Goal: Information Seeking & Learning: Learn about a topic

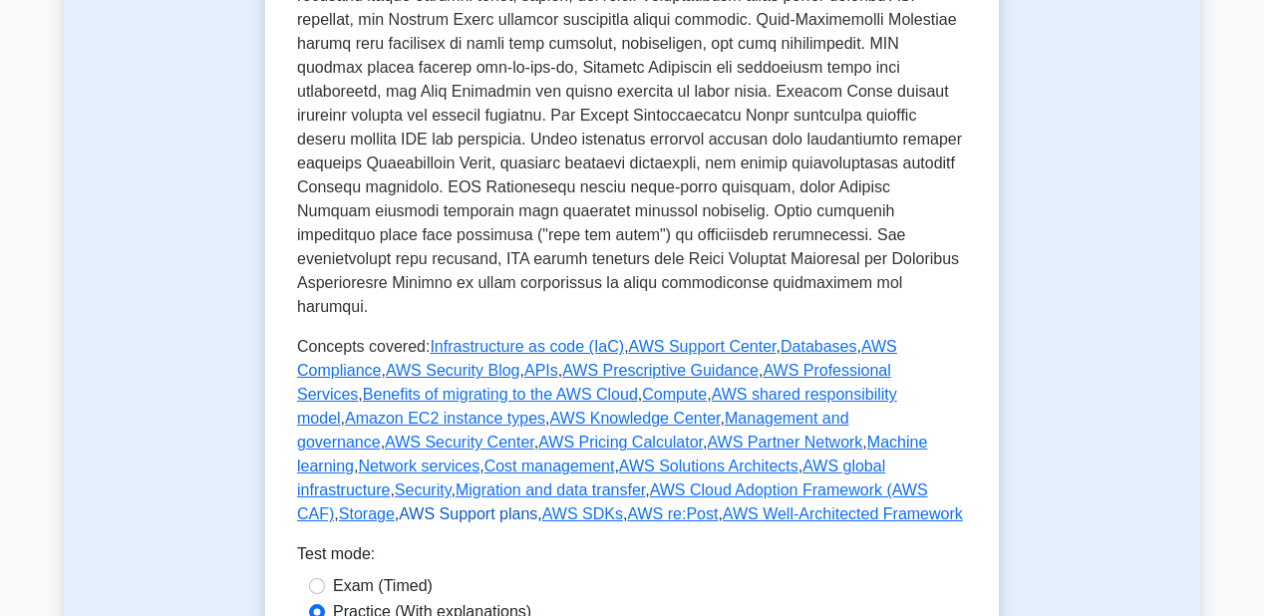
scroll to position [877, 0]
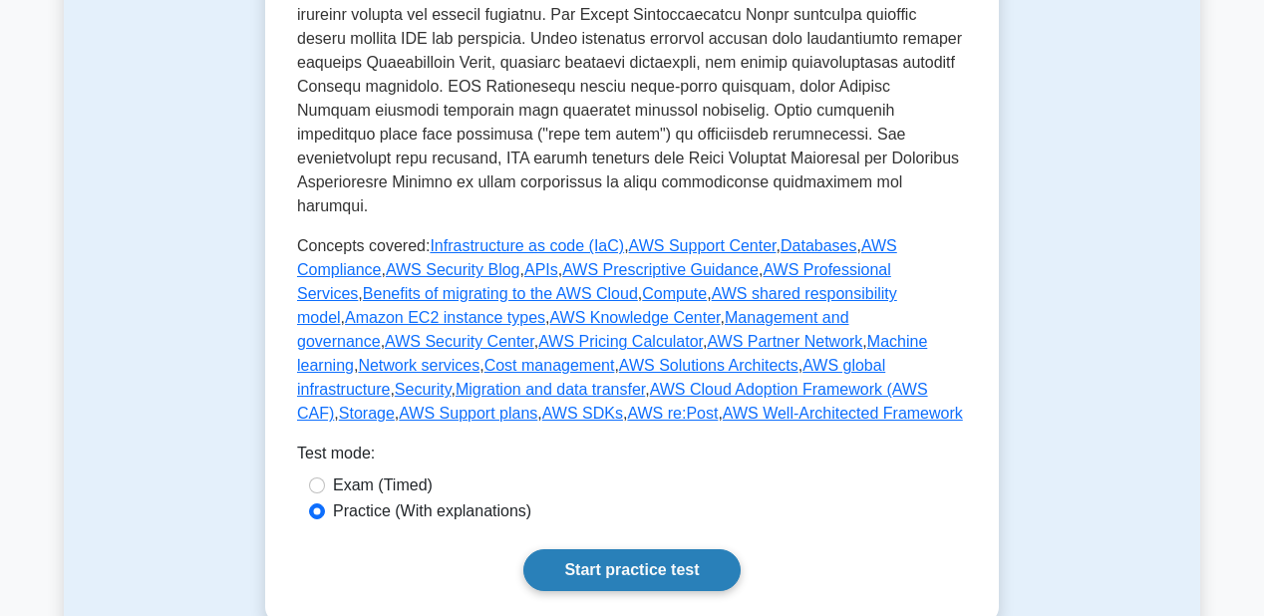
click at [610, 549] on link "Start practice test" at bounding box center [631, 570] width 216 height 42
click at [620, 549] on link "Start practice test" at bounding box center [631, 570] width 216 height 42
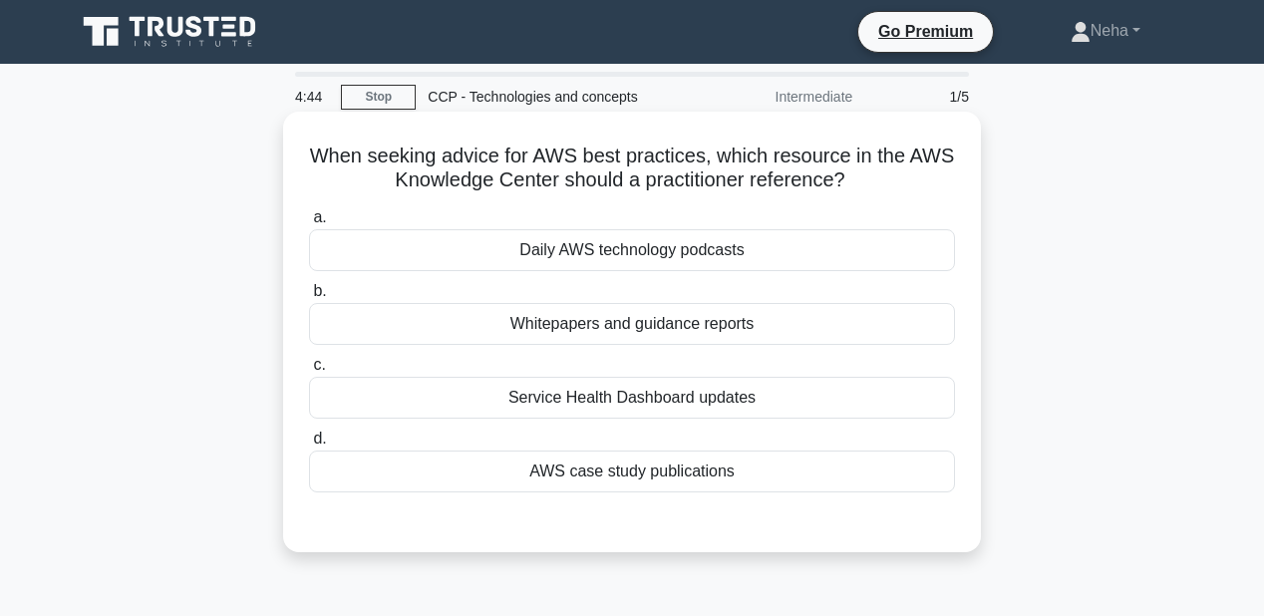
click at [654, 254] on div "Daily AWS technology podcasts" at bounding box center [632, 250] width 646 height 42
click at [309, 224] on input "a. Daily AWS technology podcasts" at bounding box center [309, 217] width 0 height 13
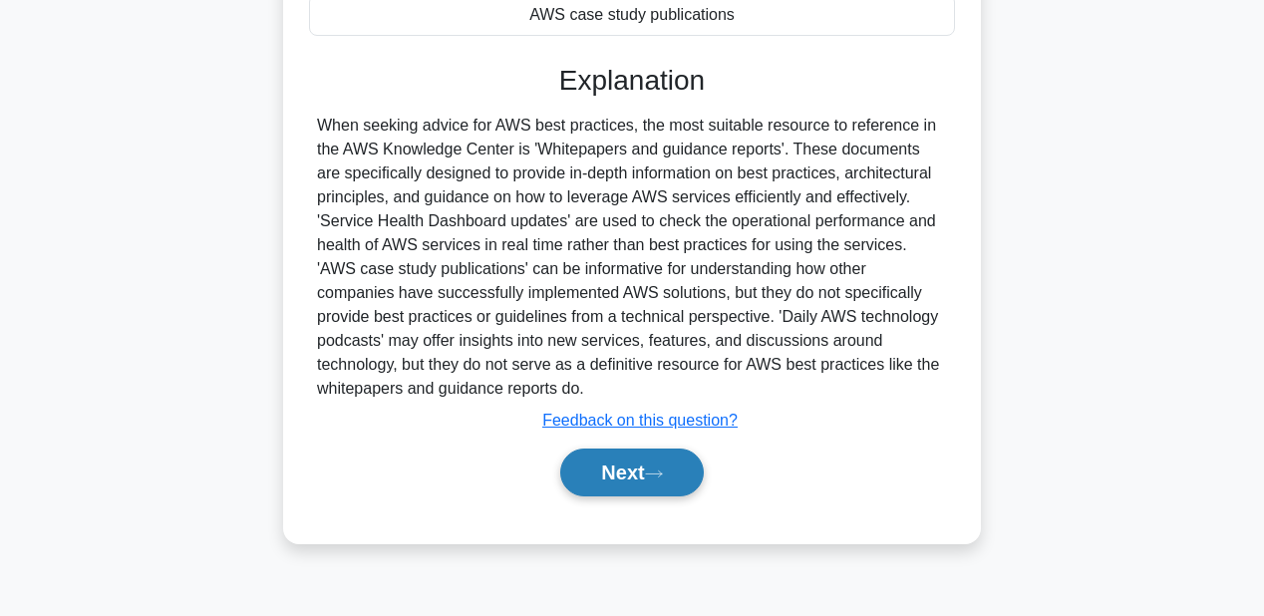
scroll to position [460, 0]
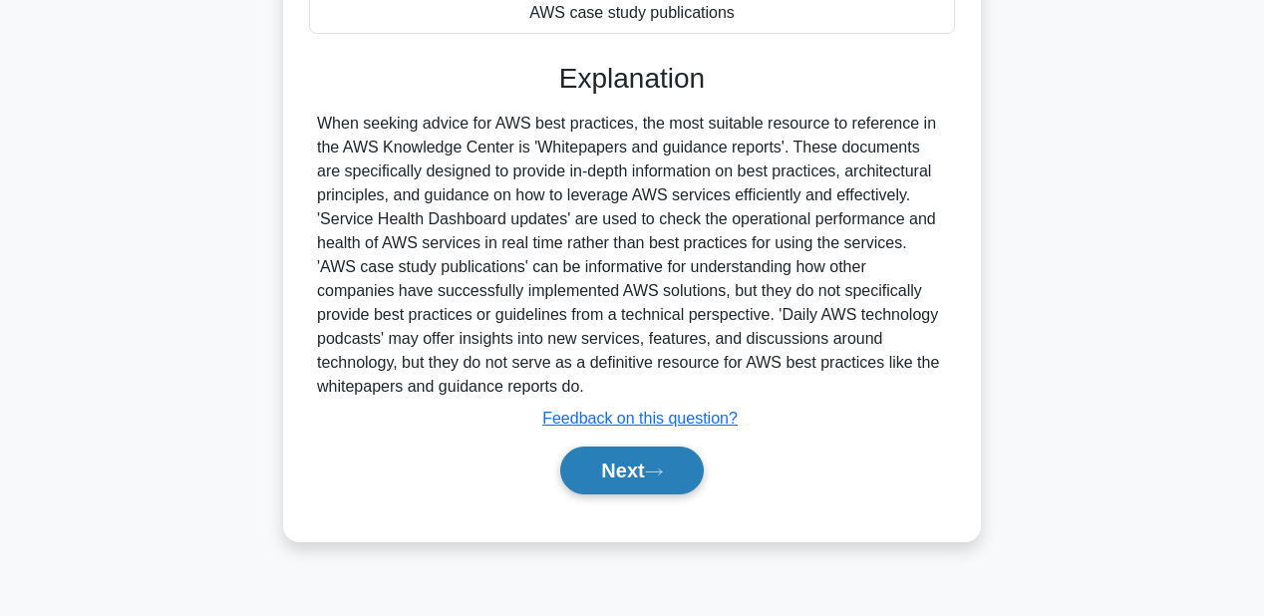
click at [661, 470] on icon at bounding box center [654, 471] width 16 height 6
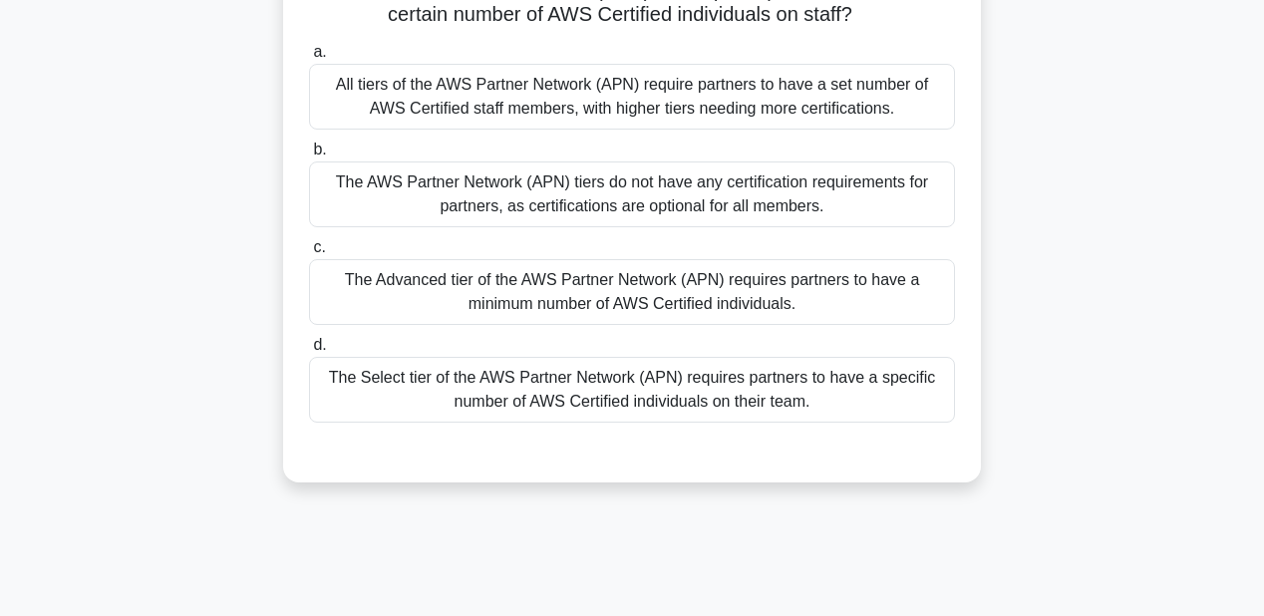
scroll to position [142, 0]
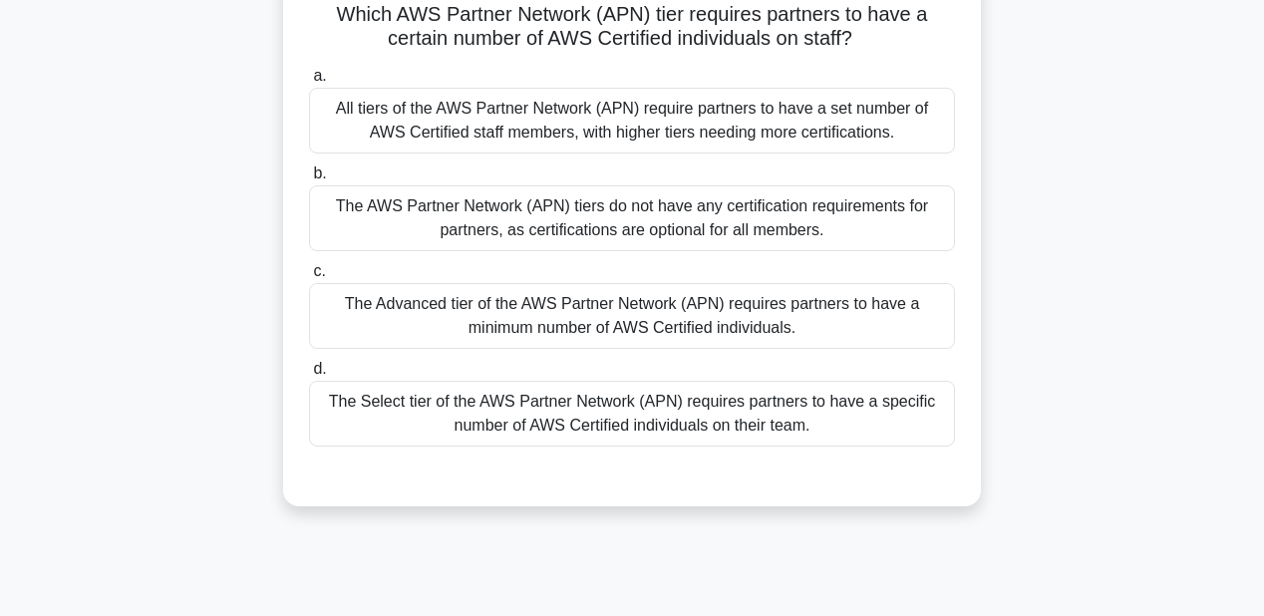
click at [685, 335] on div "The Advanced tier of the AWS Partner Network (APN) requires partners to have a …" at bounding box center [632, 316] width 646 height 66
click at [309, 278] on input "c. The Advanced tier of the AWS Partner Network (APN) requires partners to have…" at bounding box center [309, 271] width 0 height 13
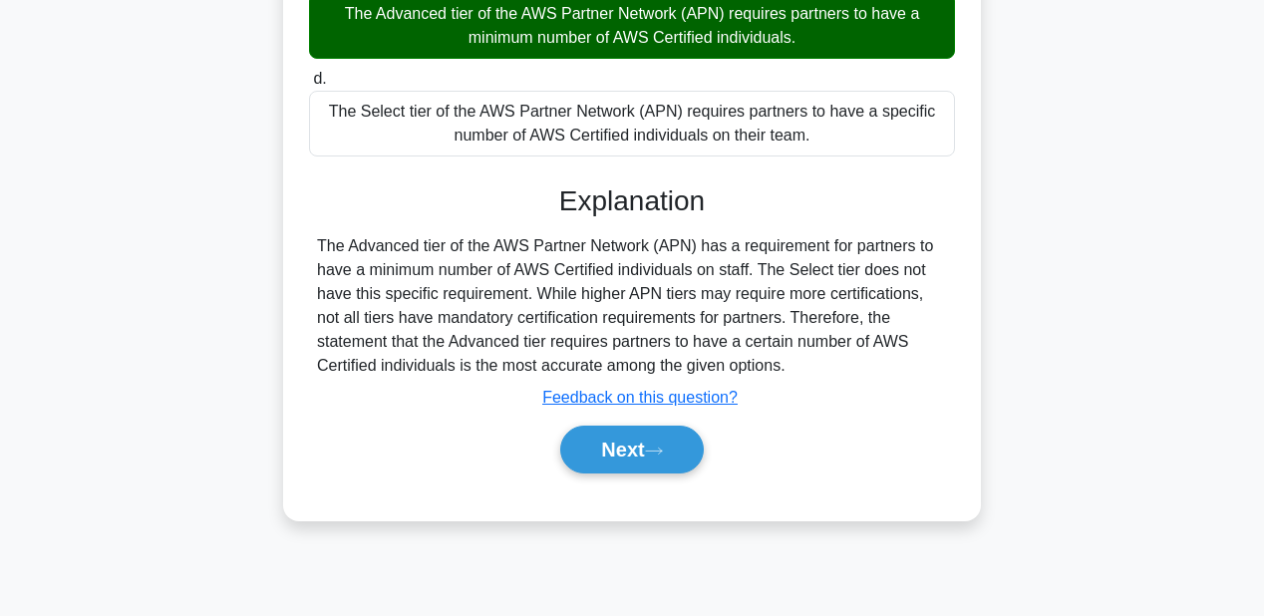
scroll to position [460, 0]
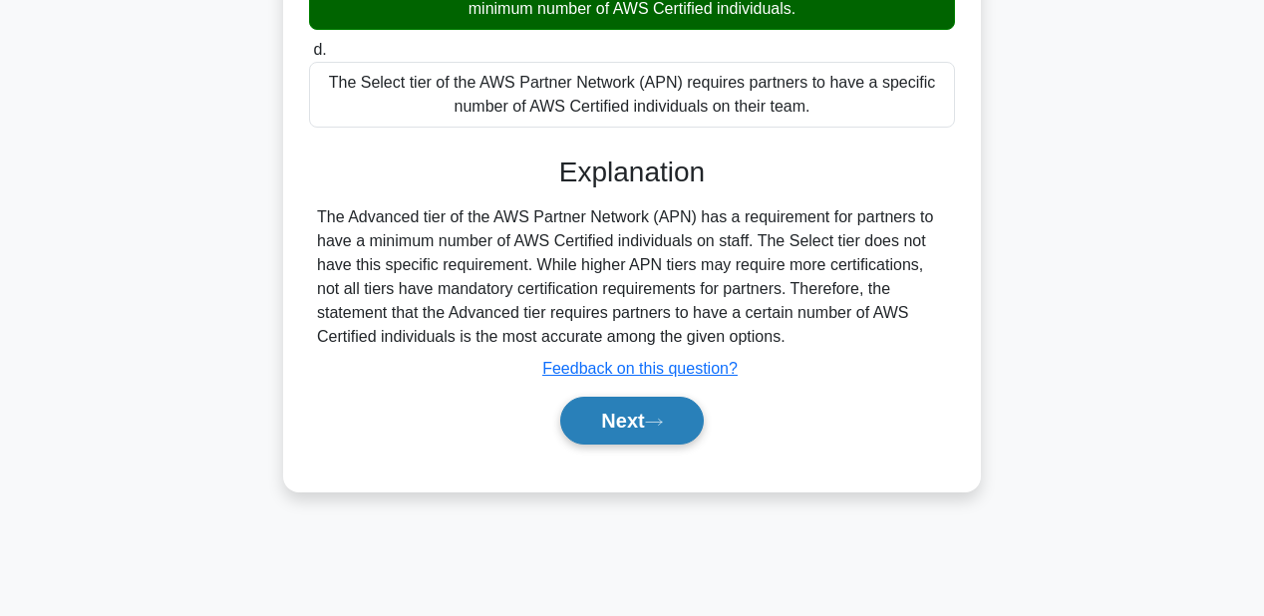
click at [658, 420] on icon at bounding box center [654, 422] width 18 height 11
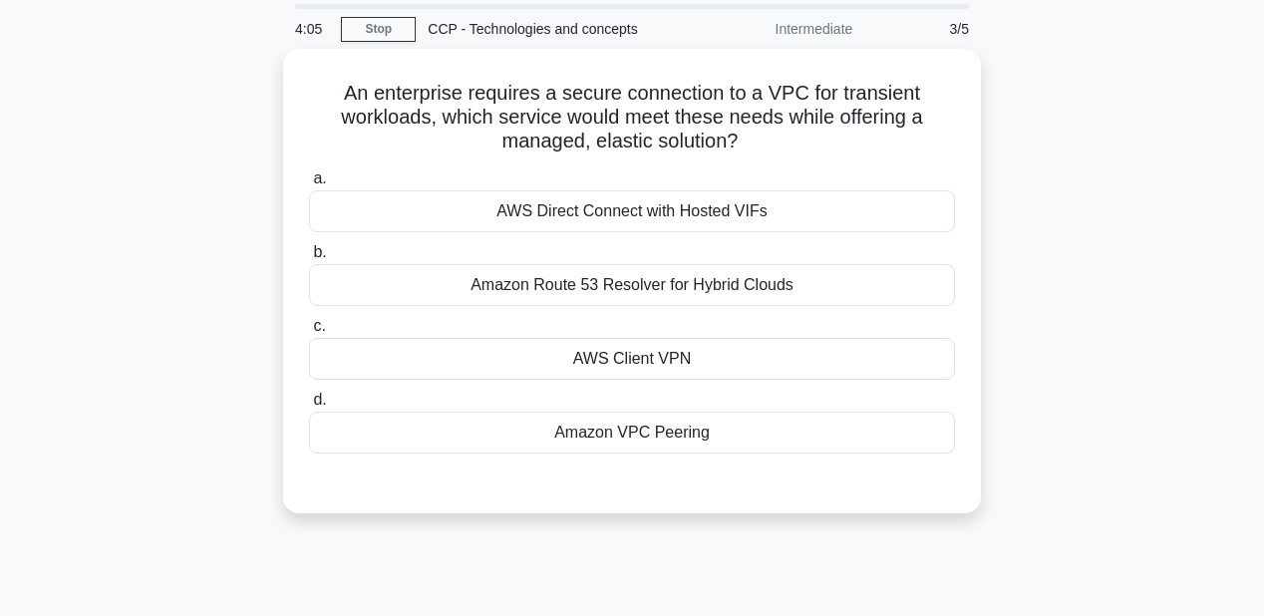
scroll to position [0, 0]
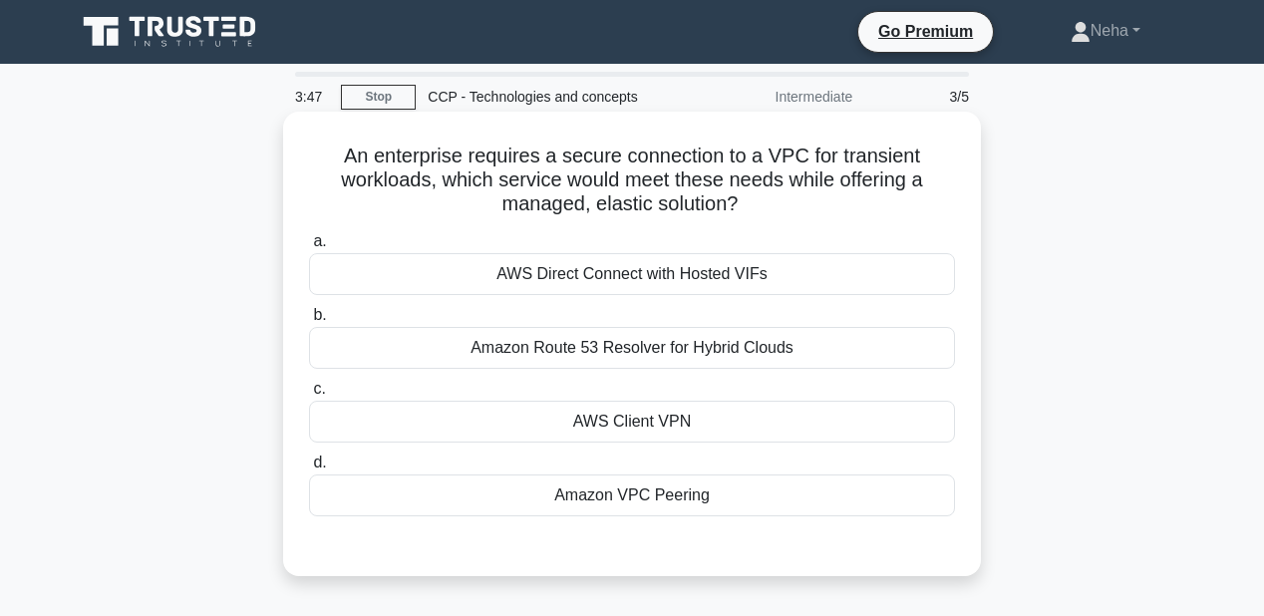
click at [625, 494] on div "Amazon VPC Peering" at bounding box center [632, 495] width 646 height 42
click at [309, 469] on input "d. Amazon VPC Peering" at bounding box center [309, 462] width 0 height 13
click at [561, 420] on div "AWS Client VPN" at bounding box center [632, 422] width 646 height 42
click at [309, 396] on input "c. AWS Client VPN" at bounding box center [309, 389] width 0 height 13
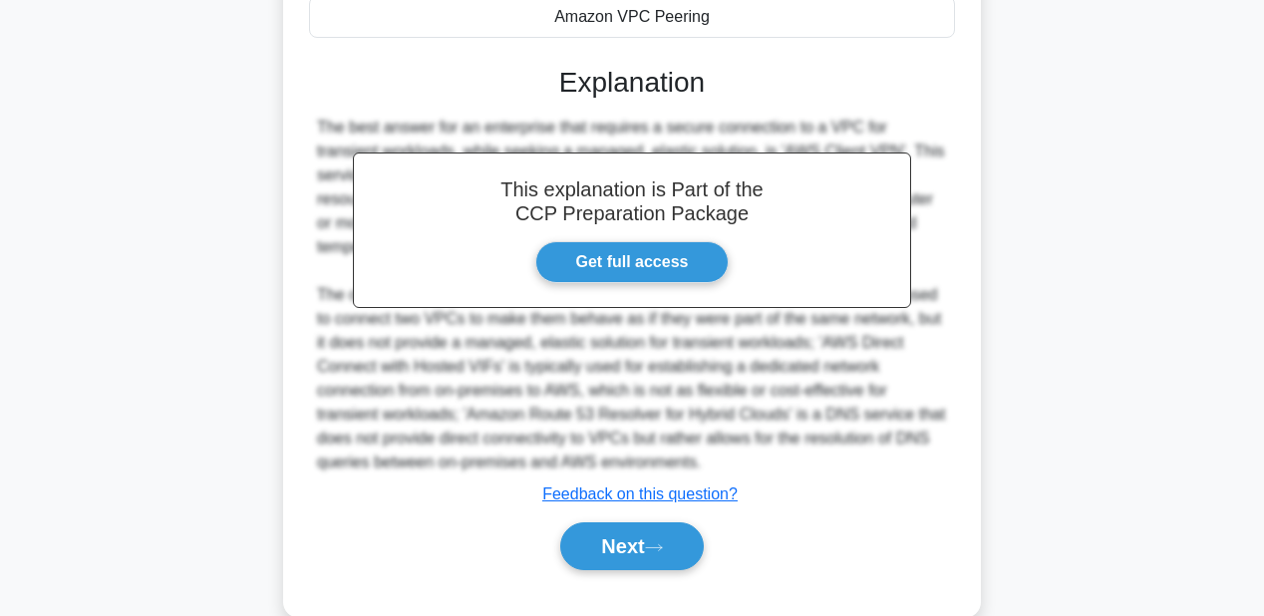
scroll to position [515, 0]
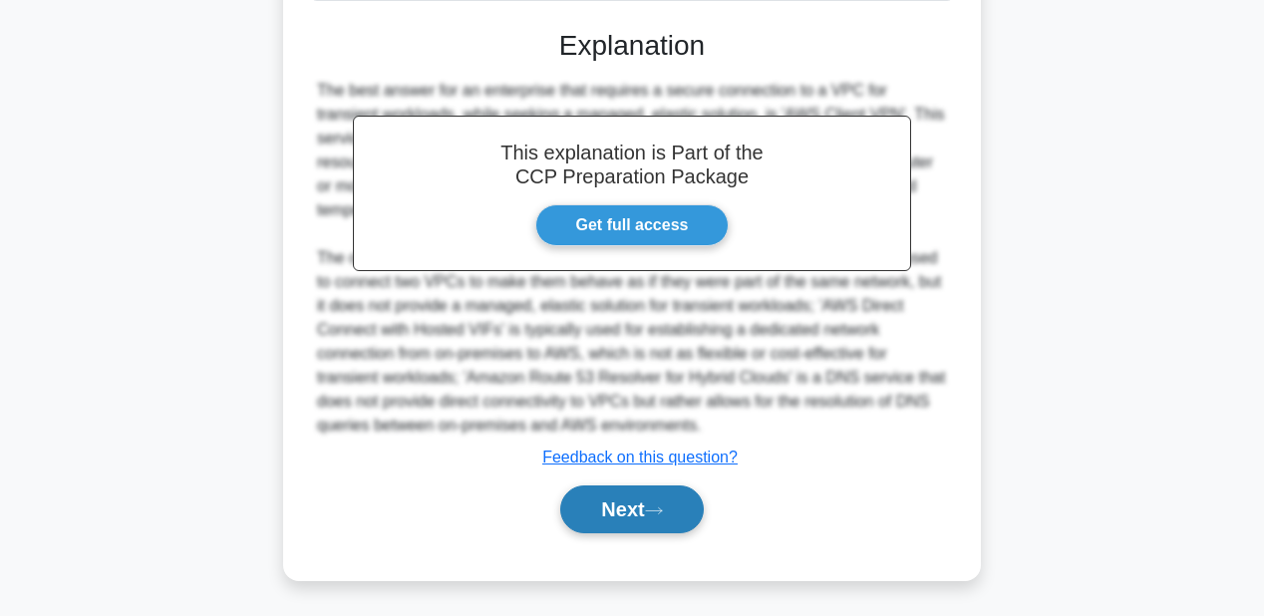
click at [675, 506] on button "Next" at bounding box center [631, 509] width 143 height 48
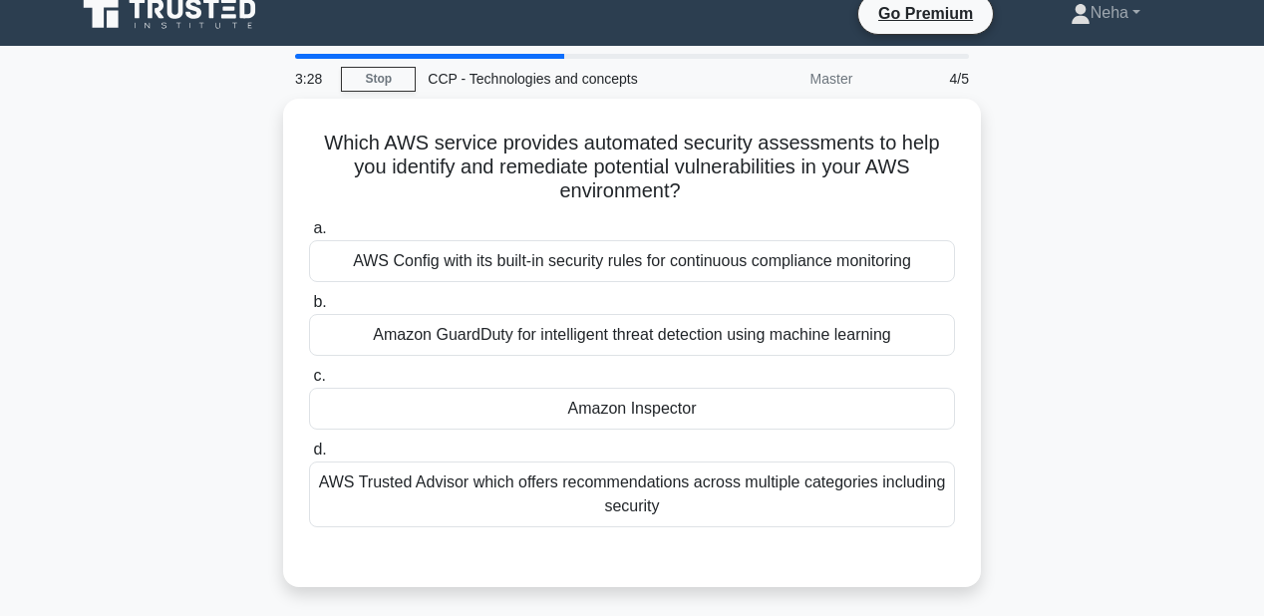
scroll to position [0, 0]
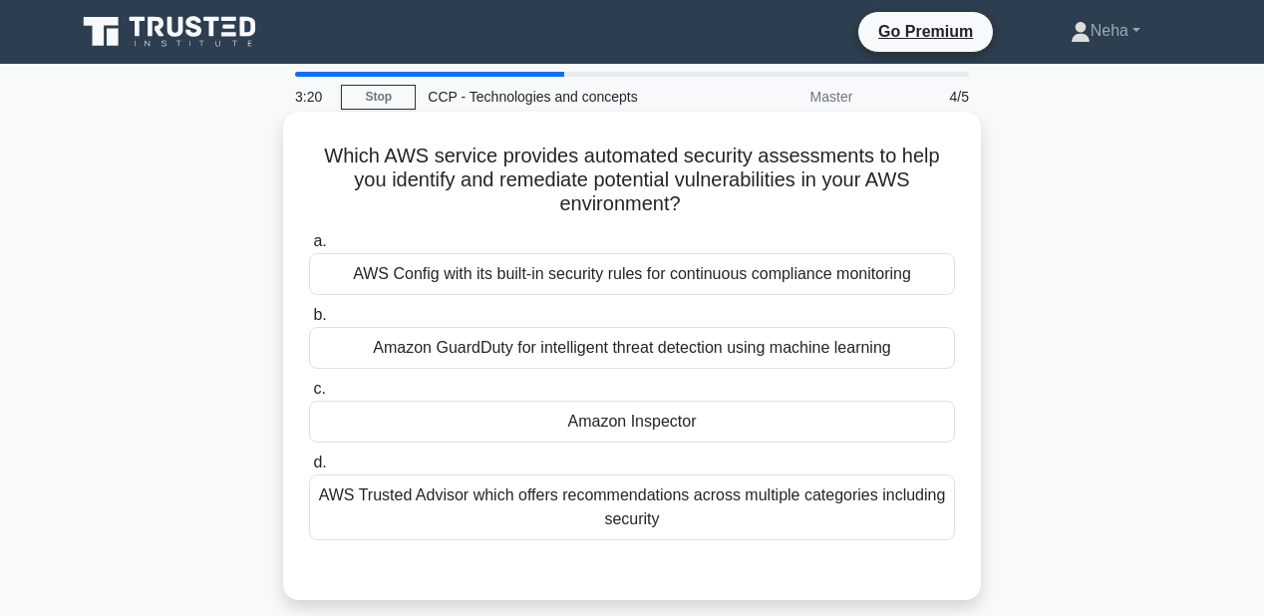
click at [590, 431] on div "Amazon Inspector" at bounding box center [632, 422] width 646 height 42
click at [309, 396] on input "c. Amazon Inspector" at bounding box center [309, 389] width 0 height 13
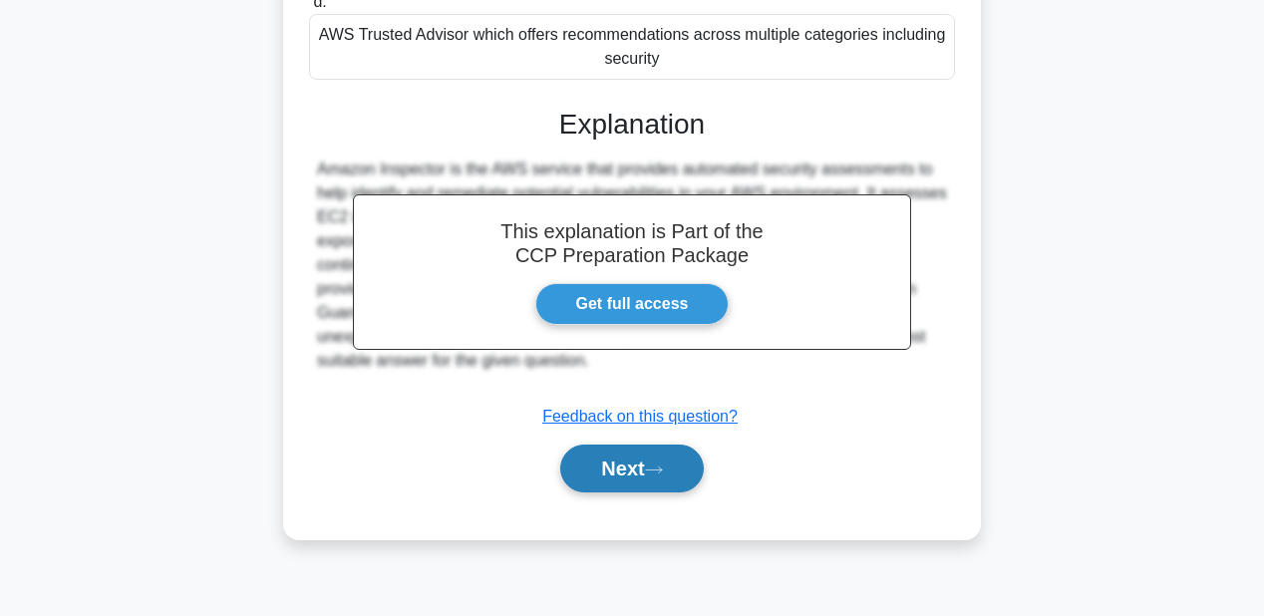
scroll to position [381, 0]
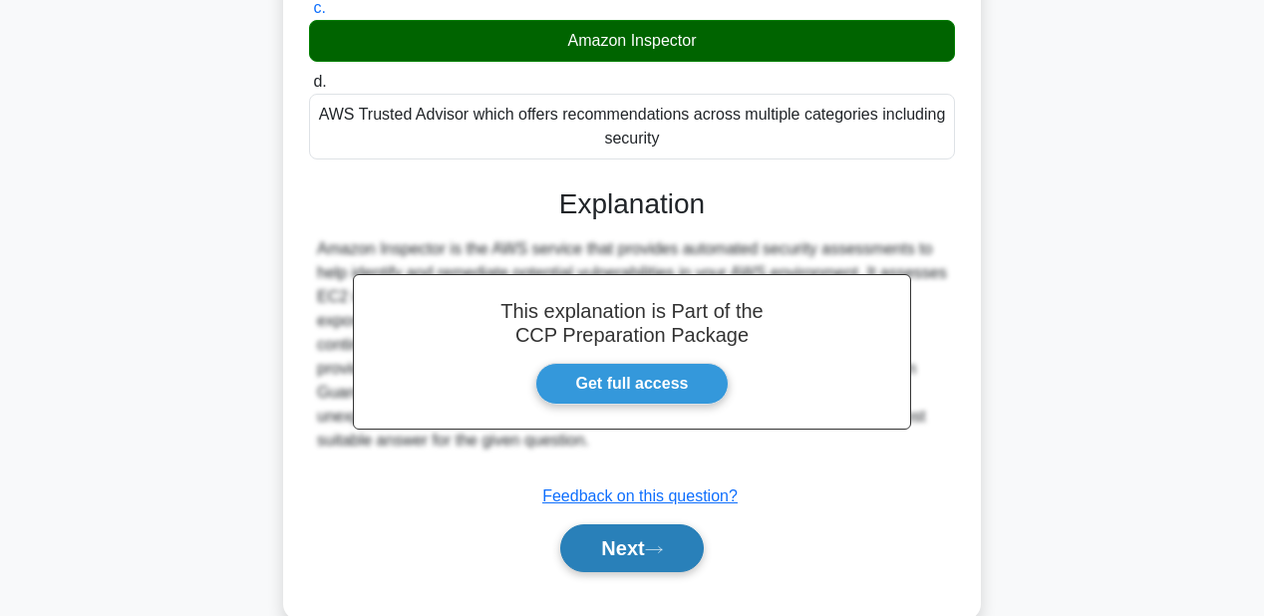
click at [663, 554] on button "Next" at bounding box center [631, 548] width 143 height 48
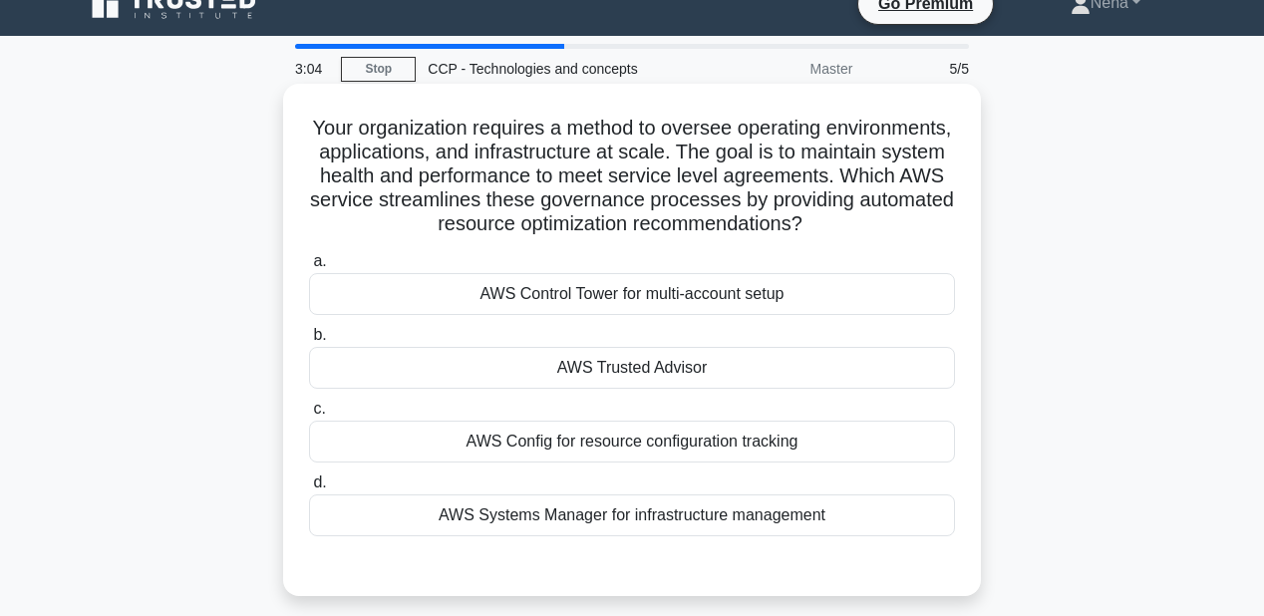
scroll to position [0, 0]
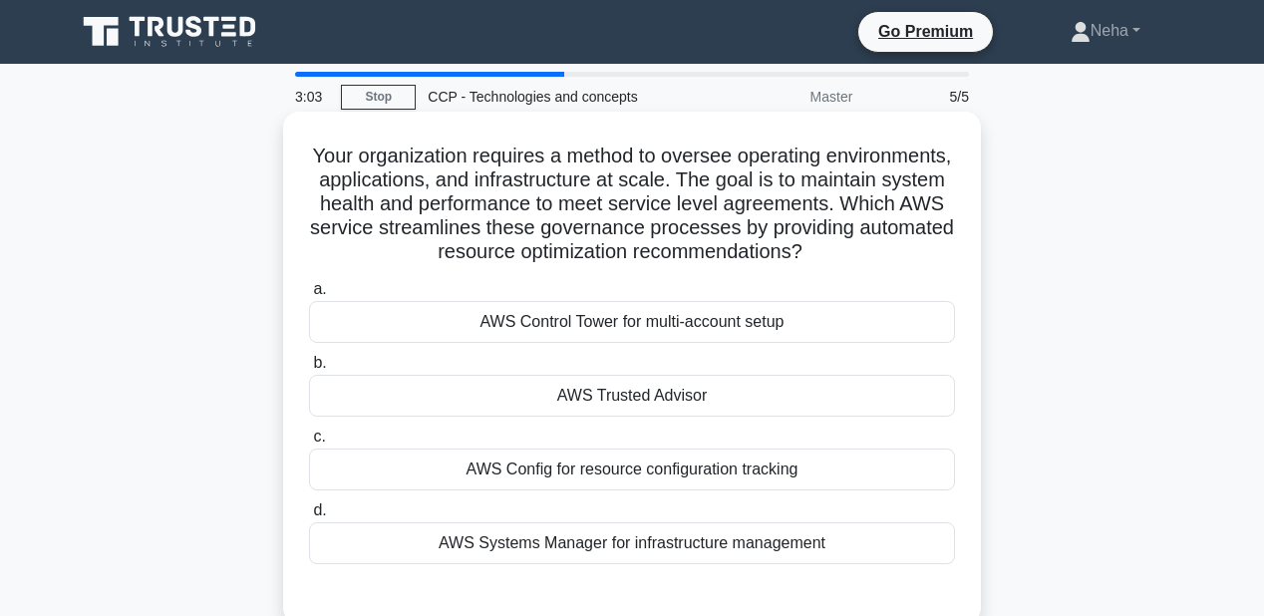
click at [644, 414] on div "AWS Trusted Advisor" at bounding box center [632, 396] width 646 height 42
click at [309, 370] on input "b. AWS Trusted Advisor" at bounding box center [309, 363] width 0 height 13
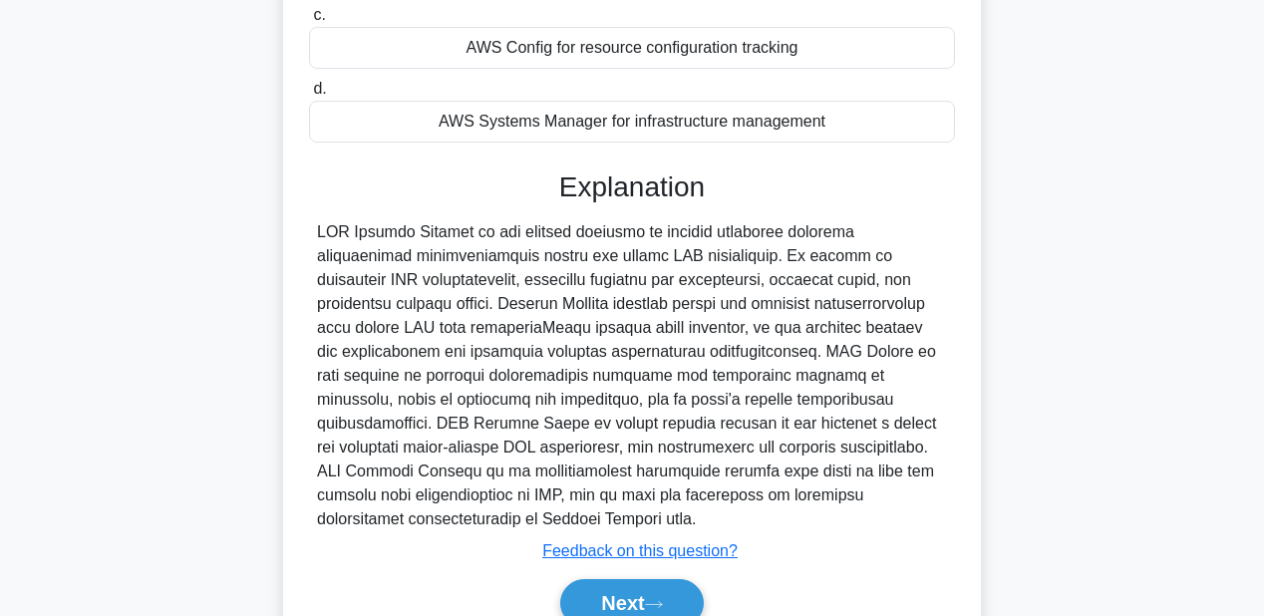
scroll to position [539, 0]
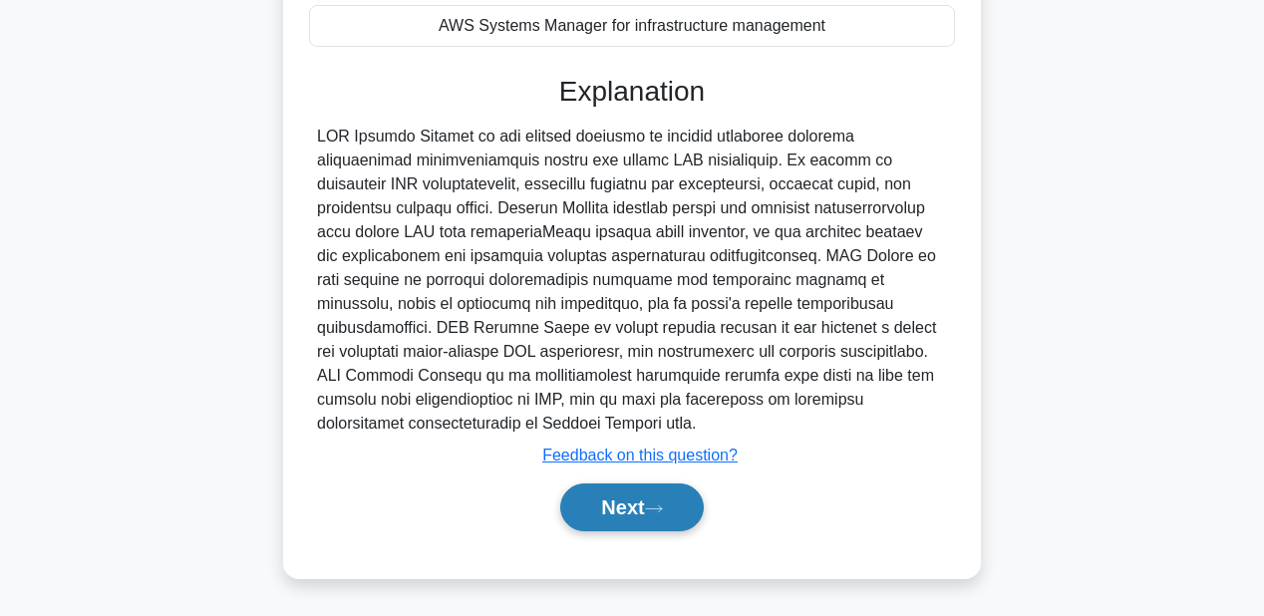
click at [662, 509] on icon at bounding box center [654, 508] width 16 height 6
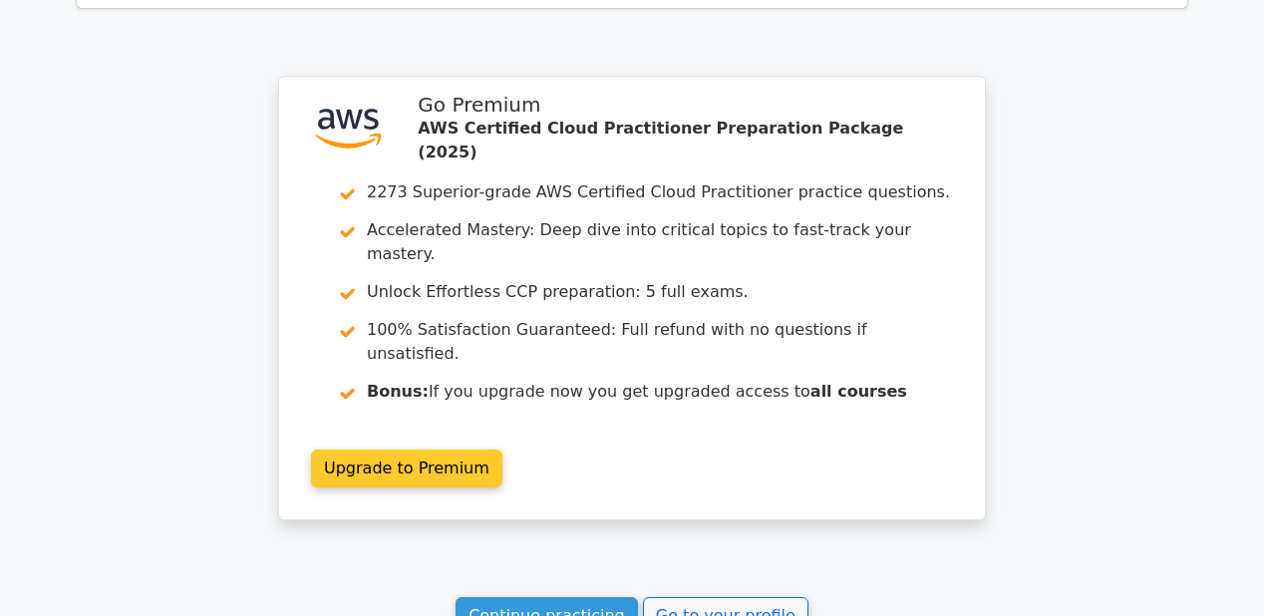
scroll to position [2790, 0]
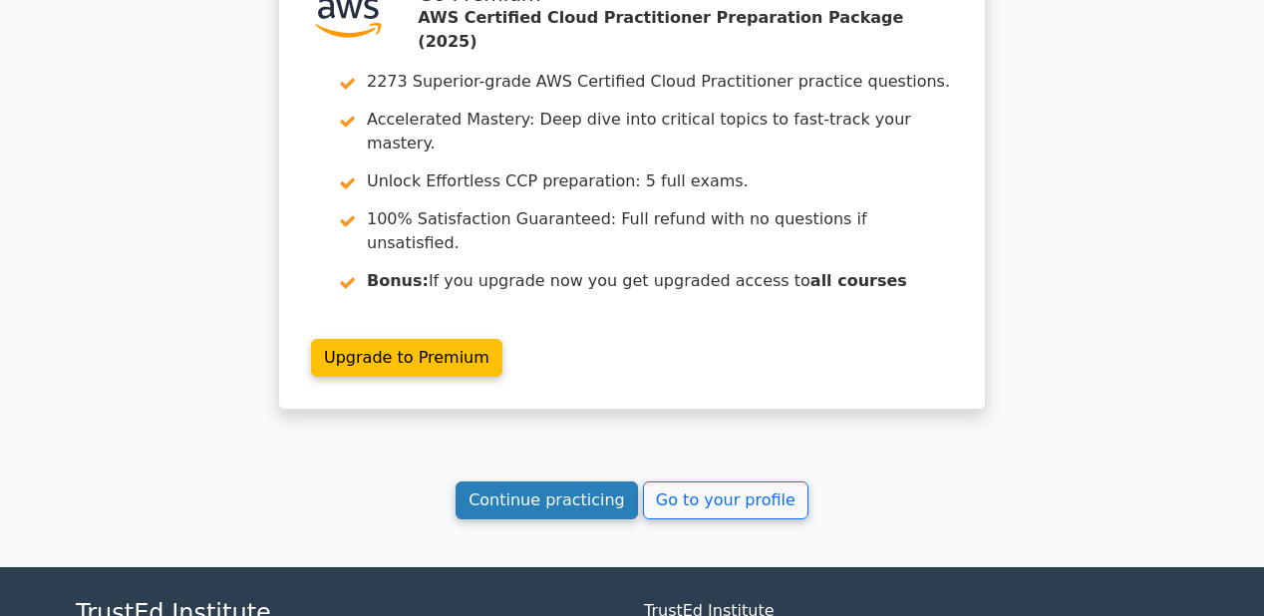
click at [550, 481] on link "Continue practicing" at bounding box center [546, 500] width 182 height 38
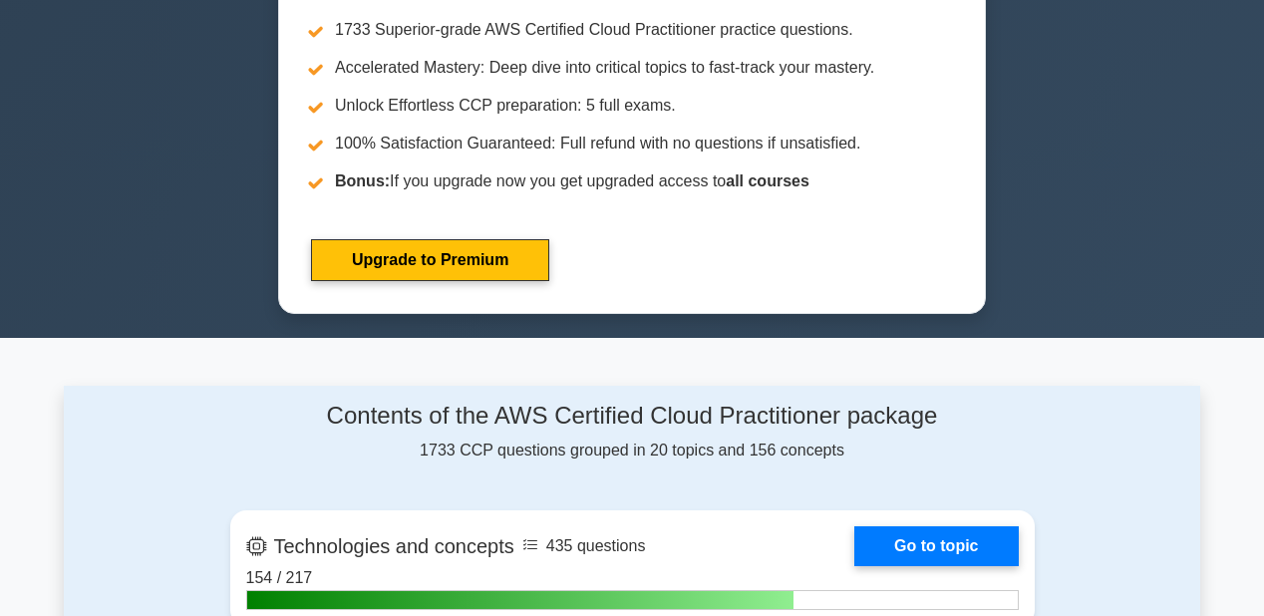
scroll to position [1036, 0]
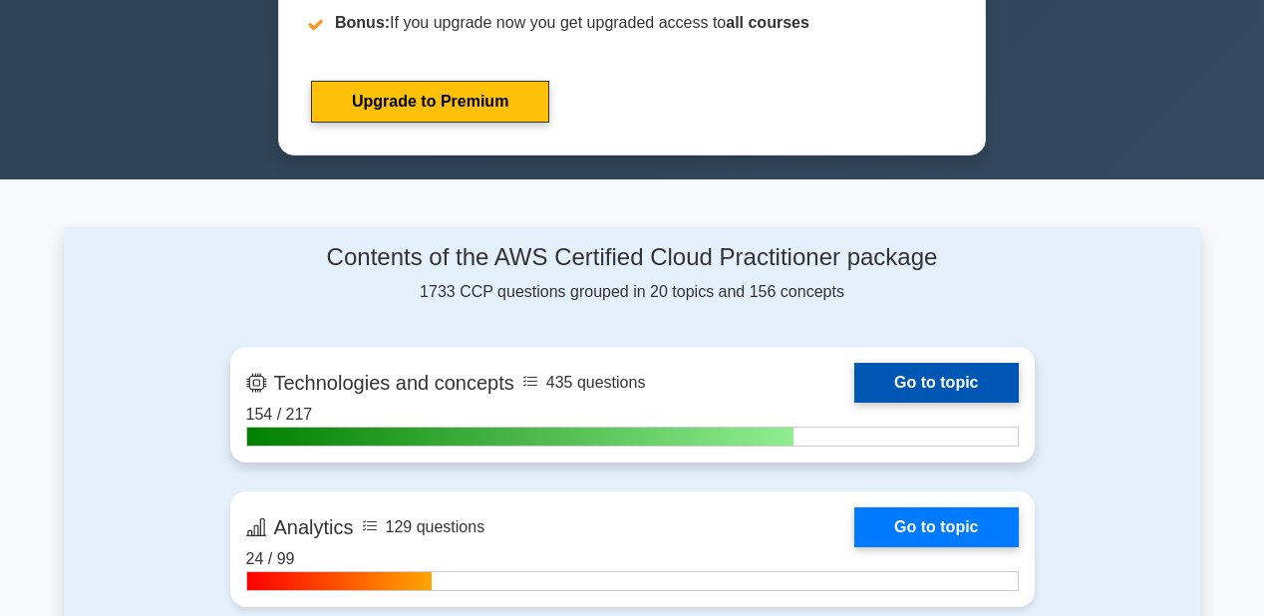
click at [923, 379] on link "Go to topic" at bounding box center [935, 383] width 163 height 40
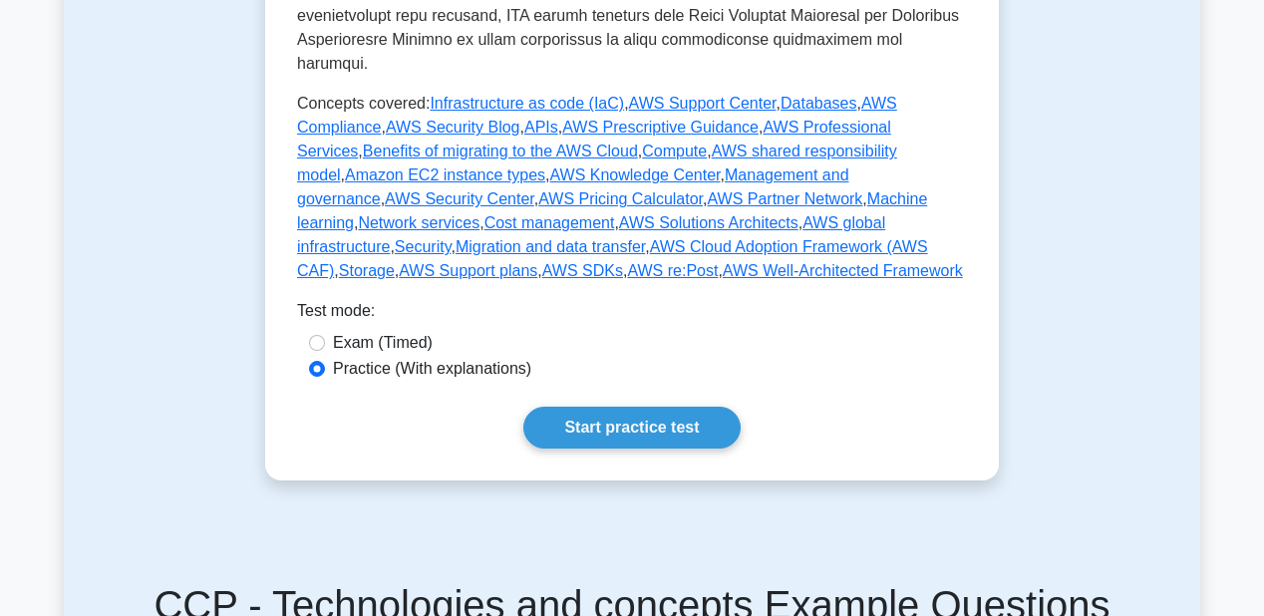
scroll to position [1036, 0]
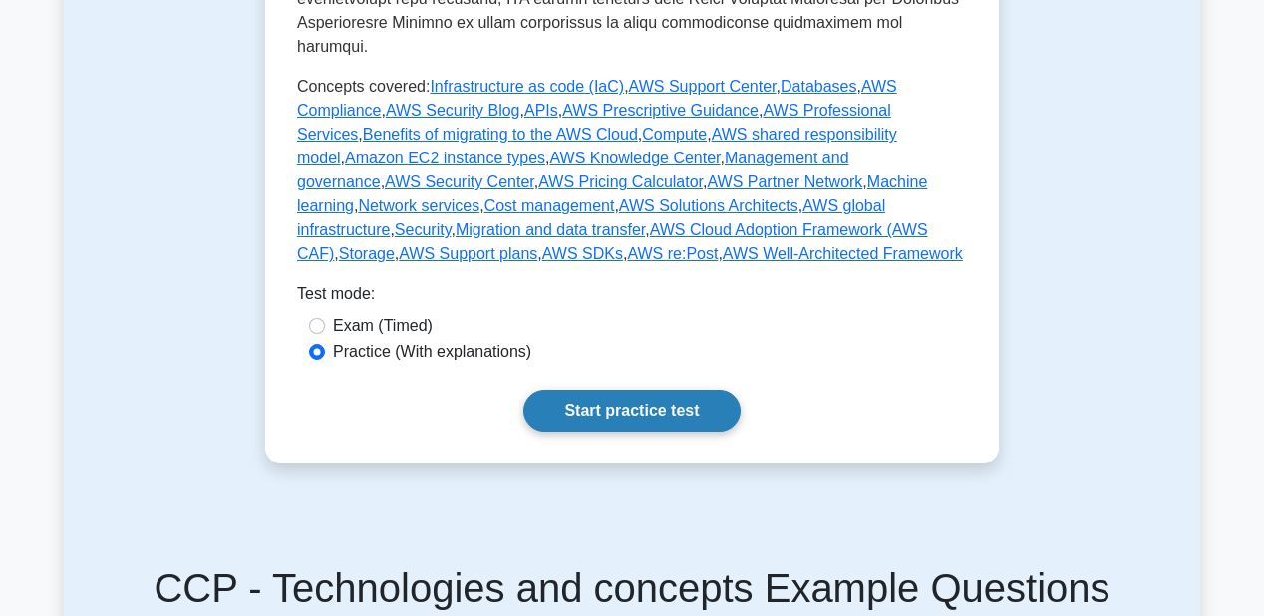
click at [672, 390] on link "Start practice test" at bounding box center [631, 411] width 216 height 42
click at [720, 390] on link "Start practice test" at bounding box center [631, 411] width 216 height 42
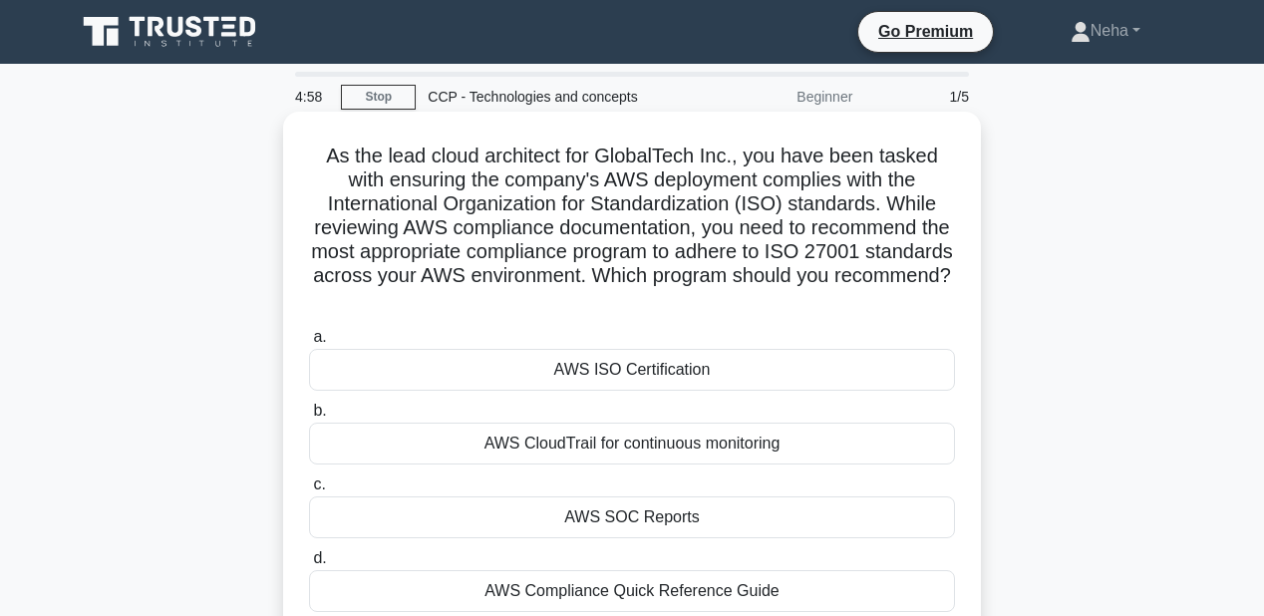
scroll to position [80, 0]
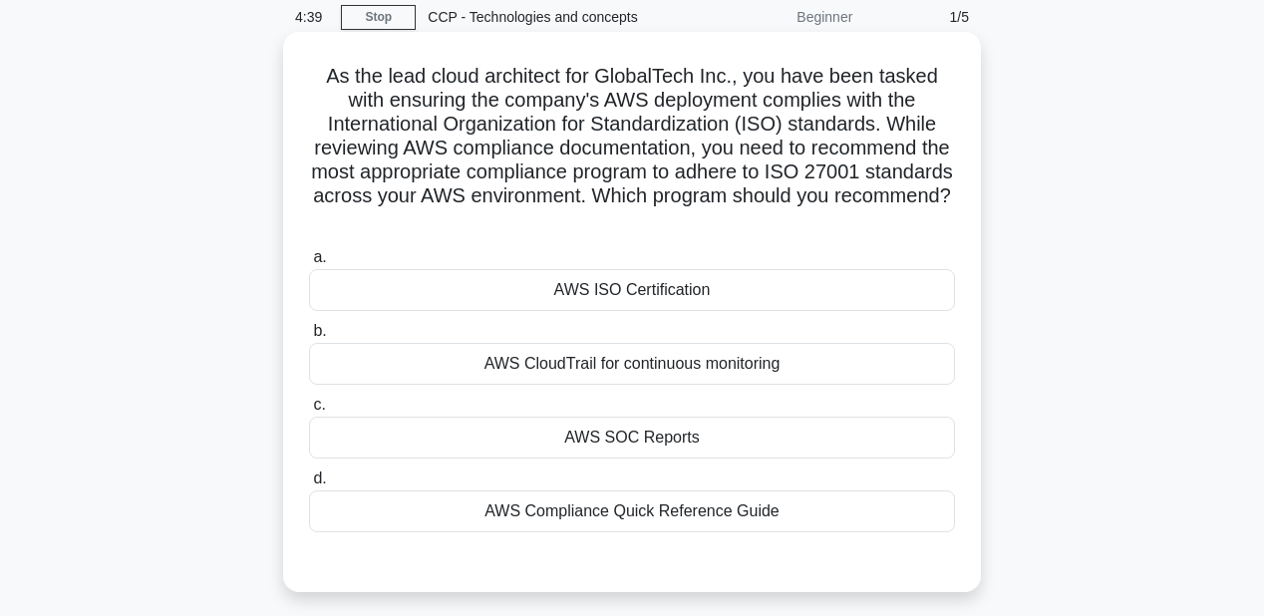
click at [622, 290] on div "AWS ISO Certification" at bounding box center [632, 290] width 646 height 42
click at [309, 264] on input "a. AWS ISO Certification" at bounding box center [309, 257] width 0 height 13
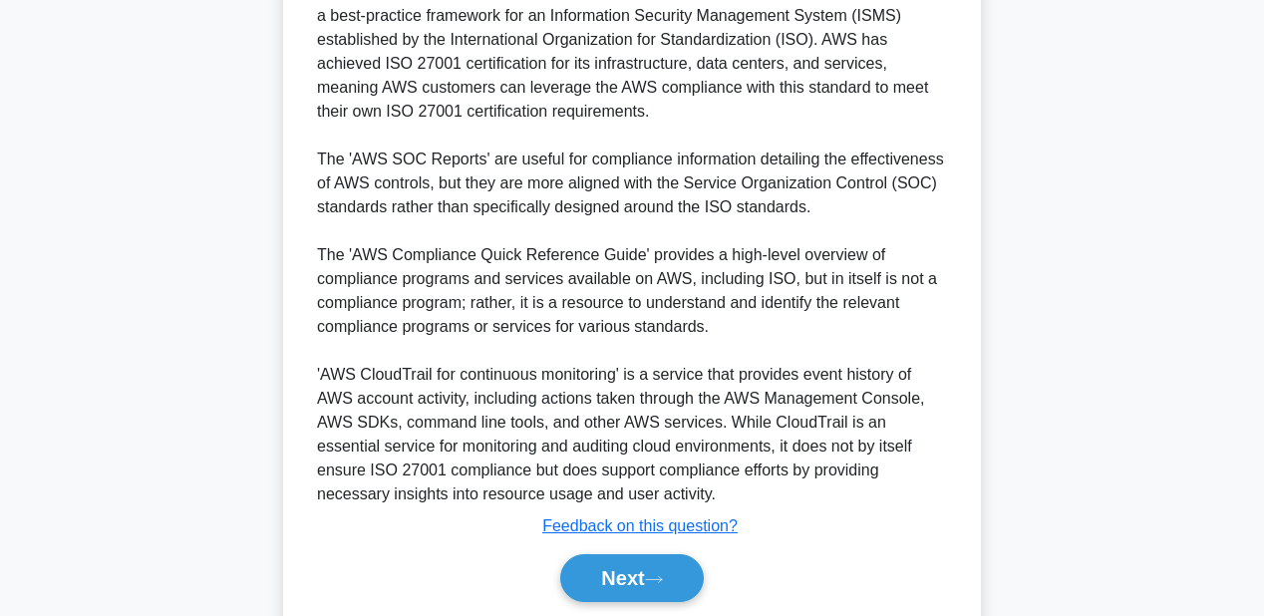
scroll to position [826, 0]
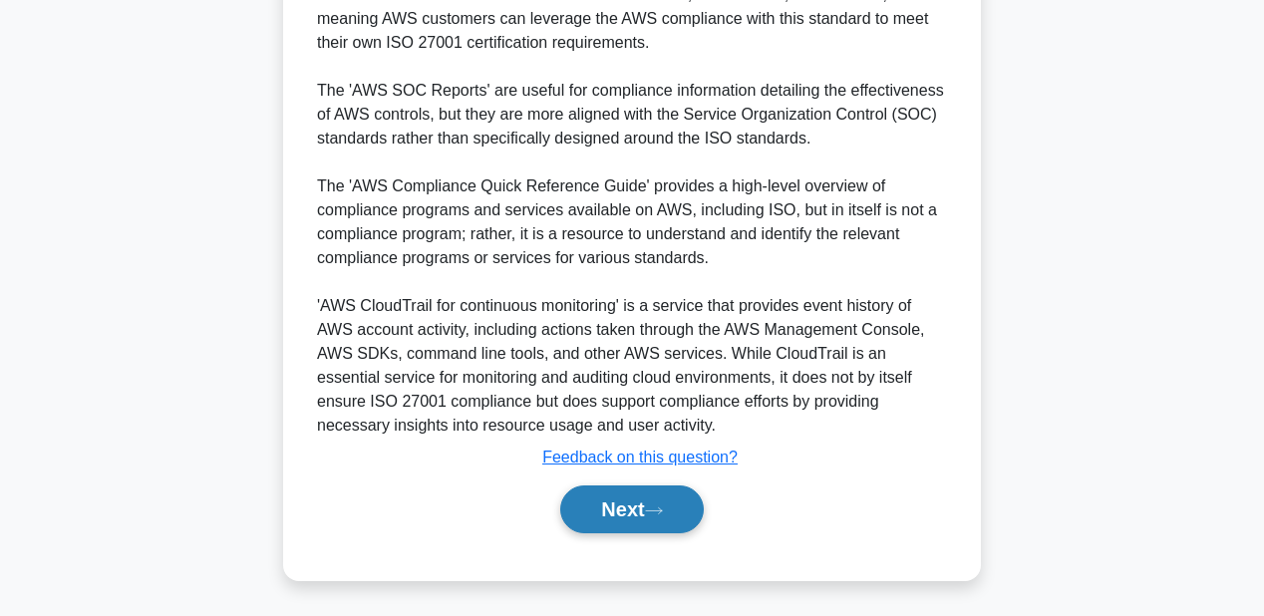
click at [671, 514] on button "Next" at bounding box center [631, 509] width 143 height 48
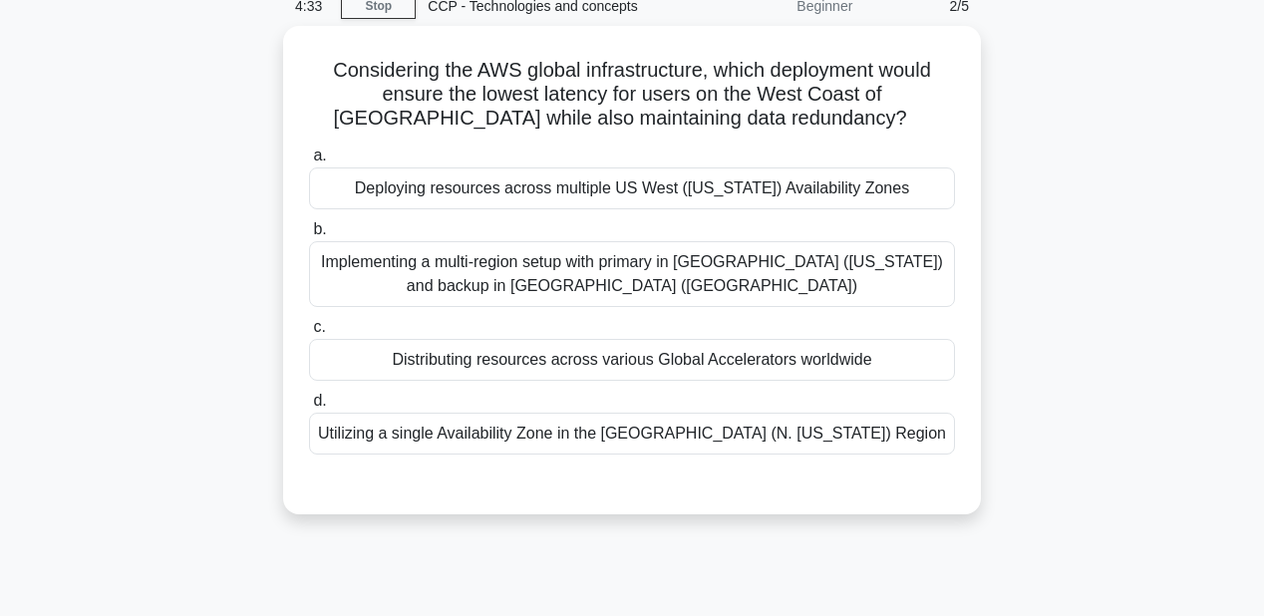
scroll to position [62, 0]
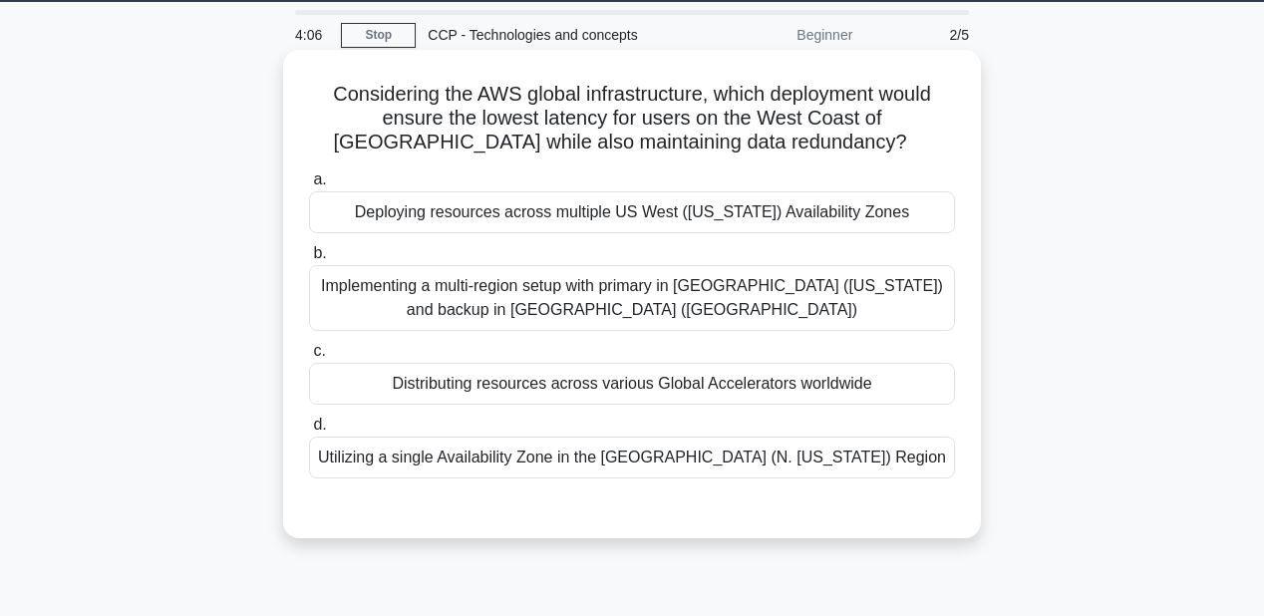
click at [494, 227] on div "Deploying resources across multiple US West (Oregon) Availability Zones" at bounding box center [632, 212] width 646 height 42
click at [309, 186] on input "a. Deploying resources across multiple US West (Oregon) Availability Zones" at bounding box center [309, 179] width 0 height 13
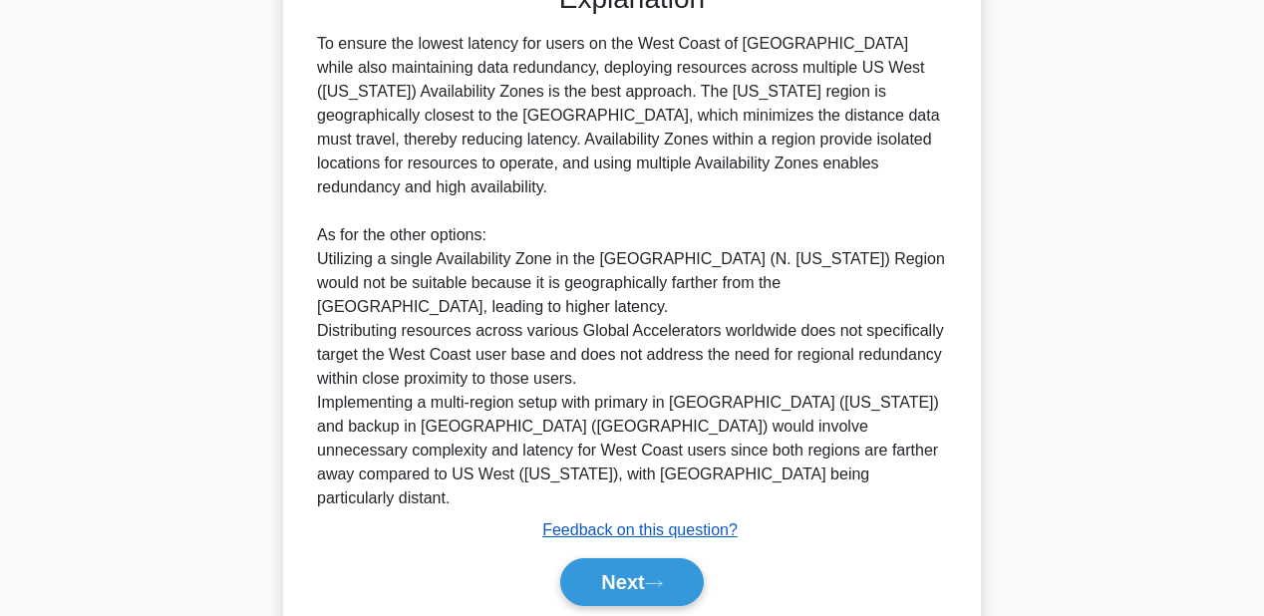
scroll to position [611, 0]
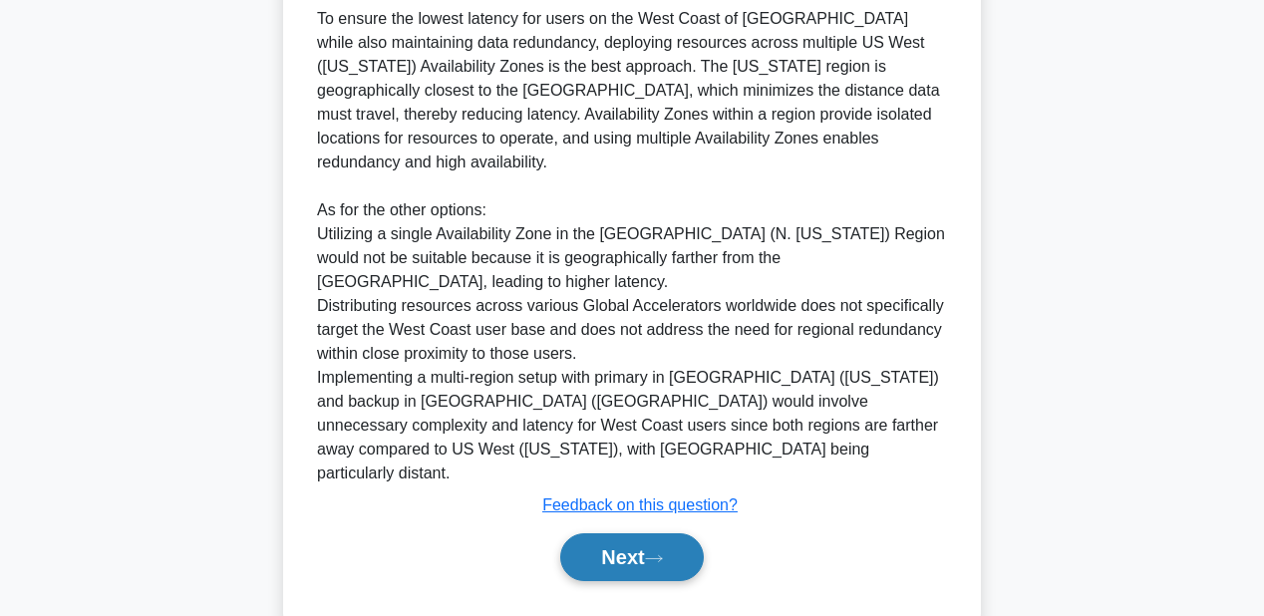
click at [654, 553] on icon at bounding box center [654, 558] width 18 height 11
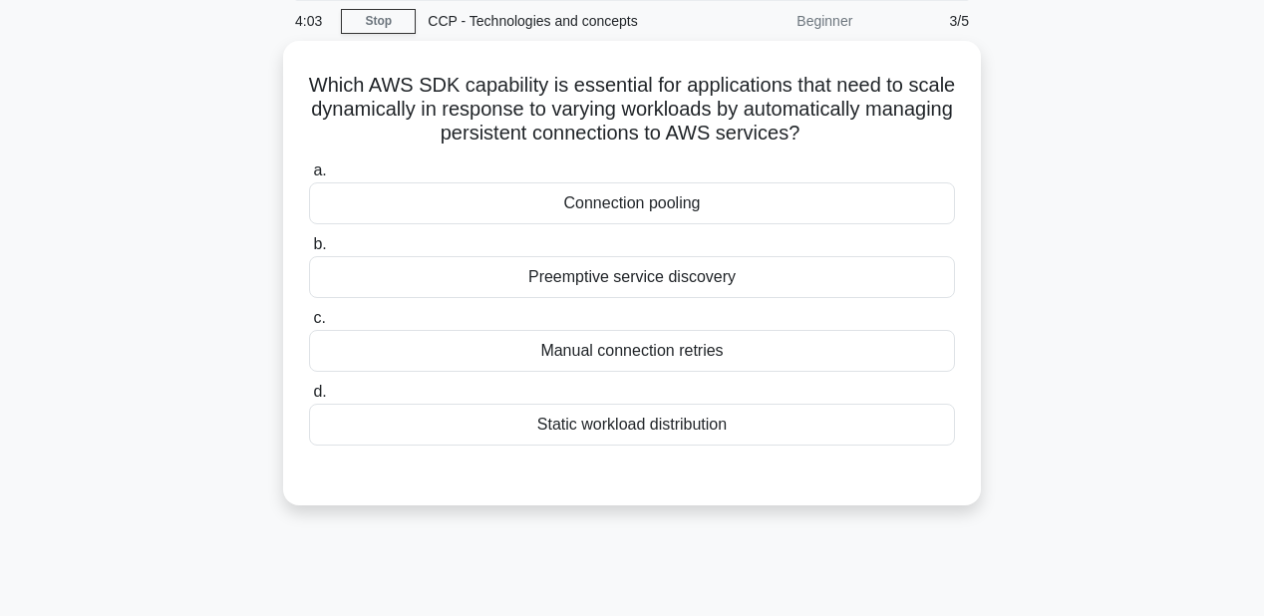
scroll to position [0, 0]
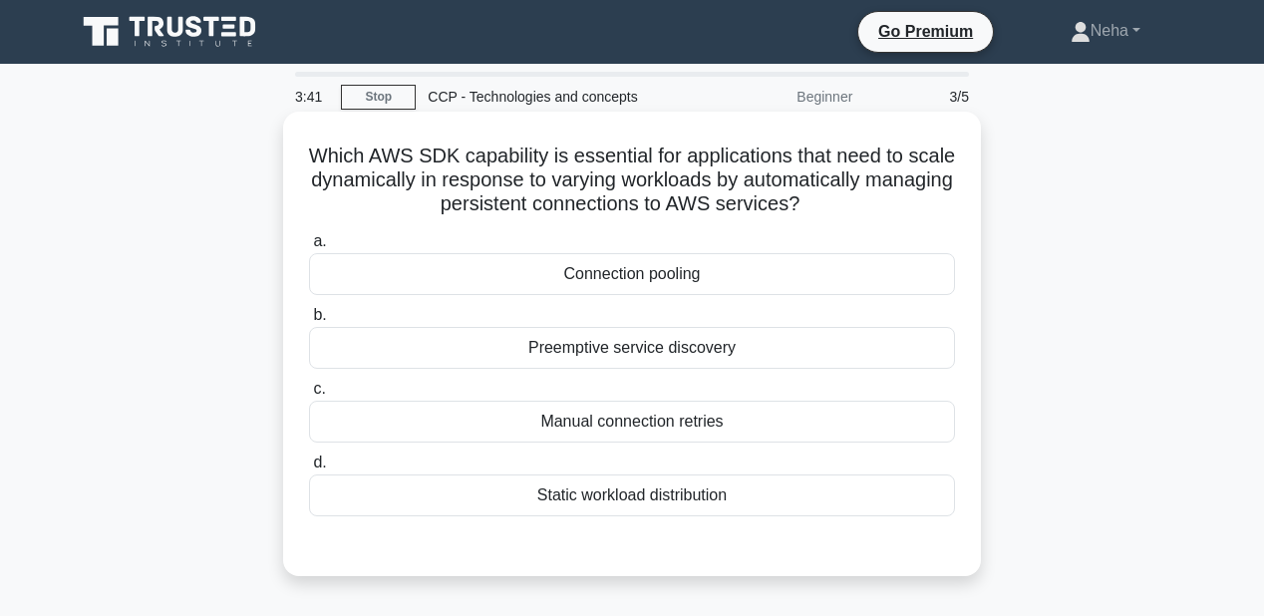
click at [667, 428] on div "Manual connection retries" at bounding box center [632, 422] width 646 height 42
click at [309, 396] on input "c. Manual connection retries" at bounding box center [309, 389] width 0 height 13
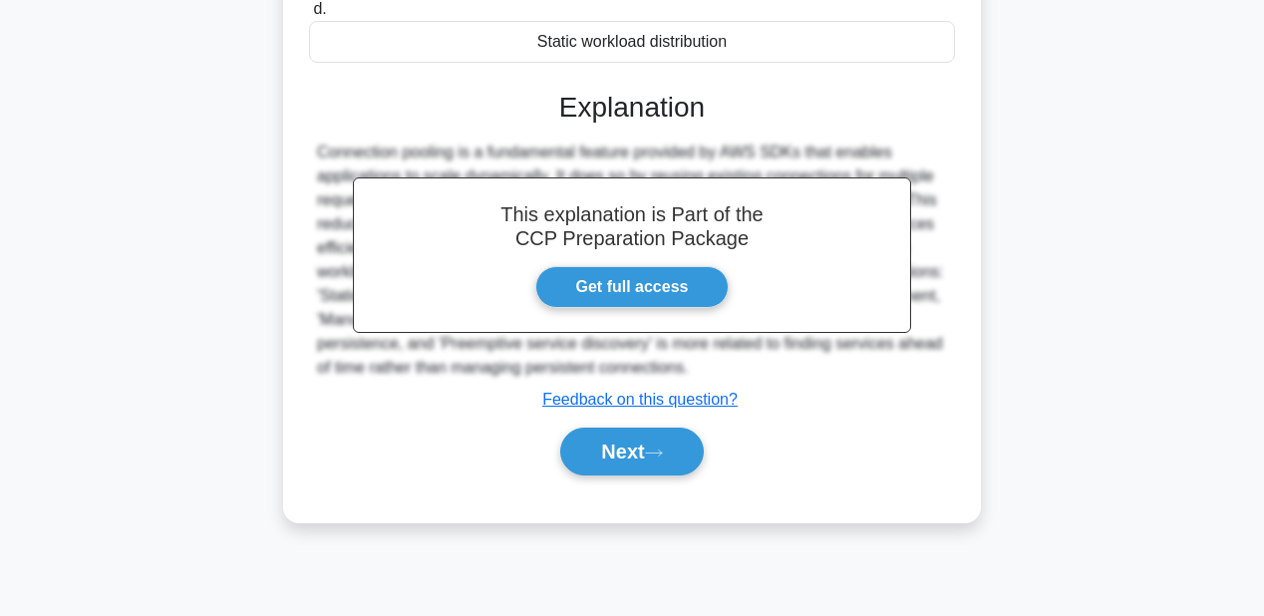
scroll to position [460, 0]
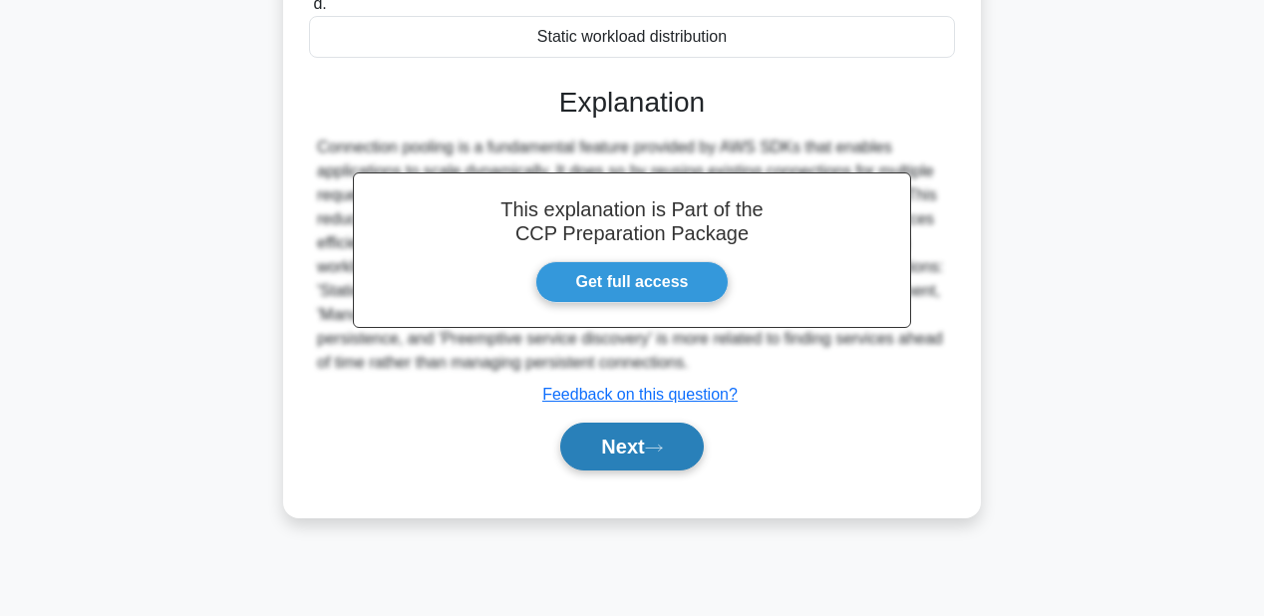
click at [675, 449] on button "Next" at bounding box center [631, 447] width 143 height 48
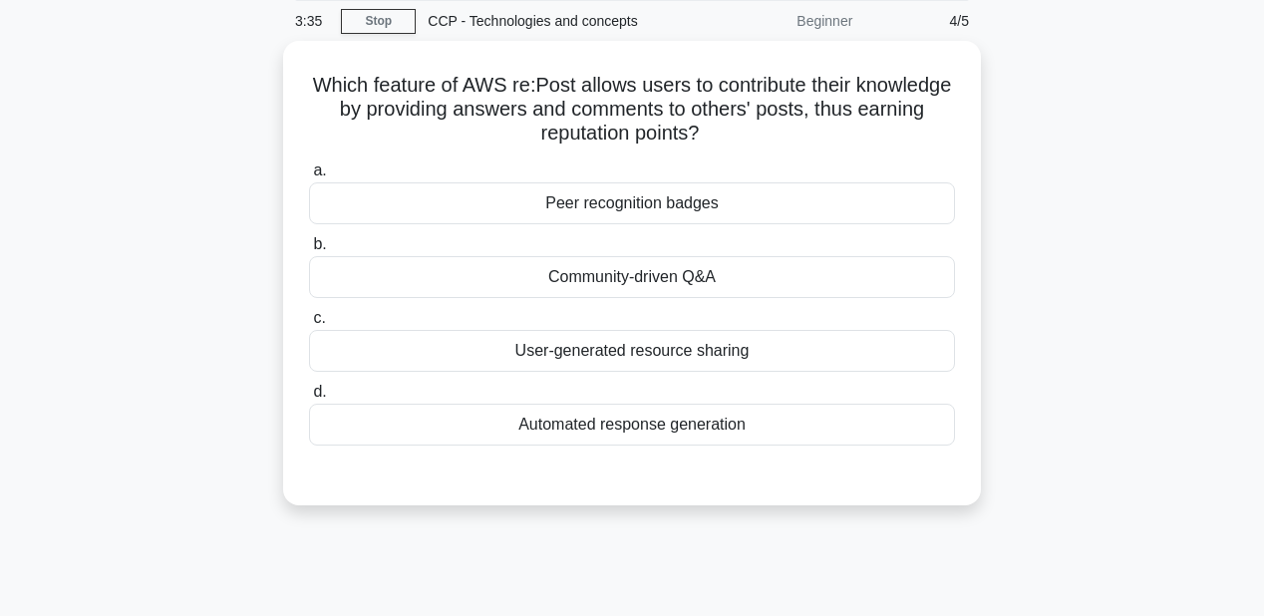
scroll to position [62, 0]
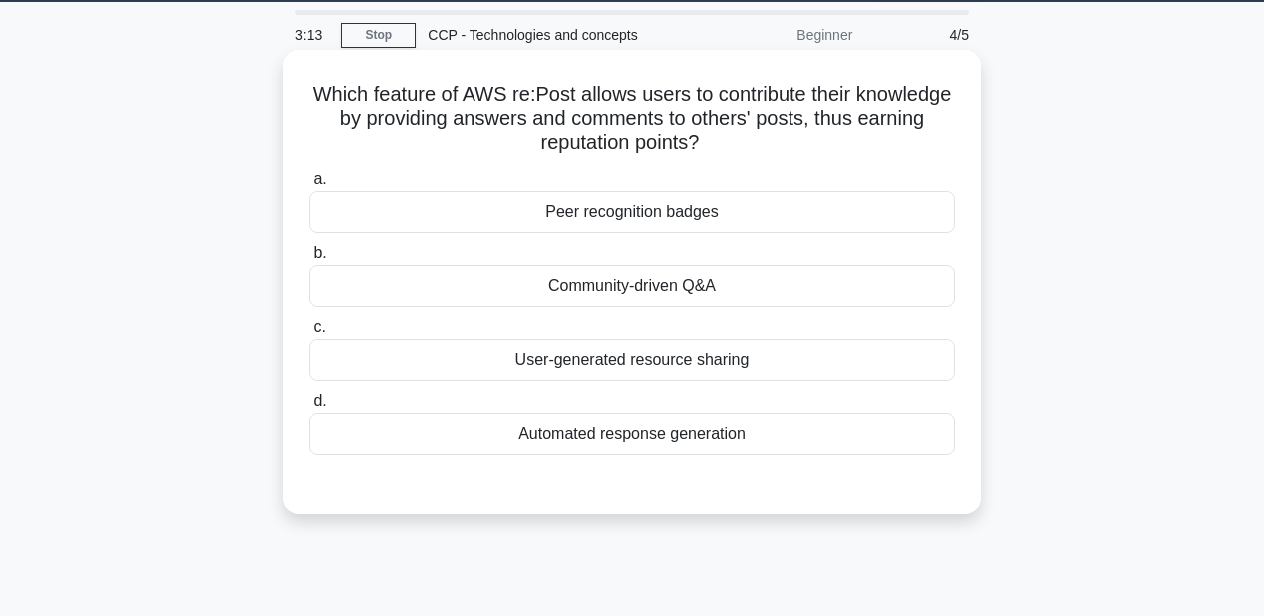
drag, startPoint x: 664, startPoint y: 435, endPoint x: 584, endPoint y: 424, distance: 80.5
click at [584, 424] on div "Automated response generation" at bounding box center [632, 434] width 646 height 42
click at [309, 408] on input "d. Automated response generation" at bounding box center [309, 401] width 0 height 13
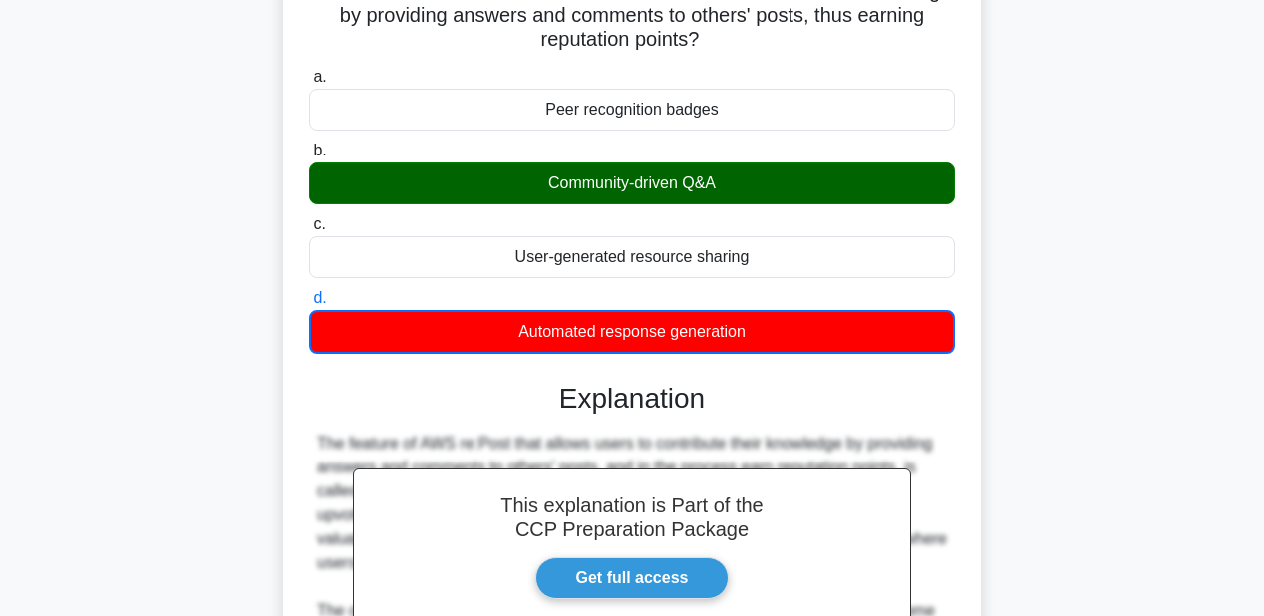
scroll to position [142, 0]
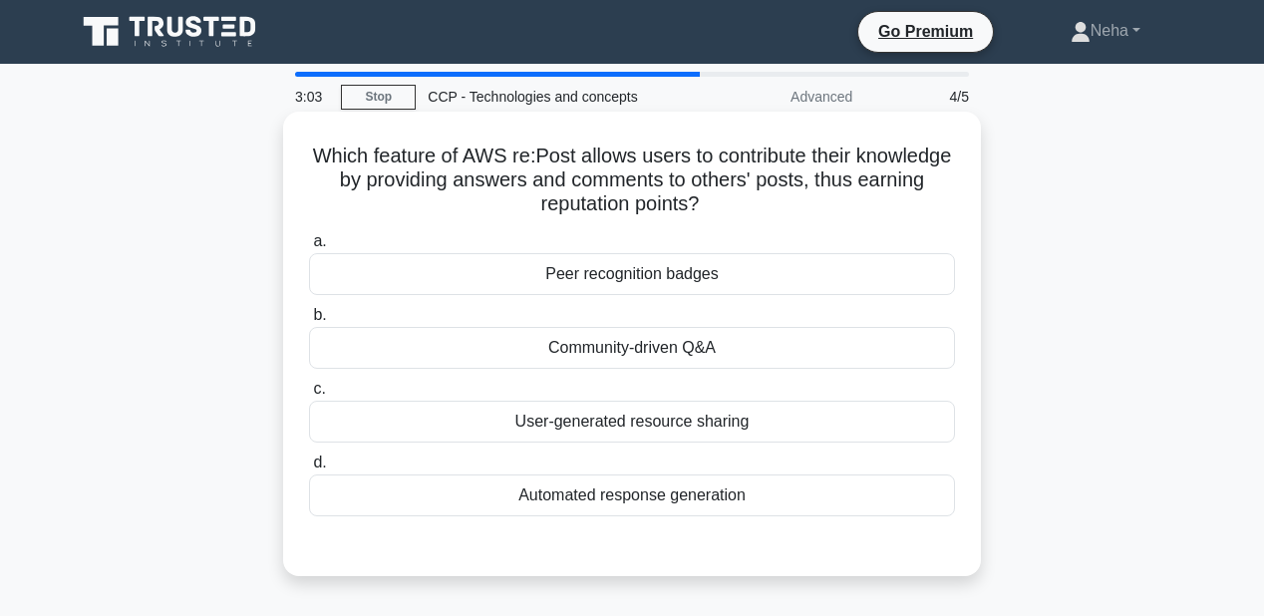
click at [543, 352] on div "Community-driven Q&A" at bounding box center [632, 348] width 646 height 42
click at [309, 322] on input "b. Community-driven Q&A" at bounding box center [309, 315] width 0 height 13
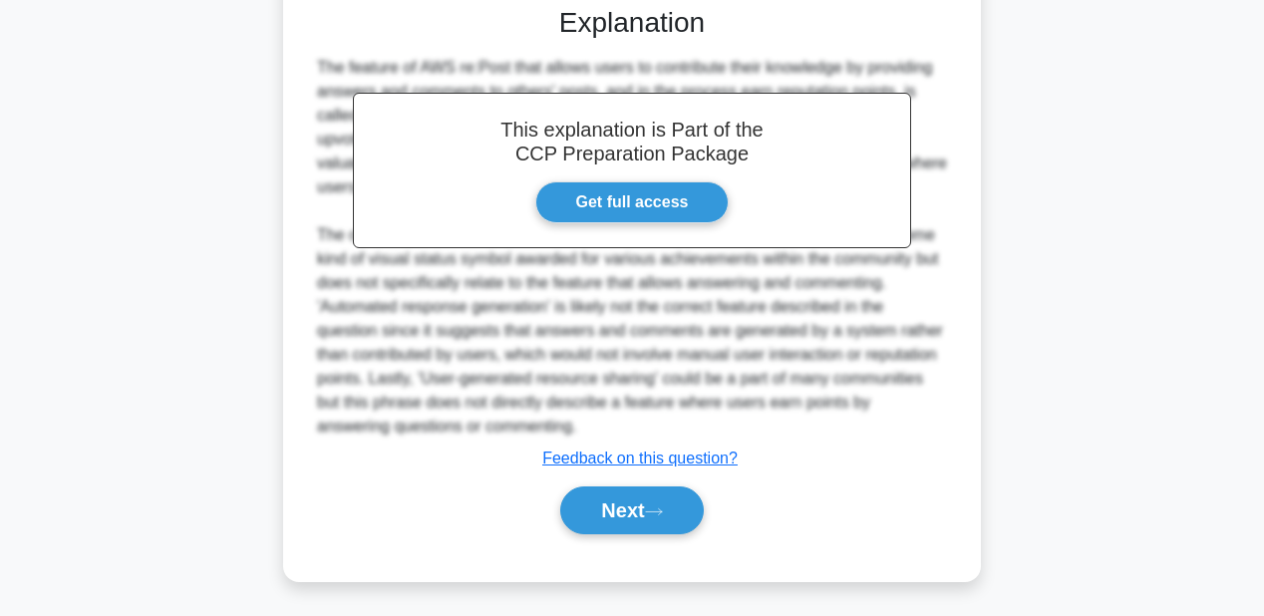
scroll to position [539, 0]
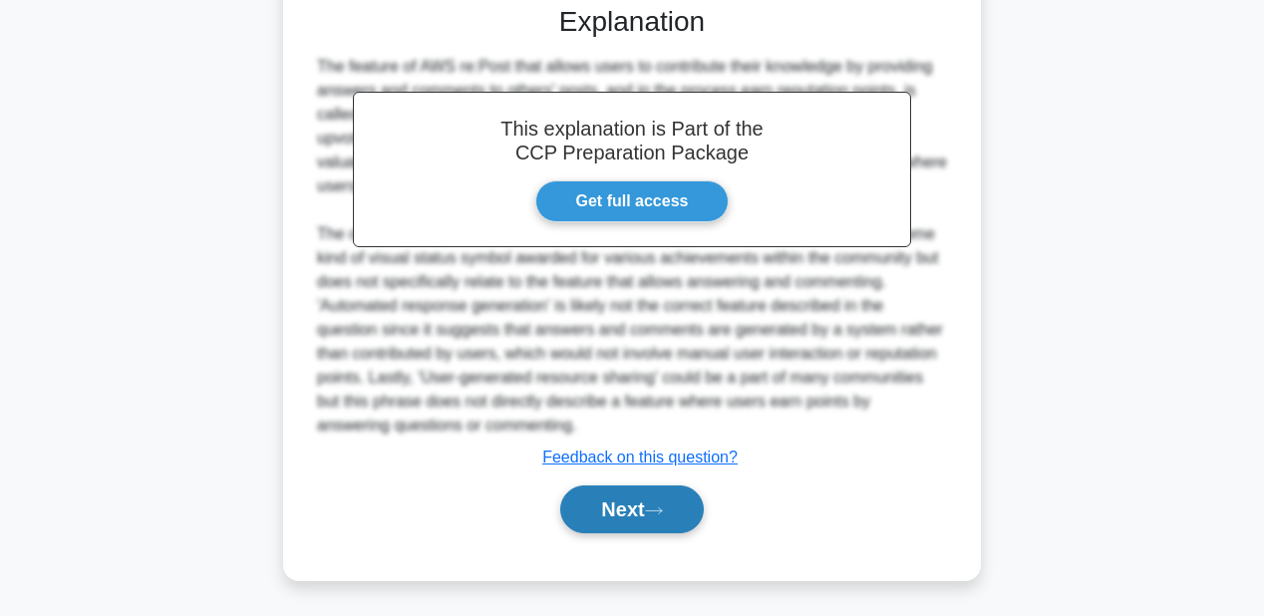
click at [682, 502] on button "Next" at bounding box center [631, 509] width 143 height 48
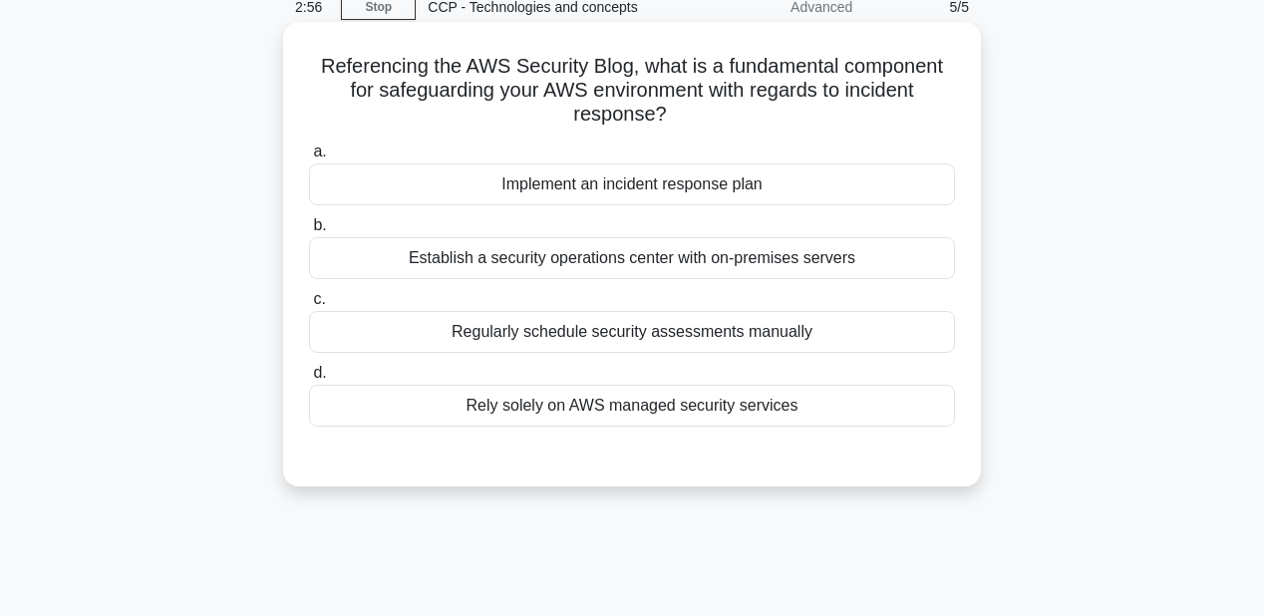
scroll to position [62, 0]
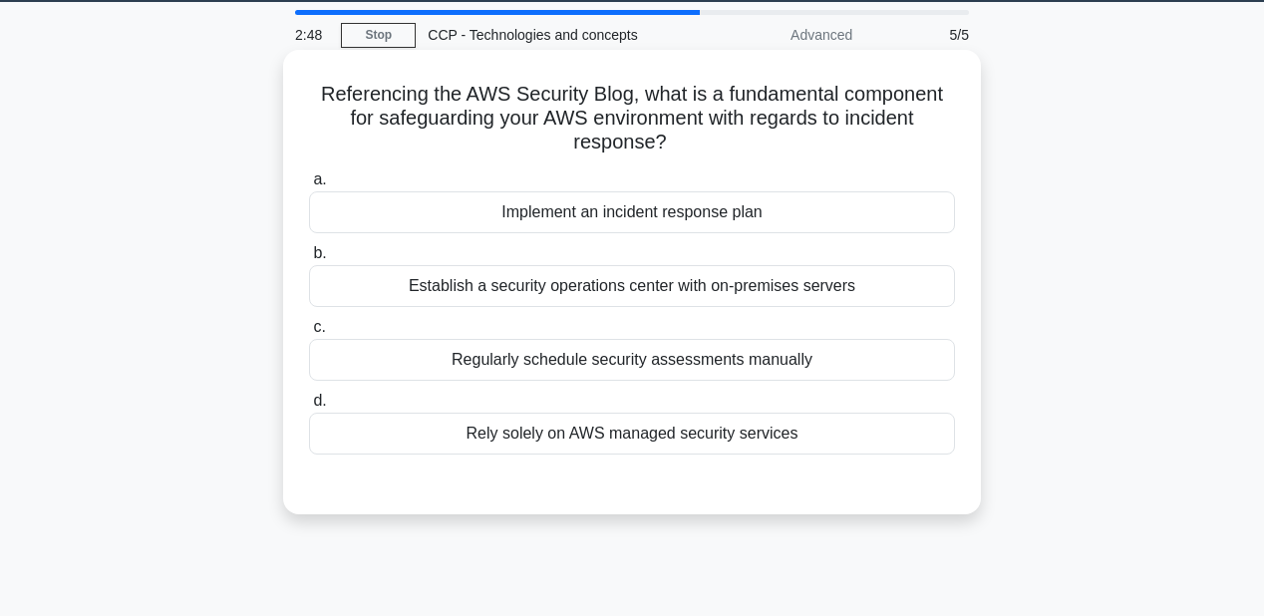
click at [630, 215] on div "Implement an incident response plan" at bounding box center [632, 212] width 646 height 42
click at [309, 186] on input "a. Implement an incident response plan" at bounding box center [309, 179] width 0 height 13
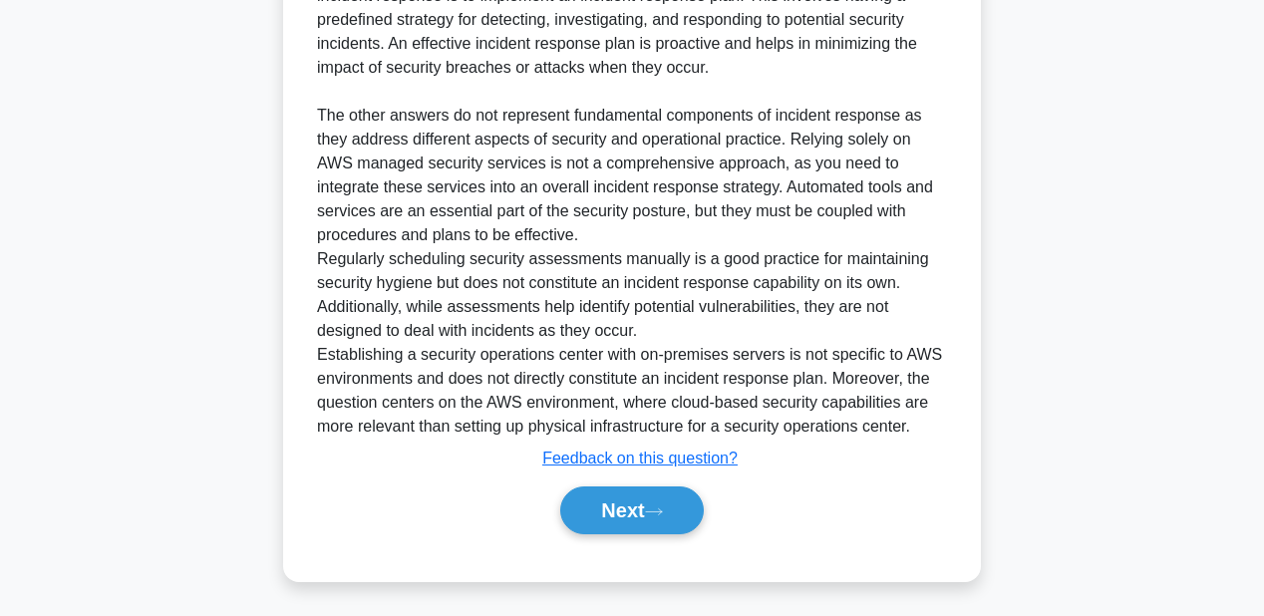
scroll to position [635, 0]
click at [661, 510] on icon at bounding box center [654, 510] width 18 height 11
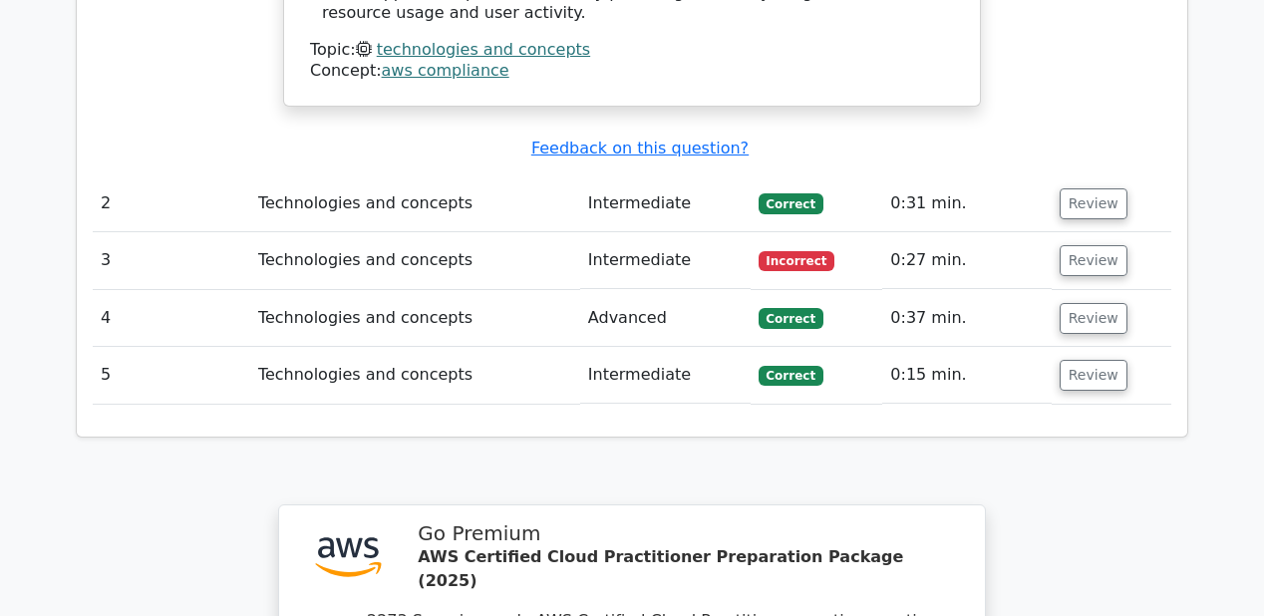
scroll to position [2472, 0]
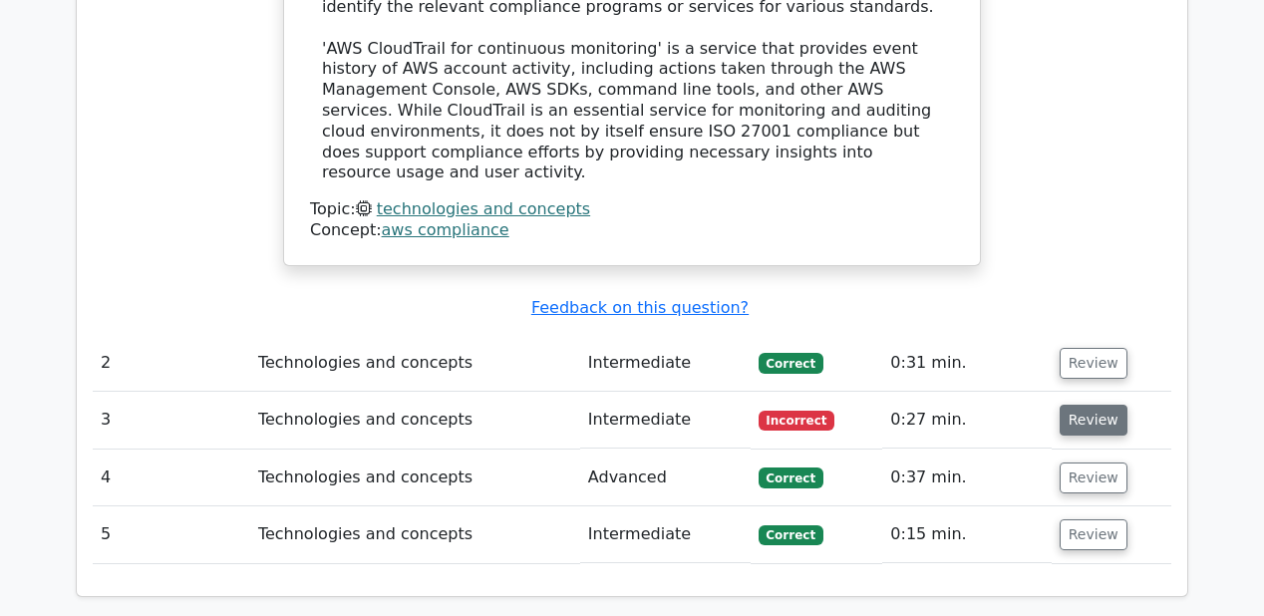
click at [1072, 405] on button "Review" at bounding box center [1093, 420] width 68 height 31
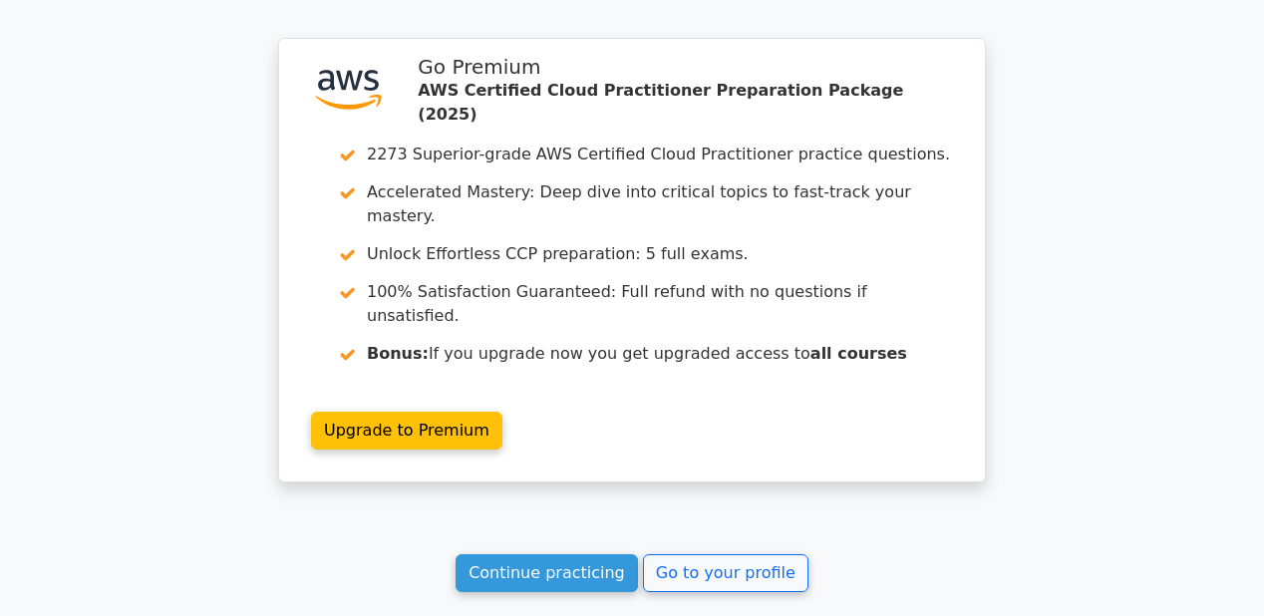
scroll to position [4022, 0]
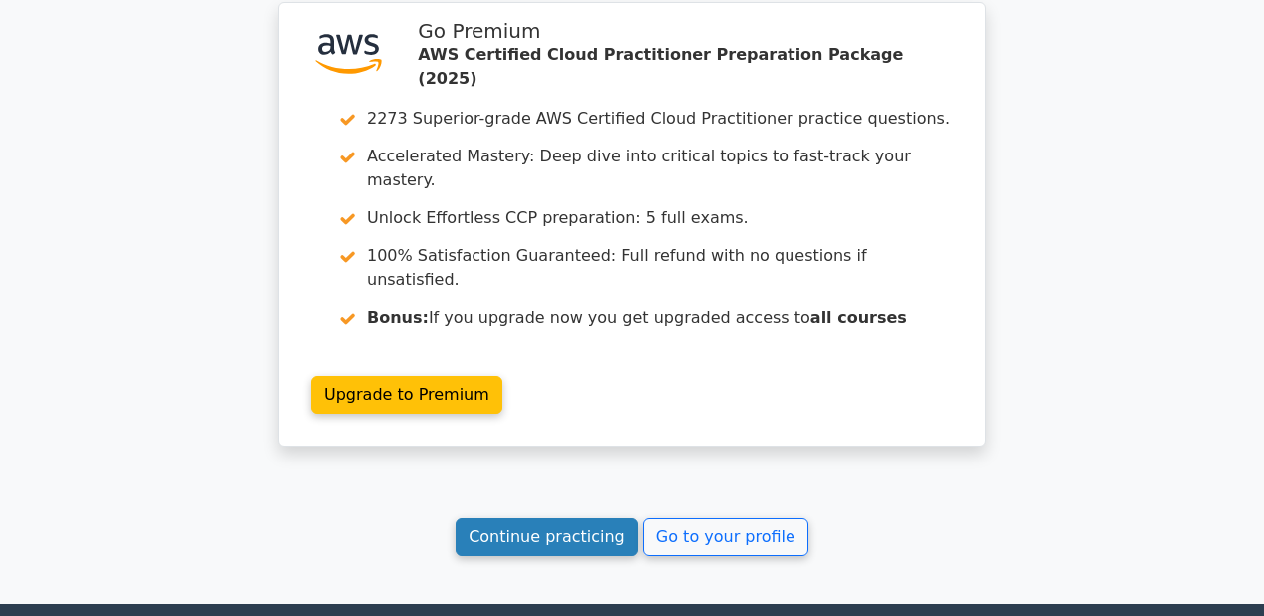
click at [572, 518] on link "Continue practicing" at bounding box center [546, 537] width 182 height 38
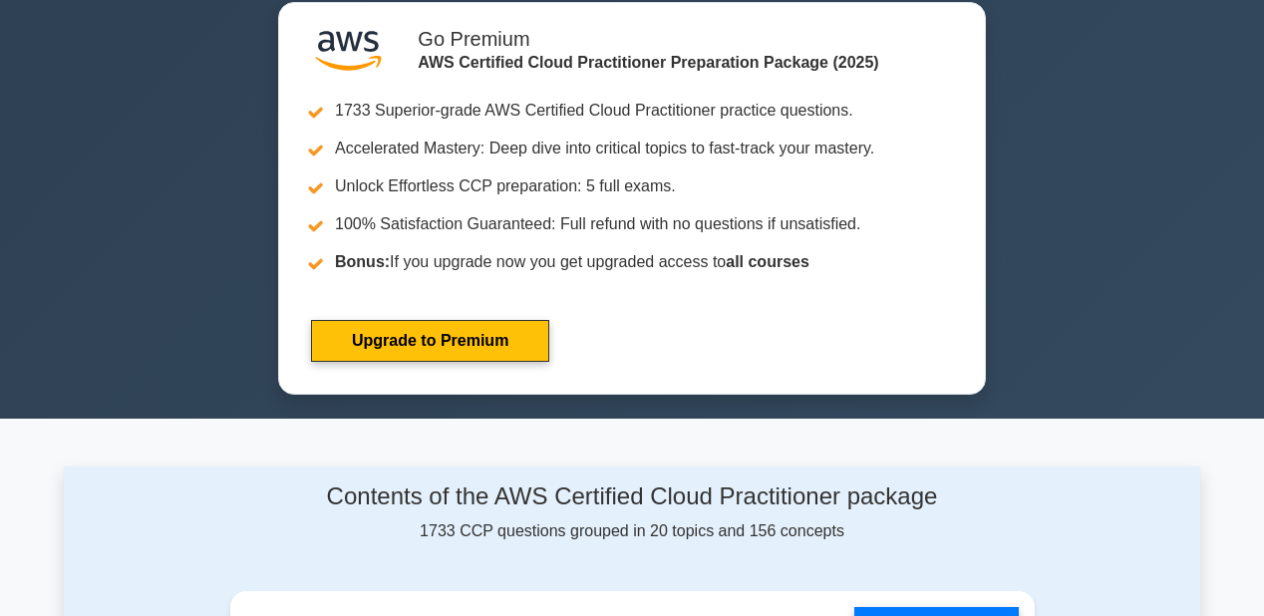
scroll to position [1036, 0]
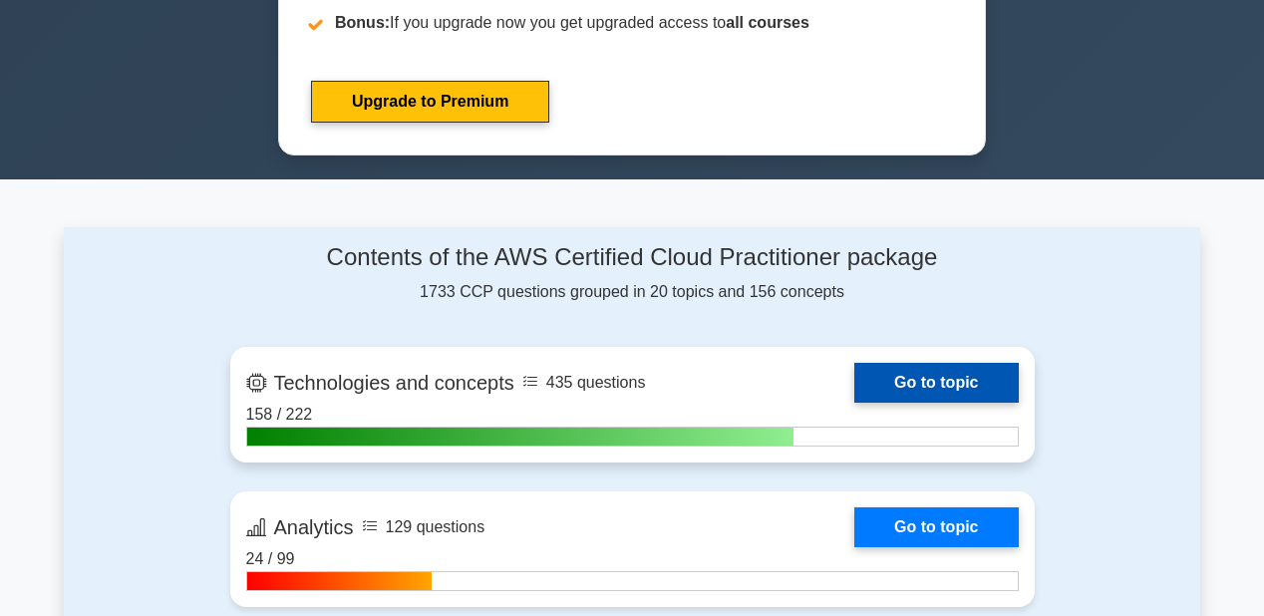
click at [945, 373] on link "Go to topic" at bounding box center [935, 383] width 163 height 40
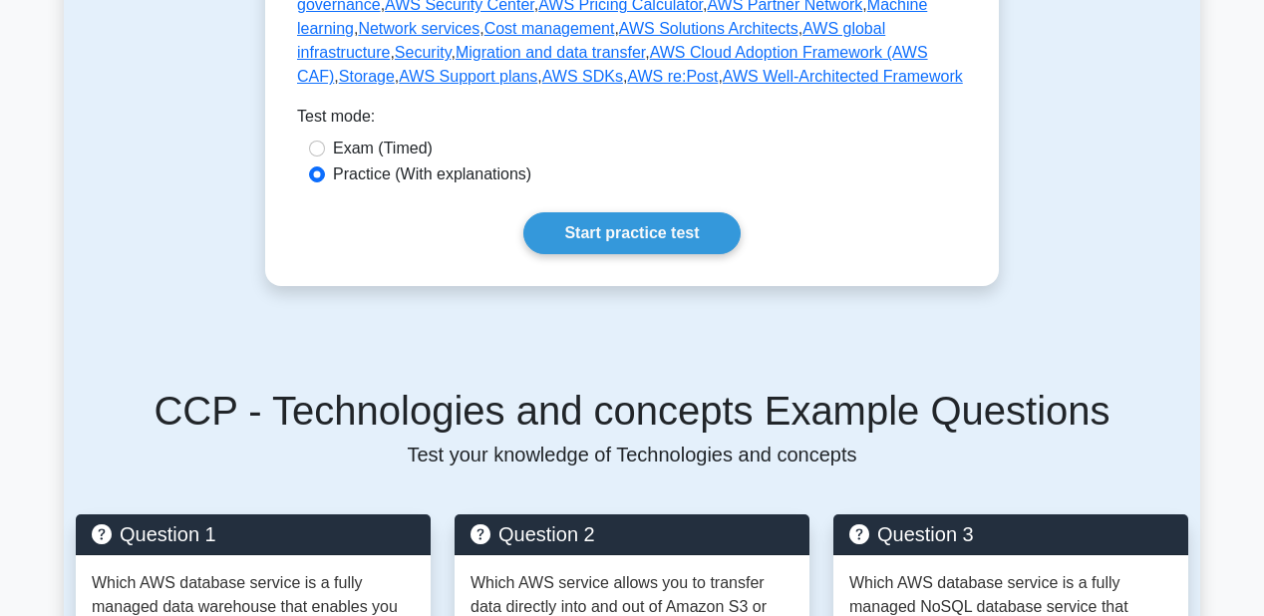
scroll to position [1276, 0]
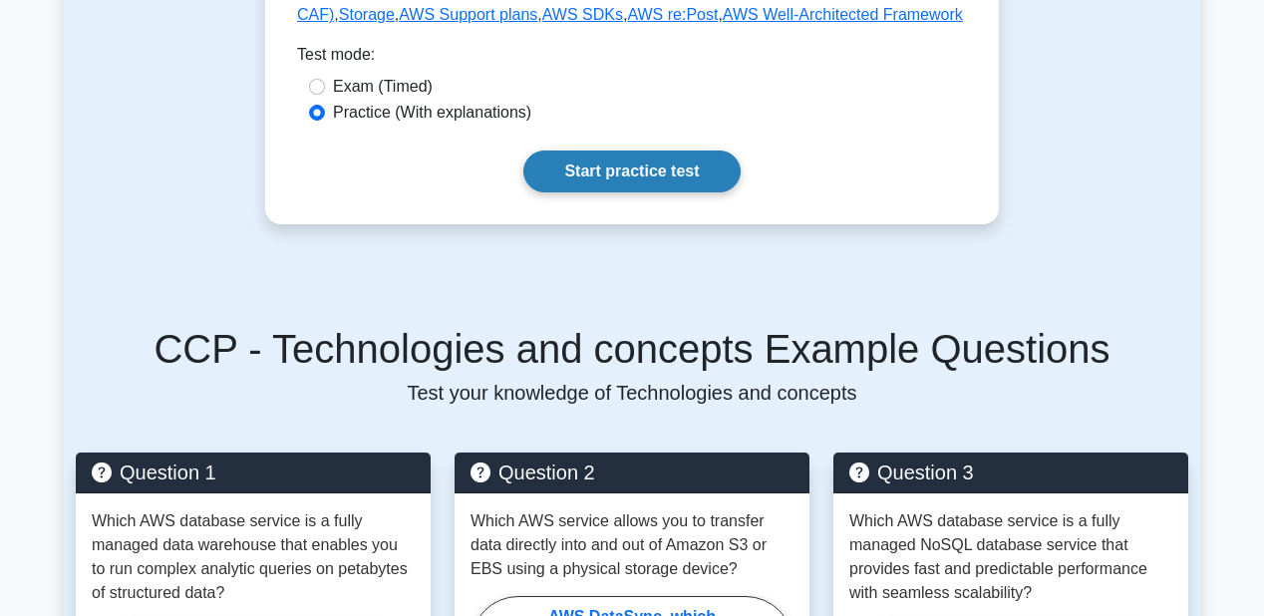
click at [638, 150] on link "Start practice test" at bounding box center [631, 171] width 216 height 42
click at [626, 152] on link "Start practice test" at bounding box center [631, 171] width 216 height 42
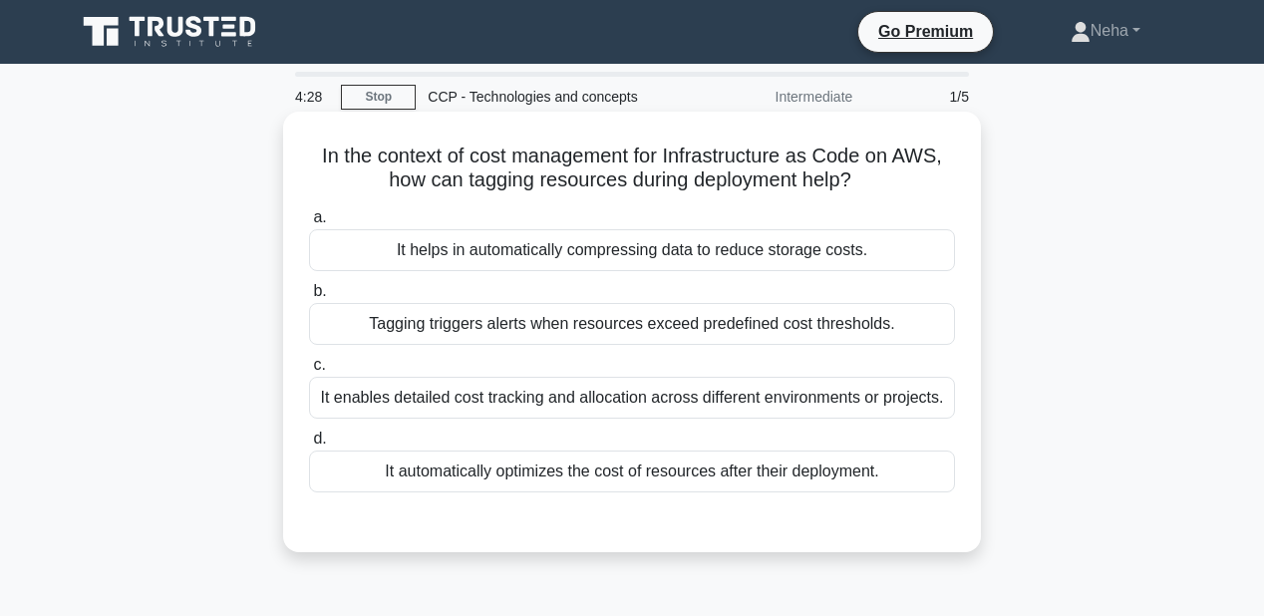
click at [586, 470] on div "It automatically optimizes the cost of resources after their deployment." at bounding box center [632, 471] width 646 height 42
click at [309, 445] on input "d. It automatically optimizes the cost of resources after their deployment." at bounding box center [309, 439] width 0 height 13
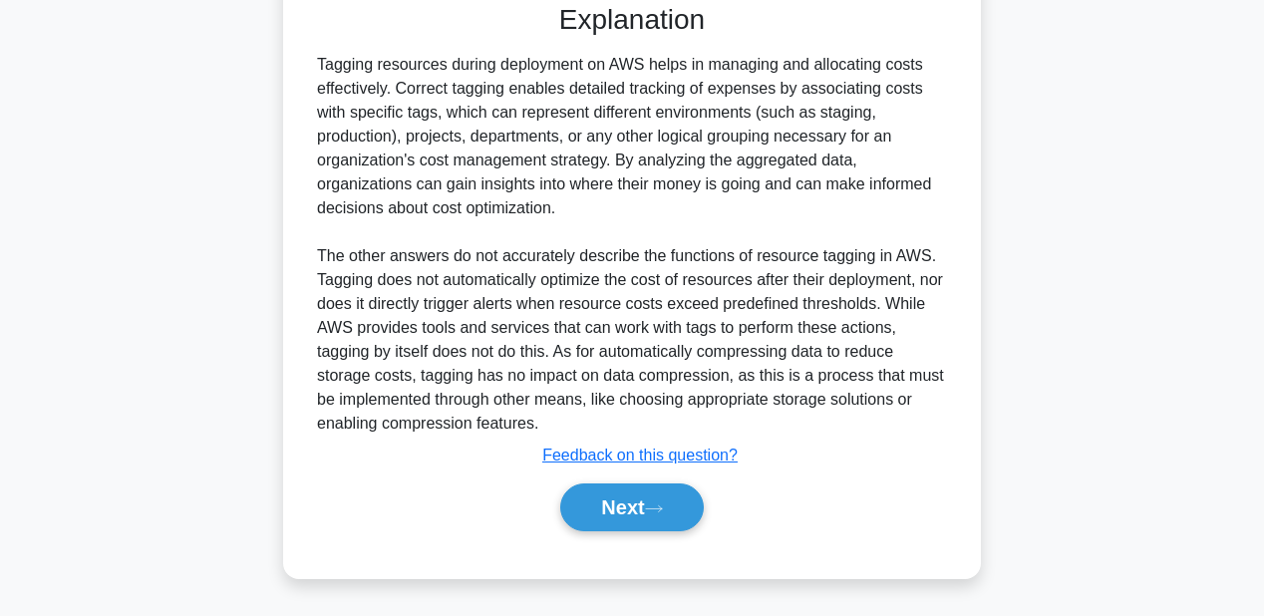
scroll to position [541, 0]
click at [676, 510] on button "Next" at bounding box center [631, 507] width 143 height 48
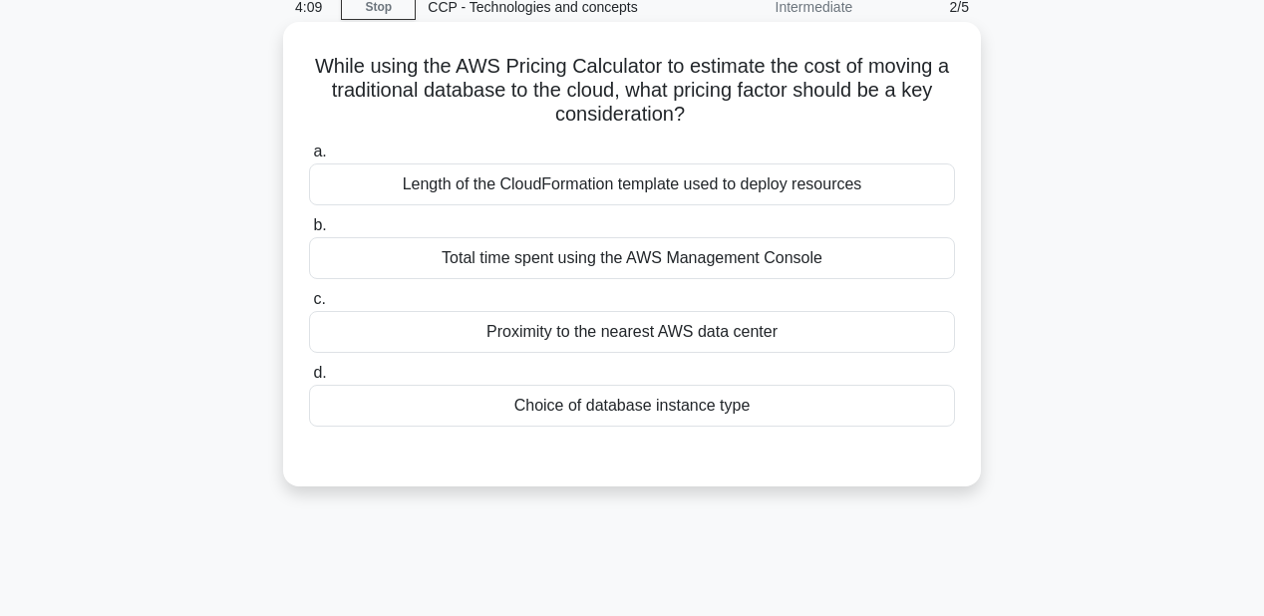
scroll to position [62, 0]
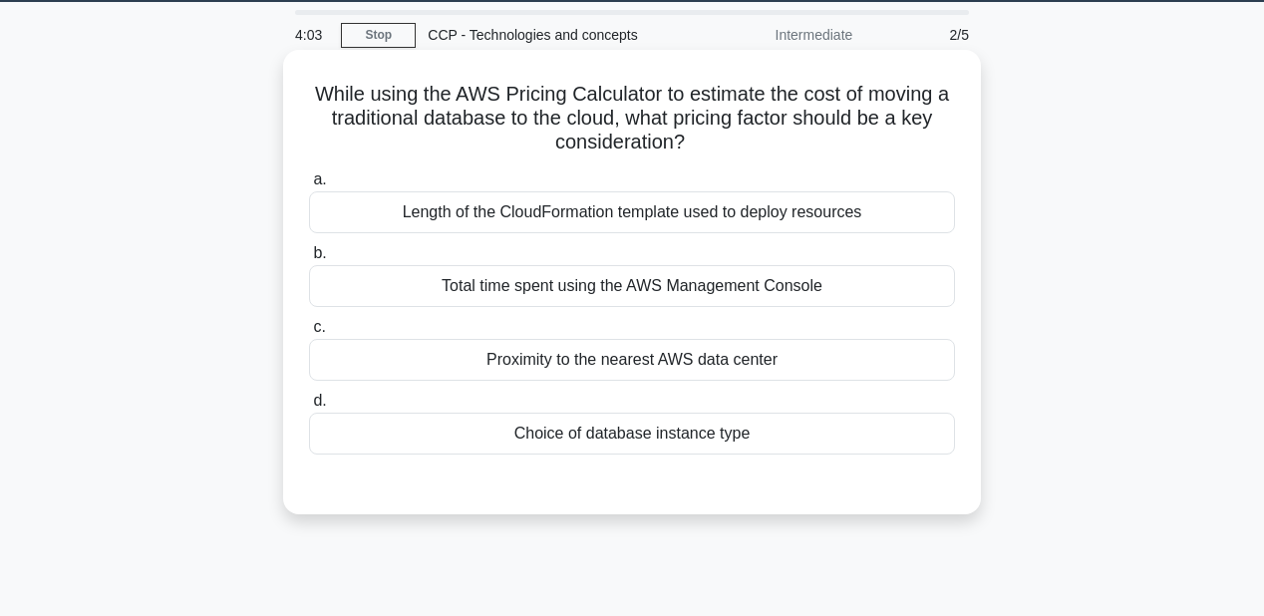
click at [605, 435] on div "Choice of database instance type" at bounding box center [632, 434] width 646 height 42
click at [309, 408] on input "d. Choice of database instance type" at bounding box center [309, 401] width 0 height 13
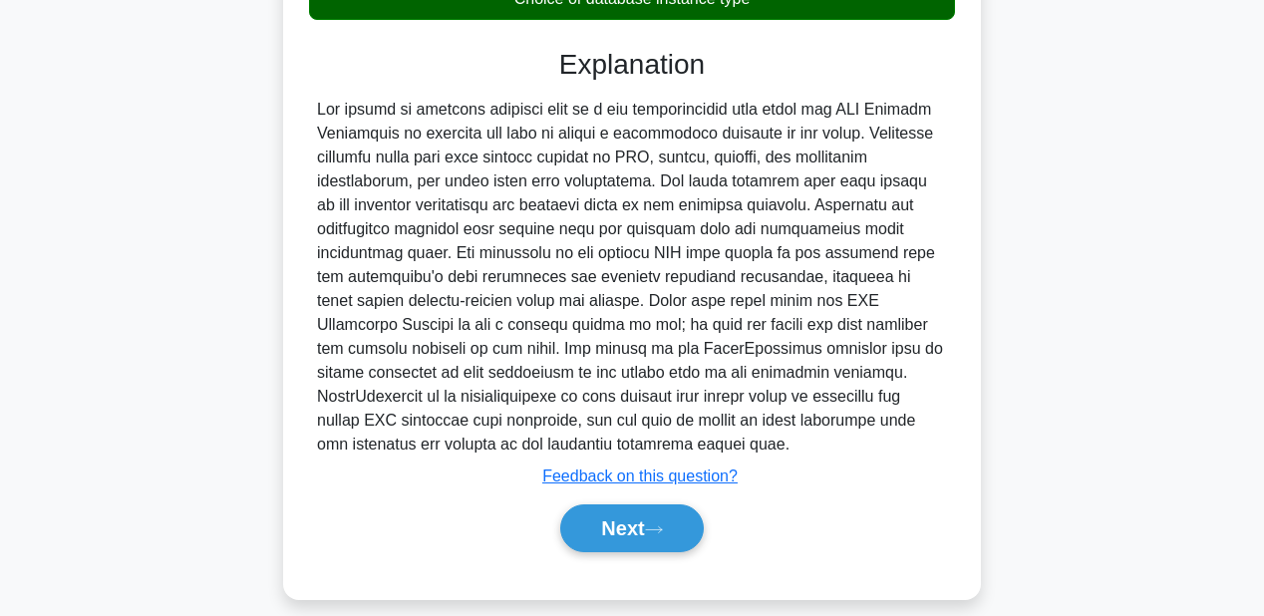
scroll to position [515, 0]
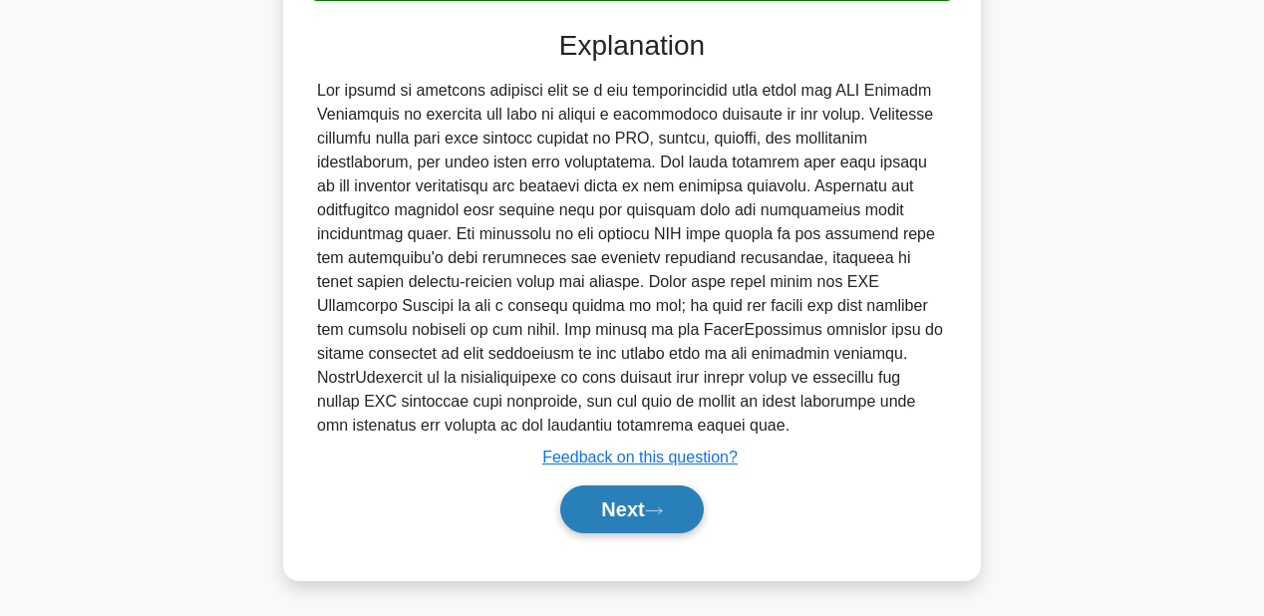
click at [663, 513] on icon at bounding box center [654, 510] width 18 height 11
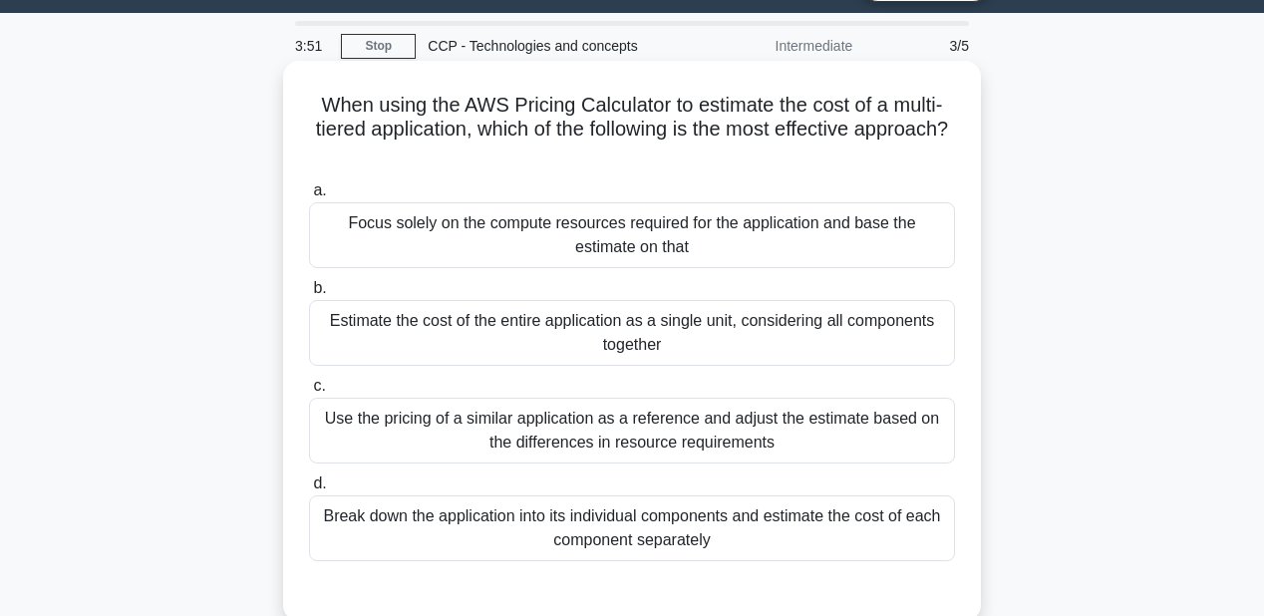
scroll to position [80, 0]
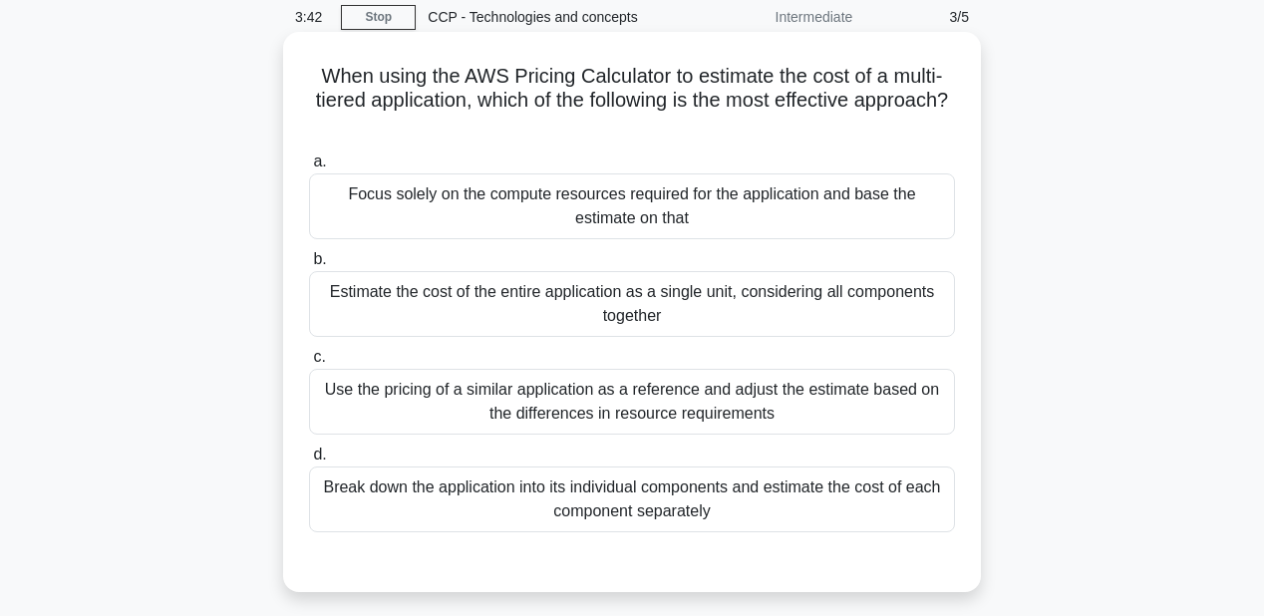
click at [676, 405] on div "Use the pricing of a similar application as a reference and adjust the estimate…" at bounding box center [632, 402] width 646 height 66
click at [309, 364] on input "c. Use the pricing of a similar application as a reference and adjust the estim…" at bounding box center [309, 357] width 0 height 13
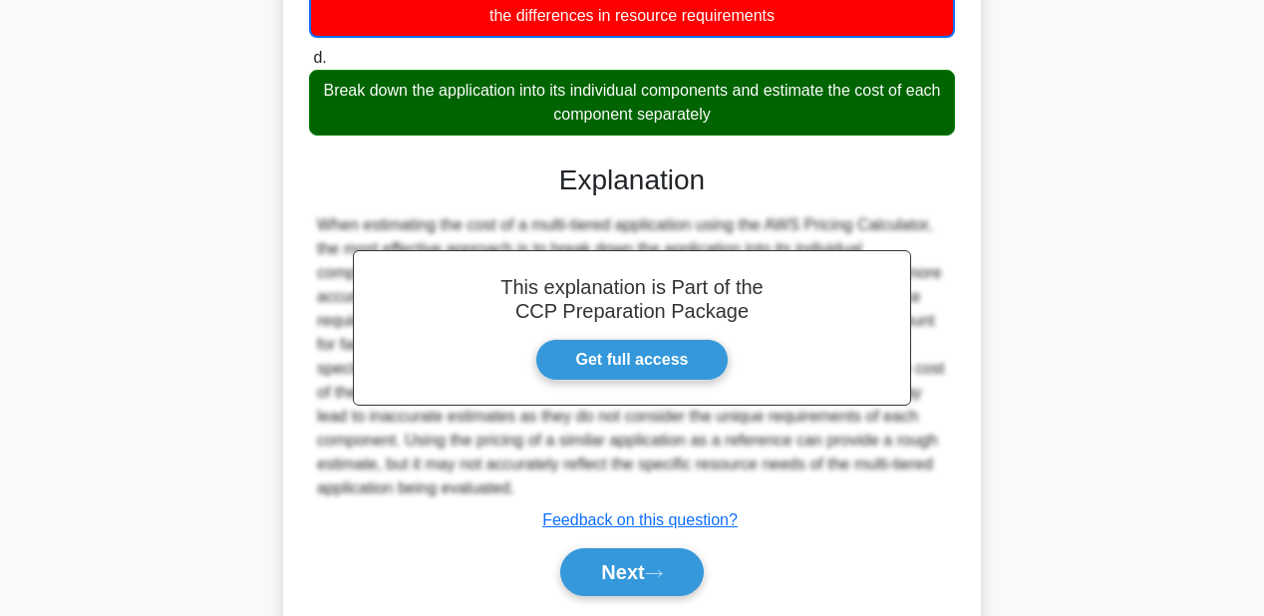
scroll to position [541, 0]
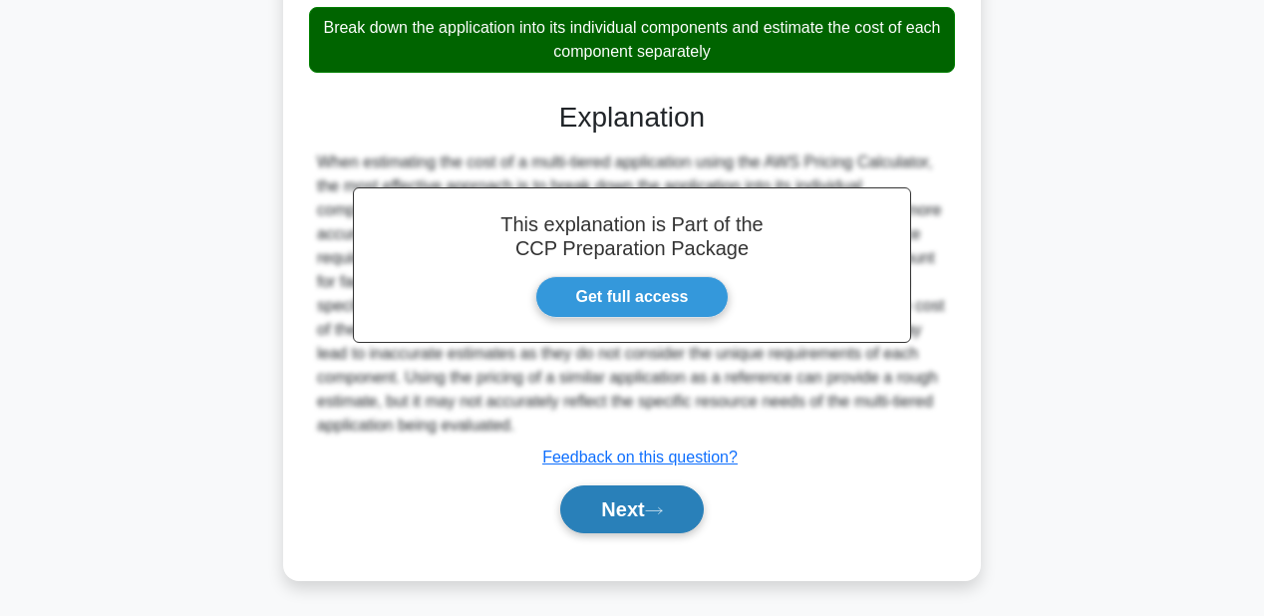
click at [672, 500] on button "Next" at bounding box center [631, 509] width 143 height 48
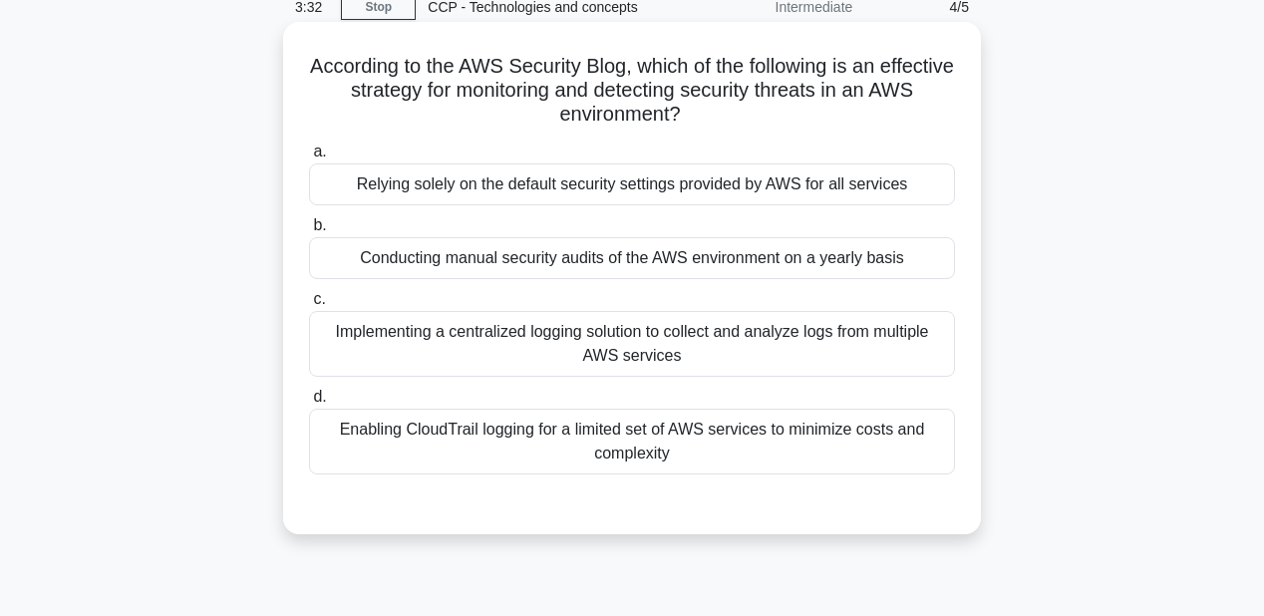
scroll to position [62, 0]
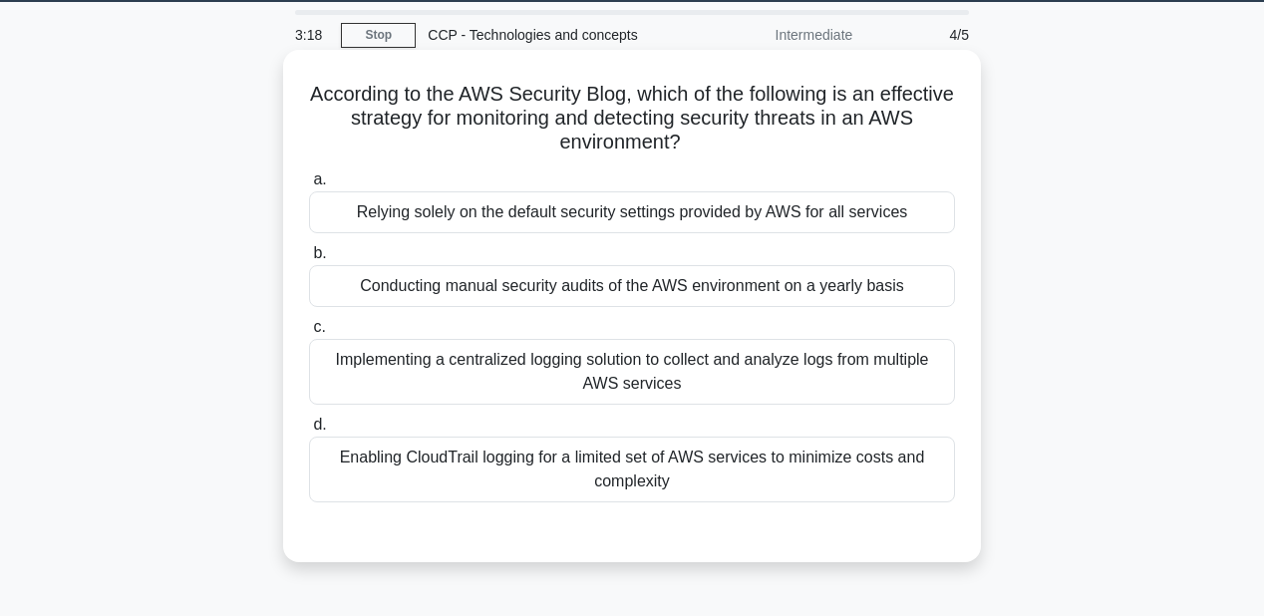
click at [640, 371] on div "Implementing a centralized logging solution to collect and analyze logs from mu…" at bounding box center [632, 372] width 646 height 66
click at [309, 334] on input "c. Implementing a centralized logging solution to collect and analyze logs from…" at bounding box center [309, 327] width 0 height 13
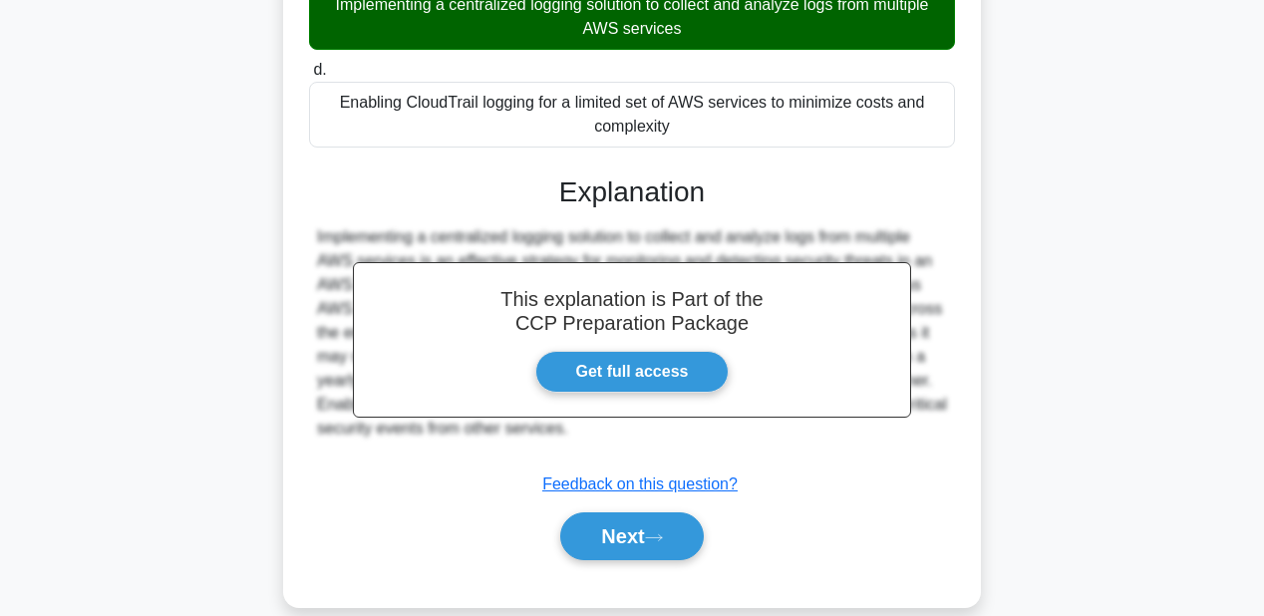
scroll to position [460, 0]
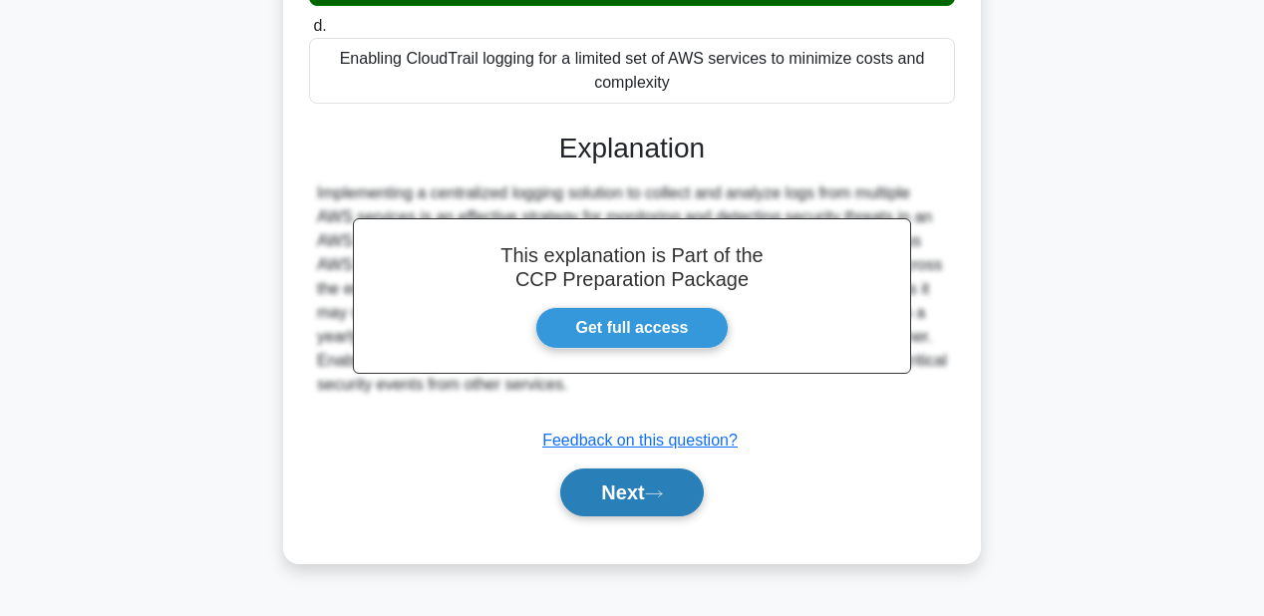
click at [663, 491] on icon at bounding box center [654, 493] width 18 height 11
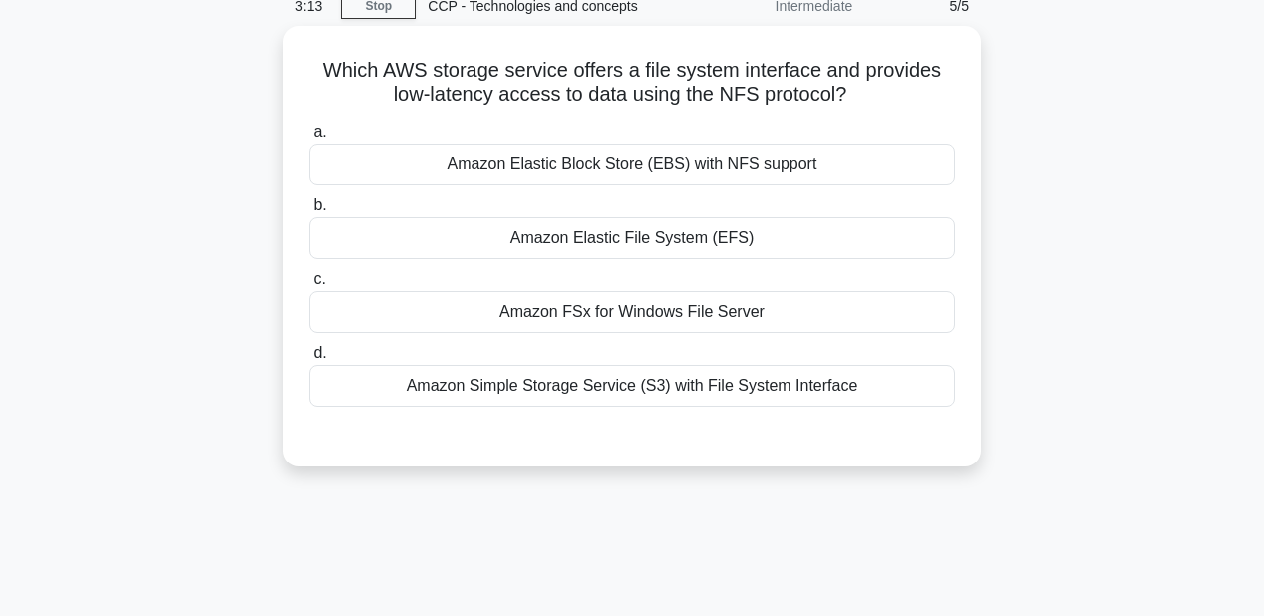
scroll to position [62, 0]
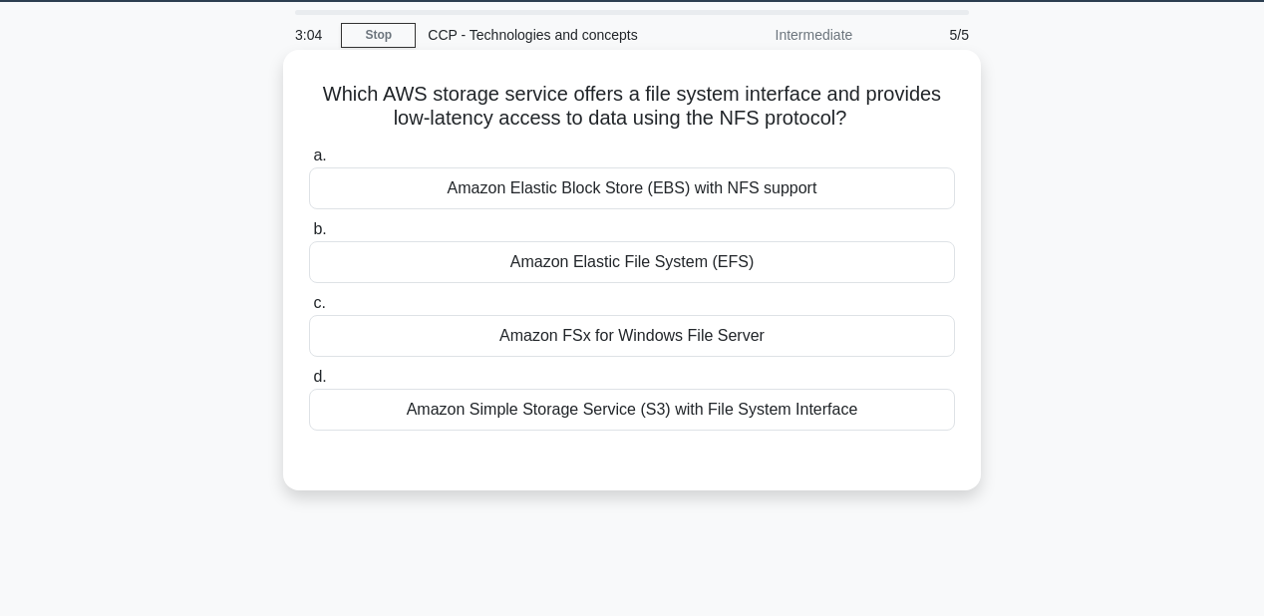
click at [646, 192] on div "Amazon Elastic Block Store (EBS) with NFS support" at bounding box center [632, 188] width 646 height 42
click at [309, 162] on input "a. Amazon Elastic Block Store (EBS) with NFS support" at bounding box center [309, 155] width 0 height 13
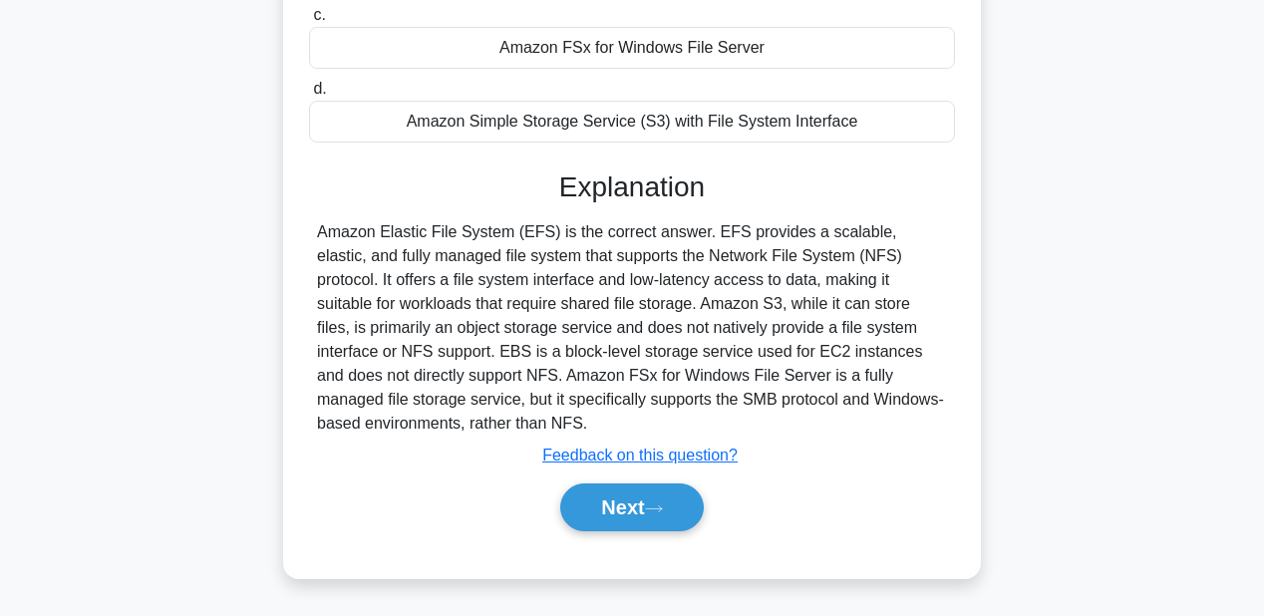
scroll to position [381, 0]
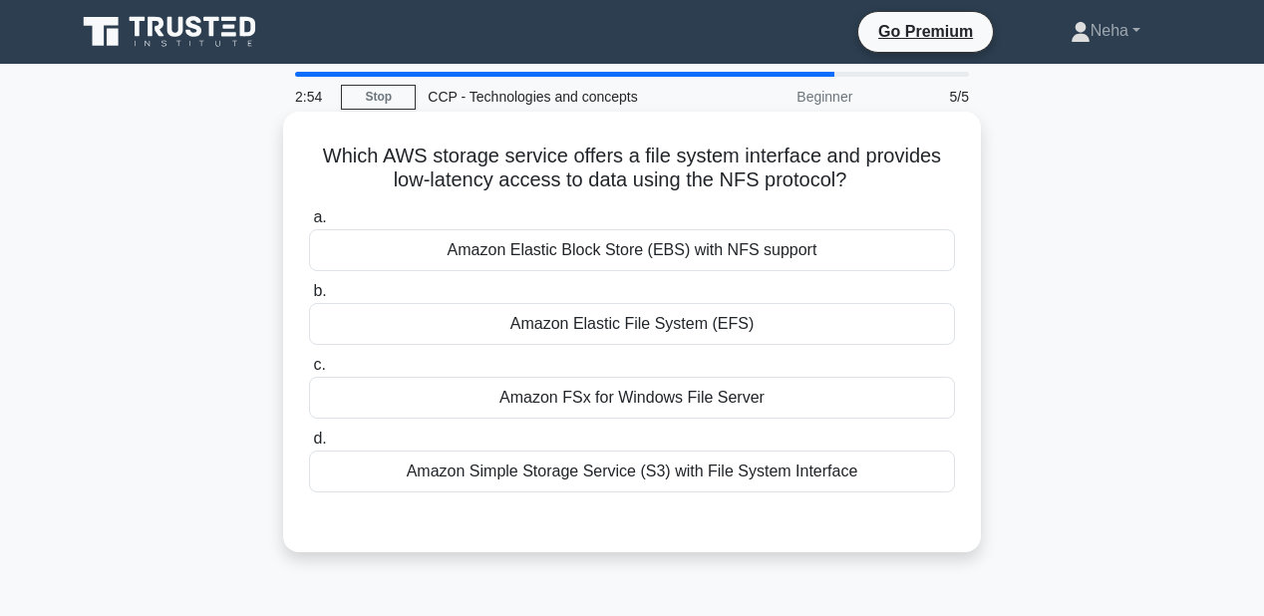
click at [678, 314] on div "Amazon Elastic File System (EFS)" at bounding box center [632, 324] width 646 height 42
click at [309, 298] on input "b. Amazon Elastic File System (EFS)" at bounding box center [309, 291] width 0 height 13
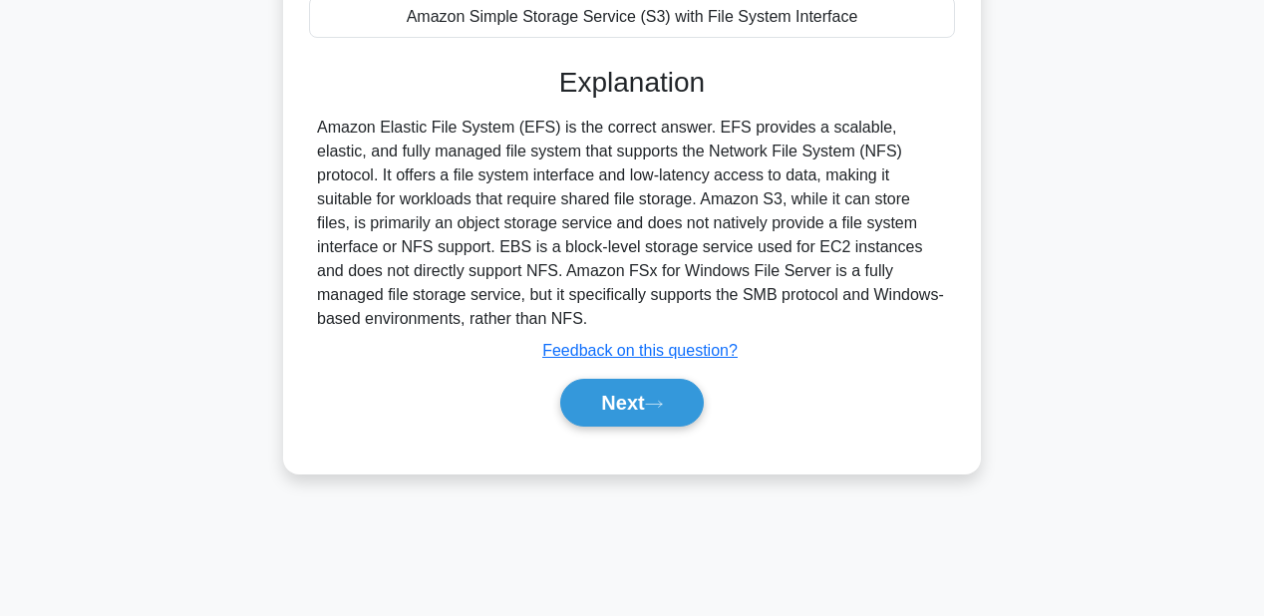
scroll to position [460, 0]
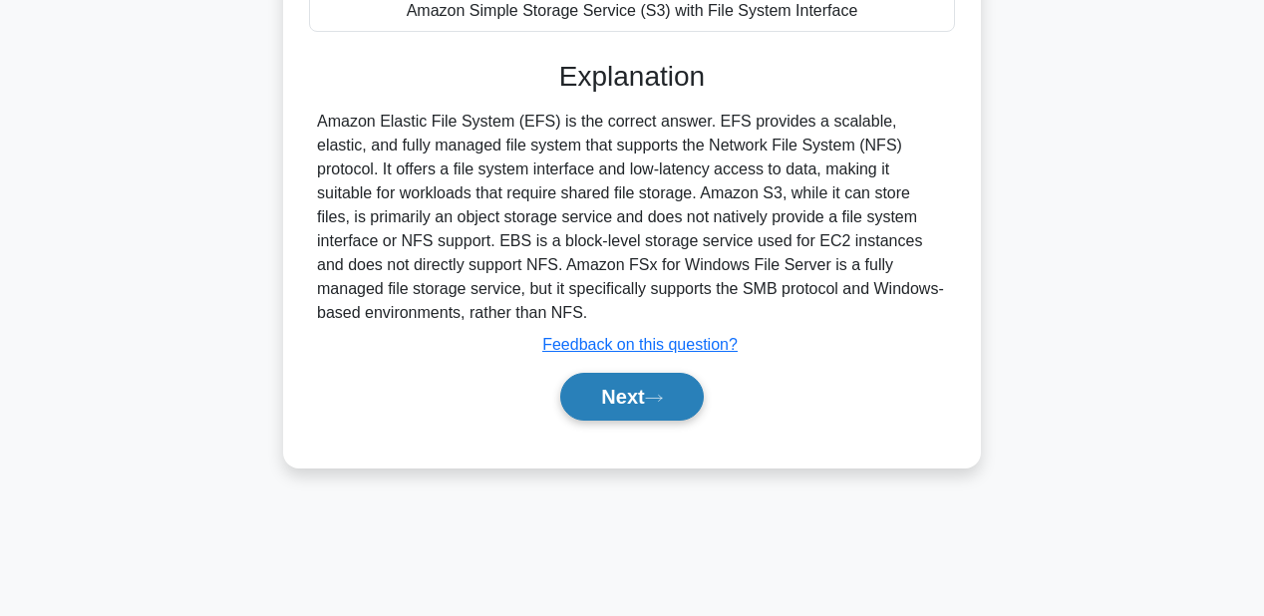
click at [666, 376] on button "Next" at bounding box center [631, 397] width 143 height 48
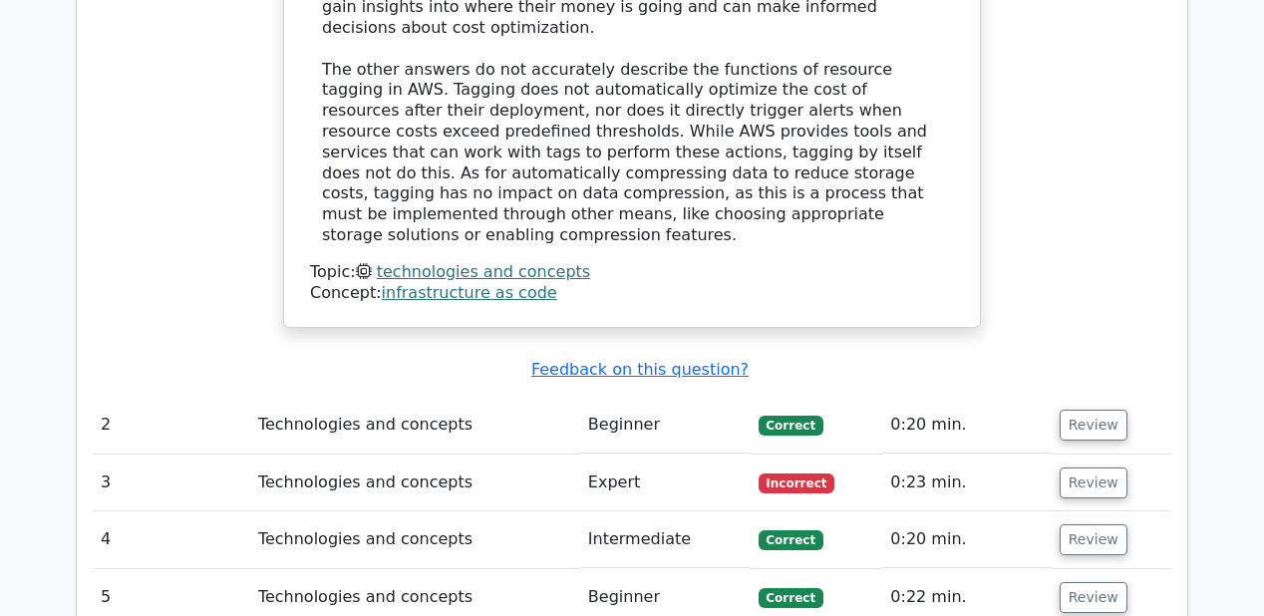
scroll to position [2153, 0]
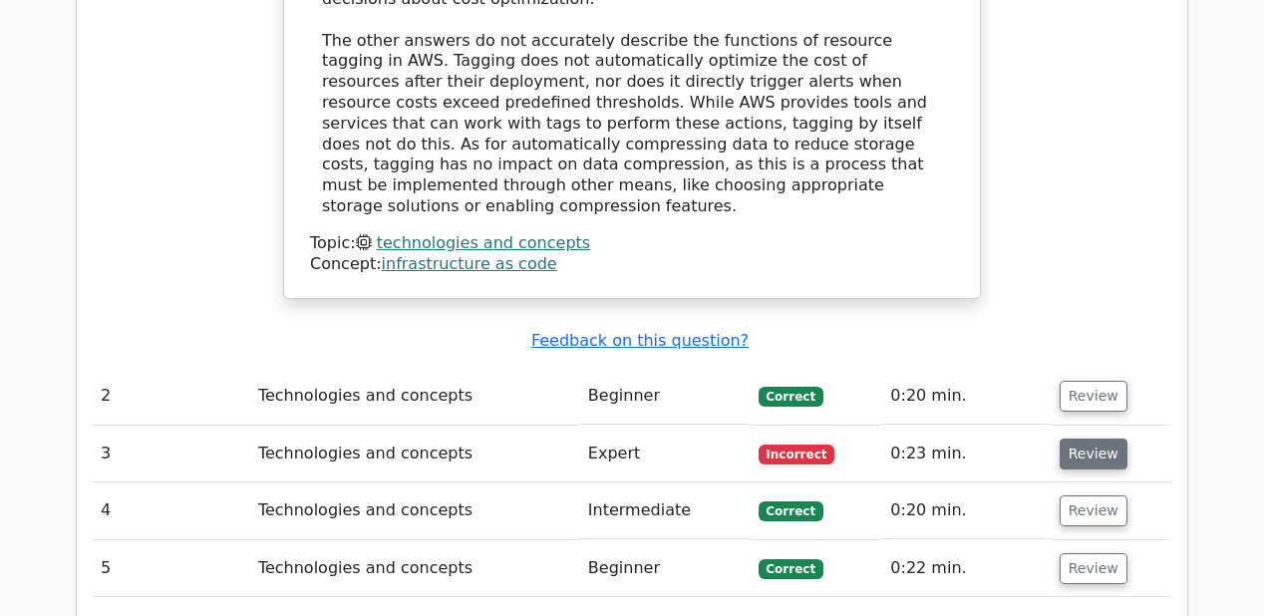
click at [1090, 438] on button "Review" at bounding box center [1093, 453] width 68 height 31
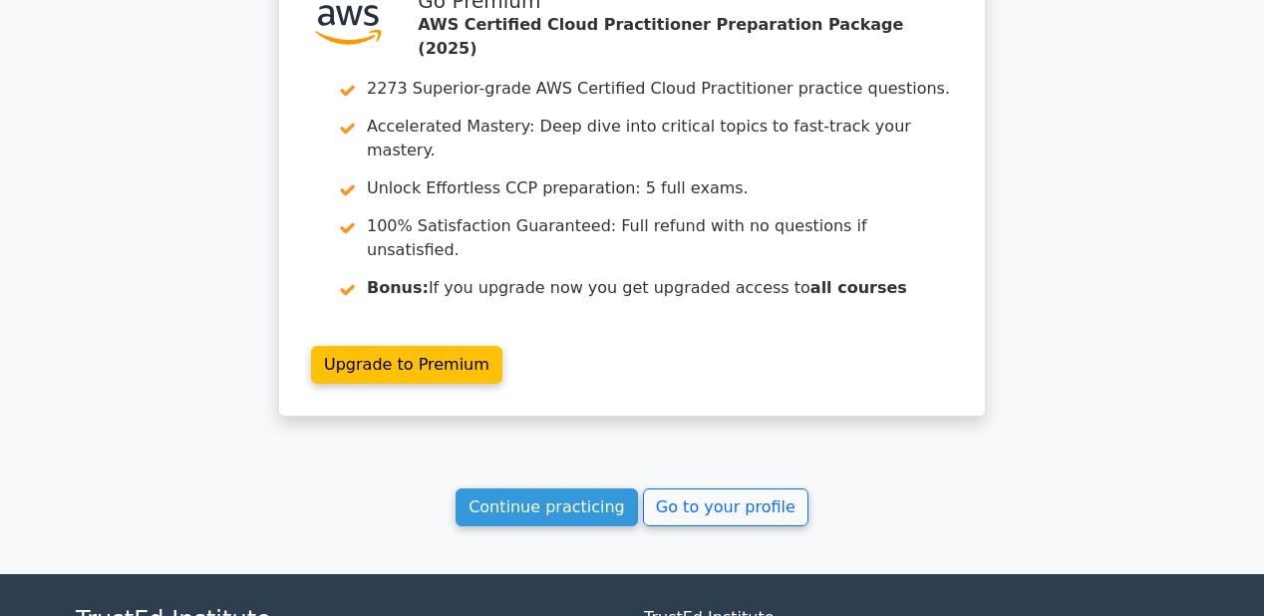
scroll to position [3868, 0]
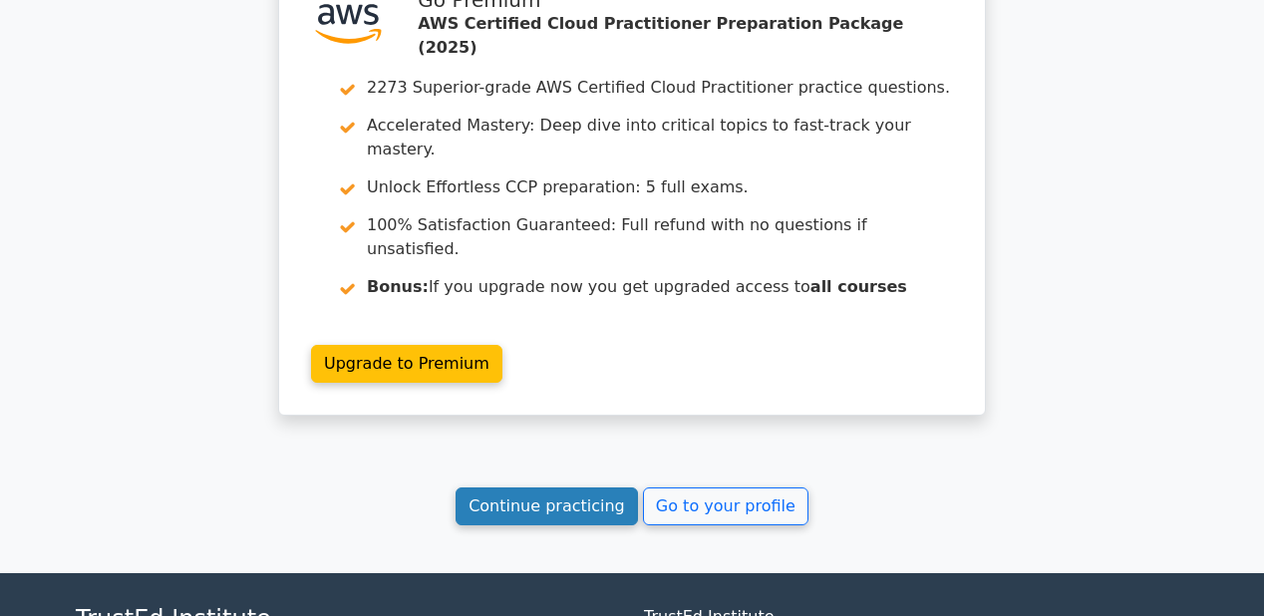
click at [602, 487] on link "Continue practicing" at bounding box center [546, 506] width 182 height 38
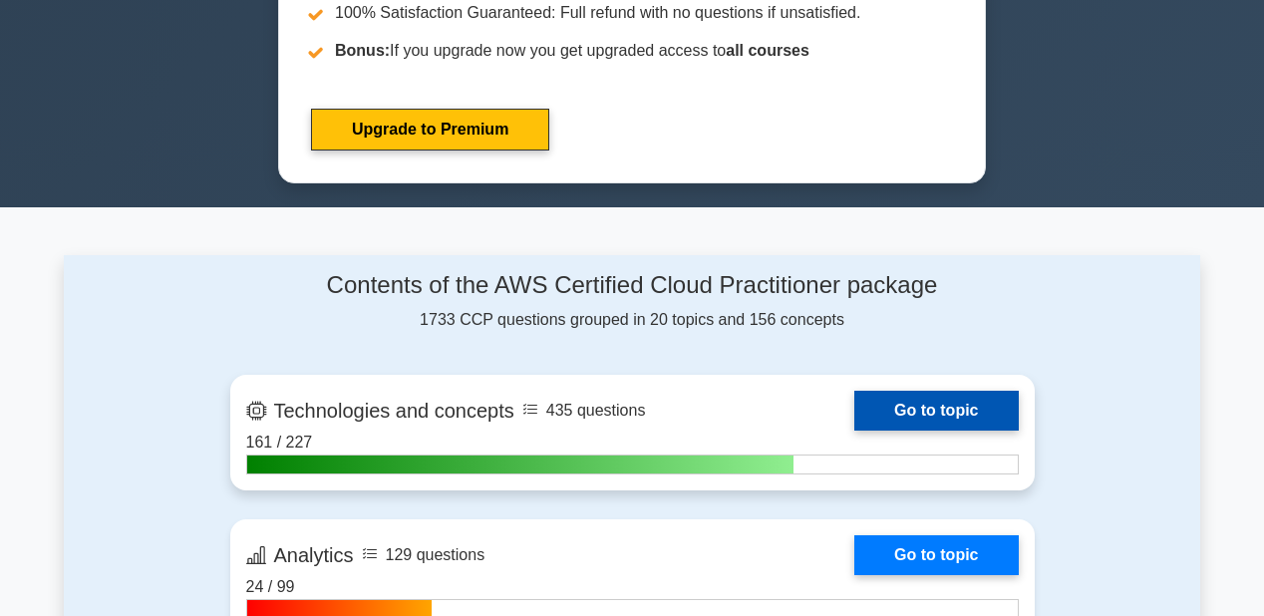
scroll to position [1036, 0]
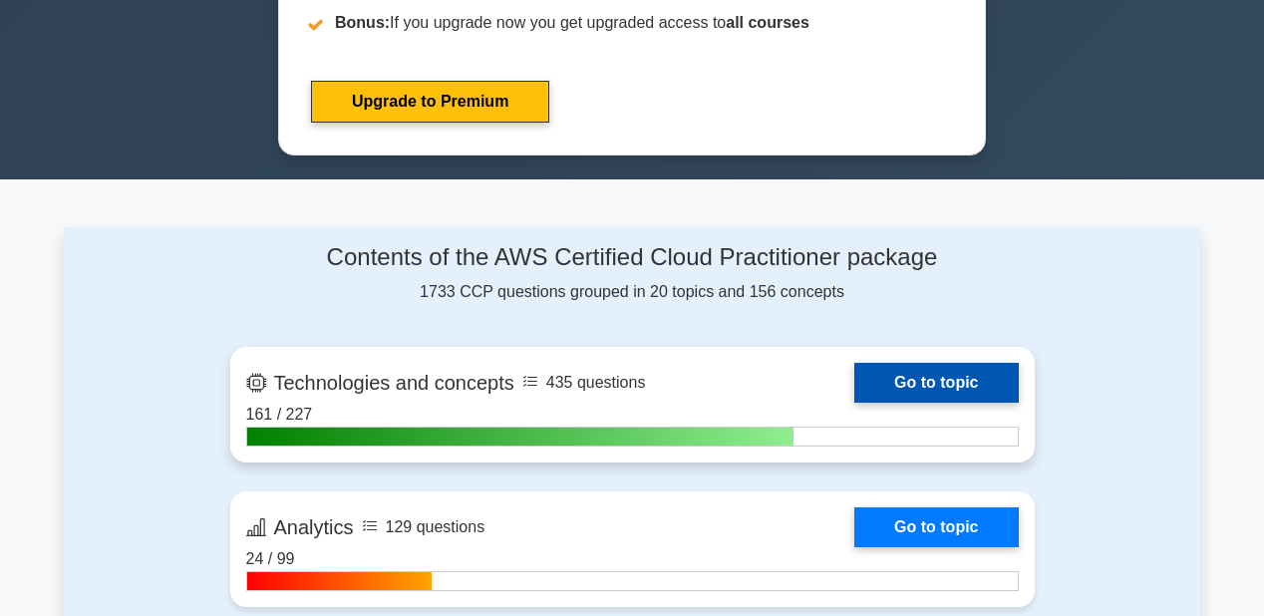
click at [917, 383] on link "Go to topic" at bounding box center [935, 383] width 163 height 40
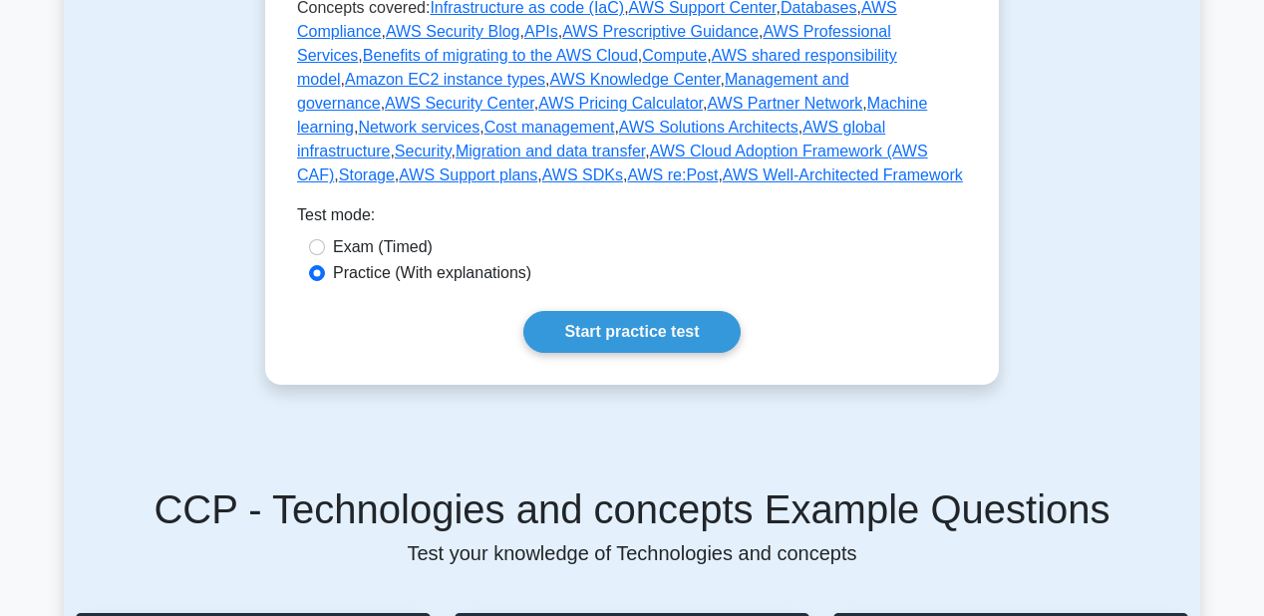
scroll to position [1116, 0]
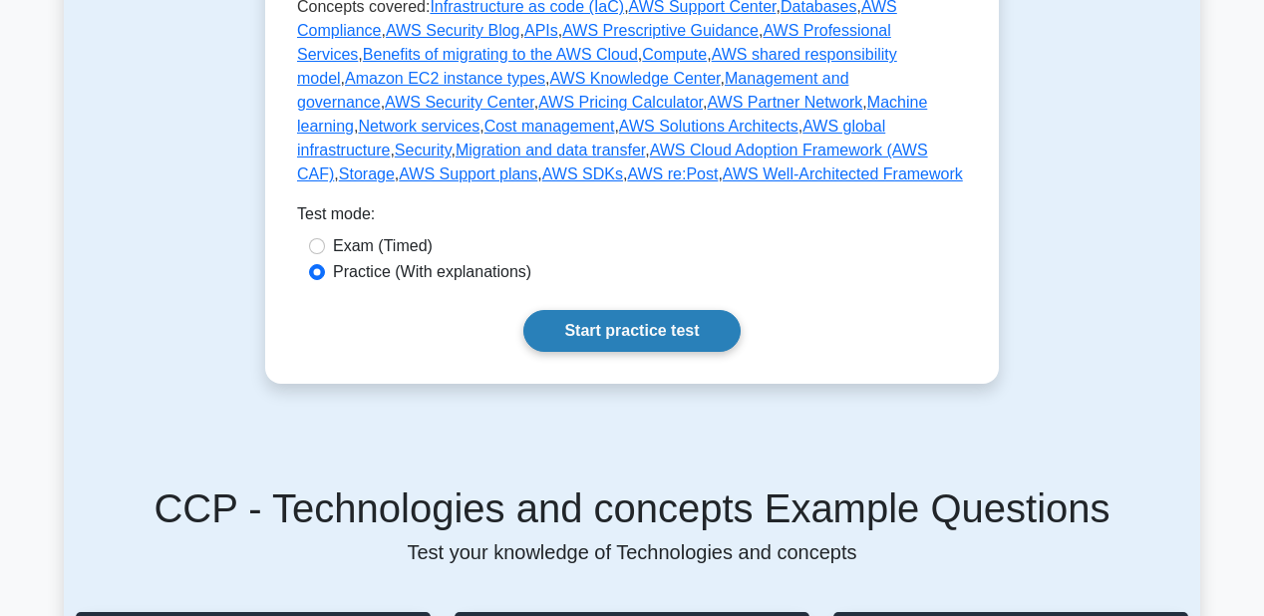
click at [635, 310] on link "Start practice test" at bounding box center [631, 331] width 216 height 42
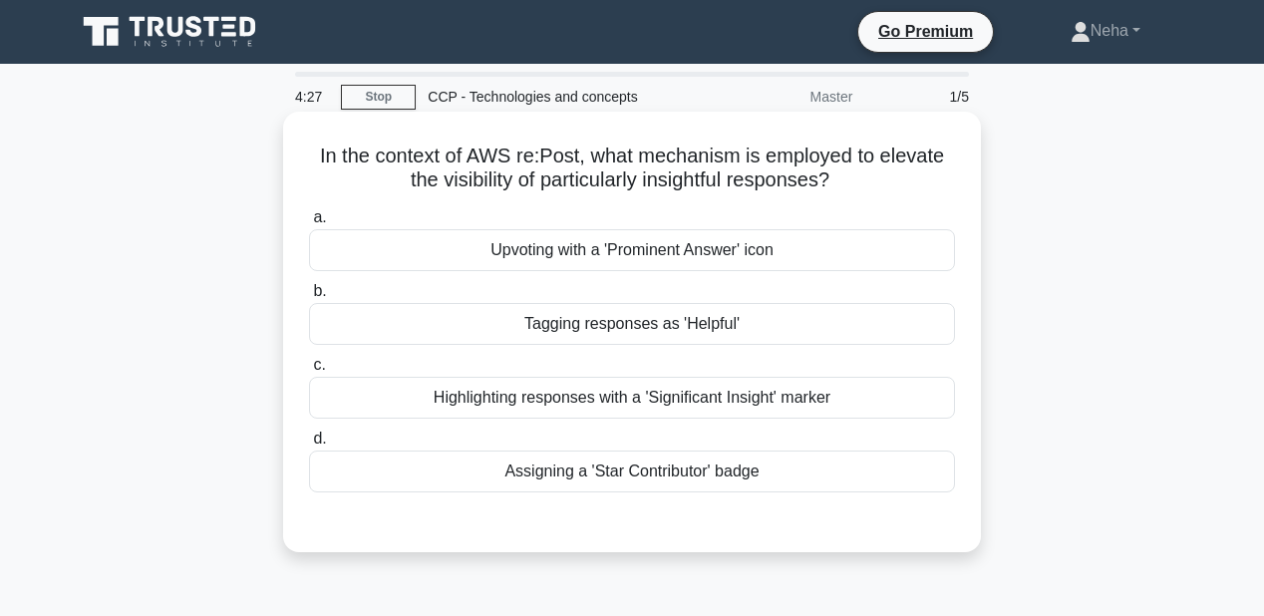
click at [580, 321] on div "Tagging responses as 'Helpful'" at bounding box center [632, 324] width 646 height 42
click at [309, 298] on input "b. Tagging responses as 'Helpful'" at bounding box center [309, 291] width 0 height 13
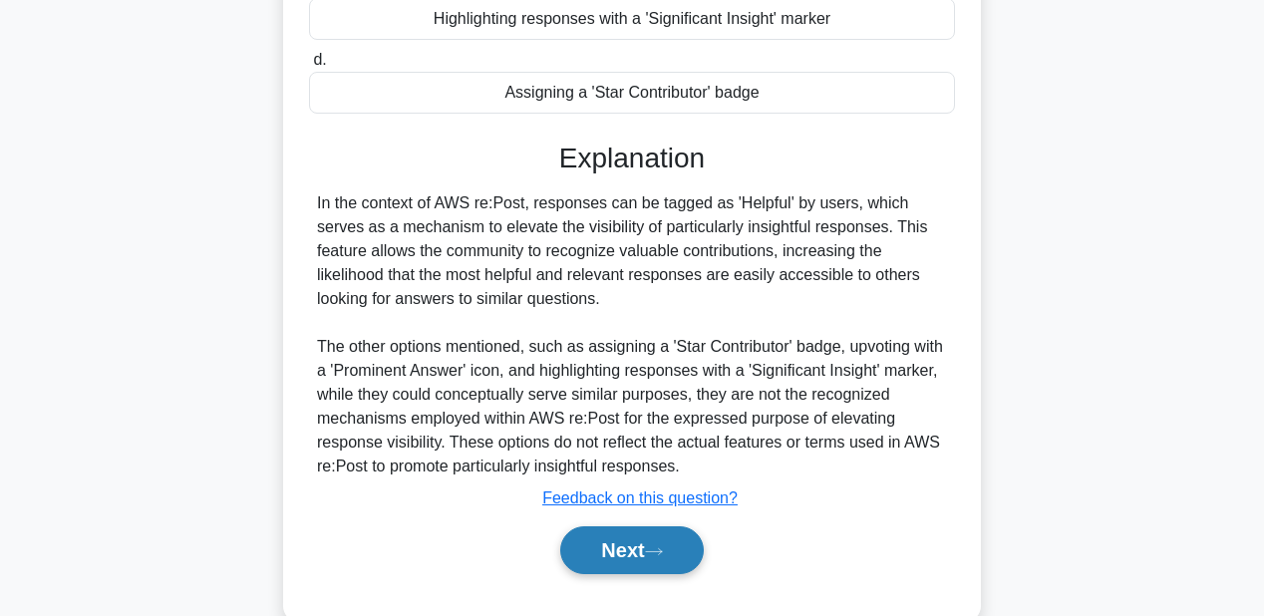
scroll to position [460, 0]
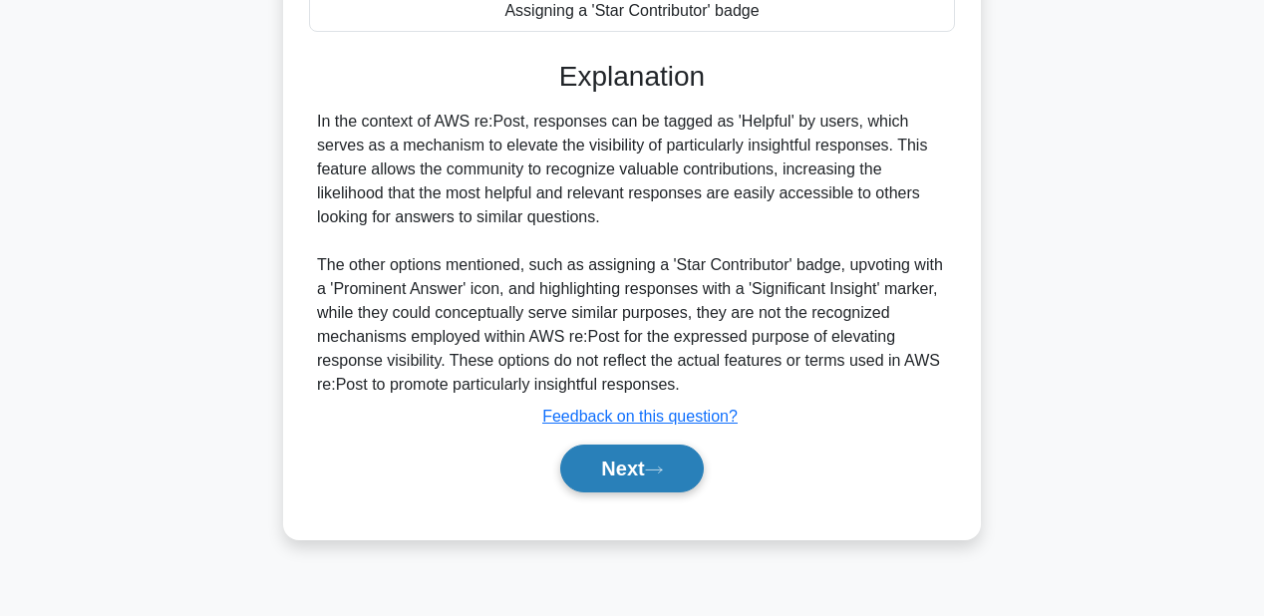
click at [662, 466] on icon at bounding box center [654, 469] width 16 height 6
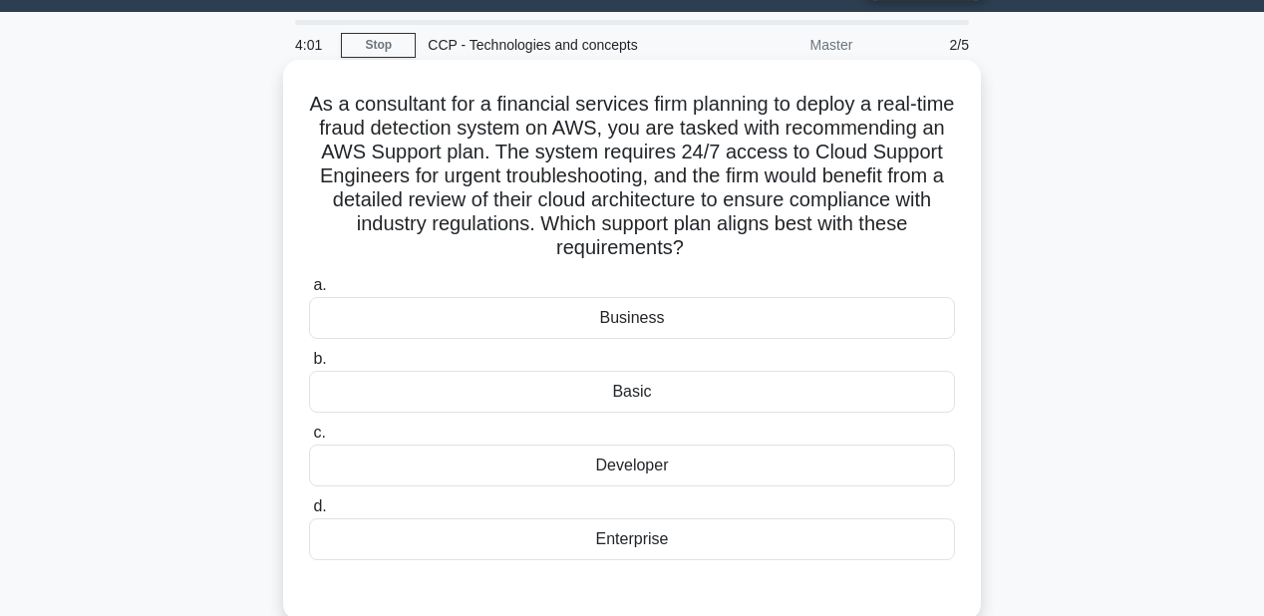
scroll to position [80, 0]
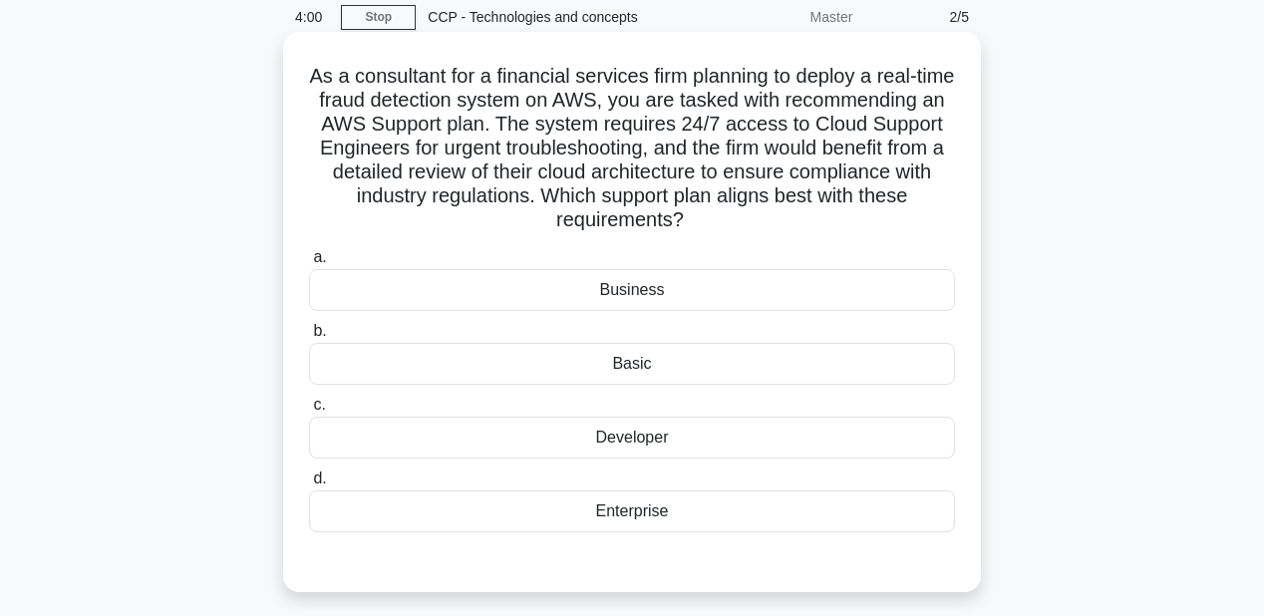
click at [645, 510] on div "Enterprise" at bounding box center [632, 511] width 646 height 42
click at [309, 485] on input "d. Enterprise" at bounding box center [309, 478] width 0 height 13
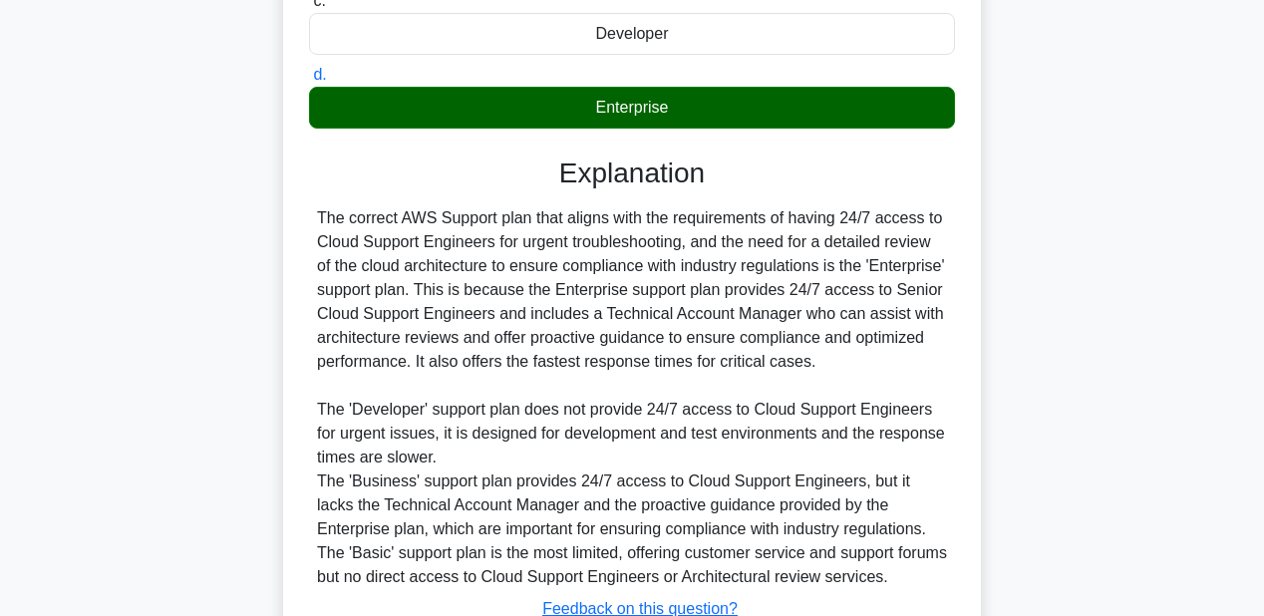
scroll to position [635, 0]
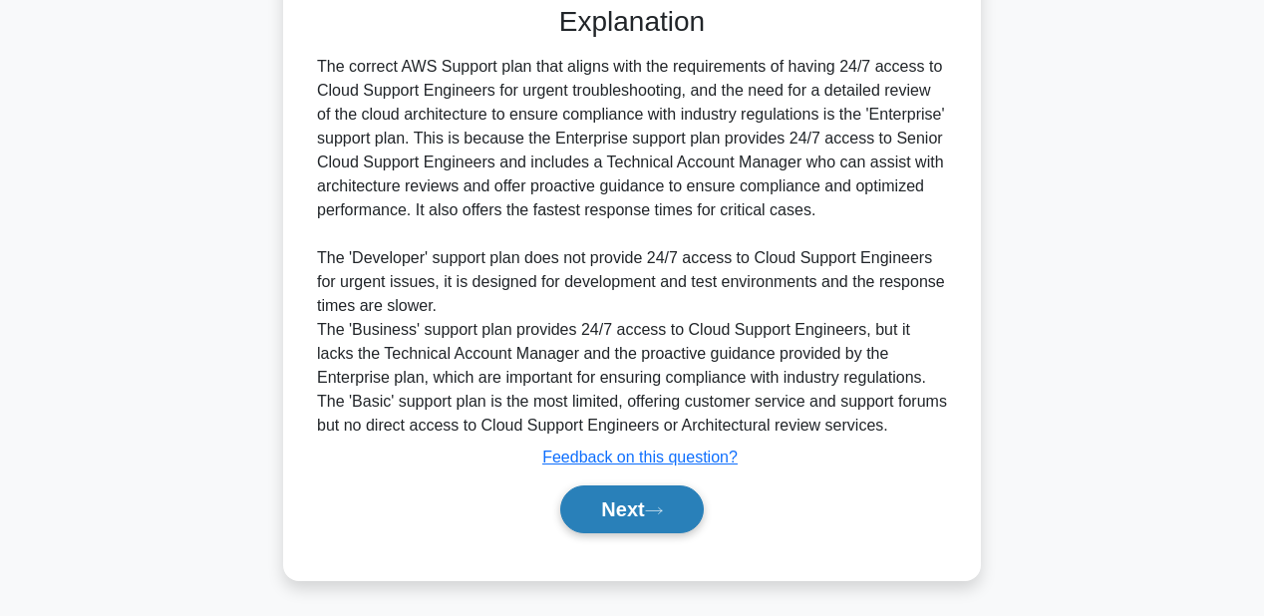
click at [676, 505] on button "Next" at bounding box center [631, 509] width 143 height 48
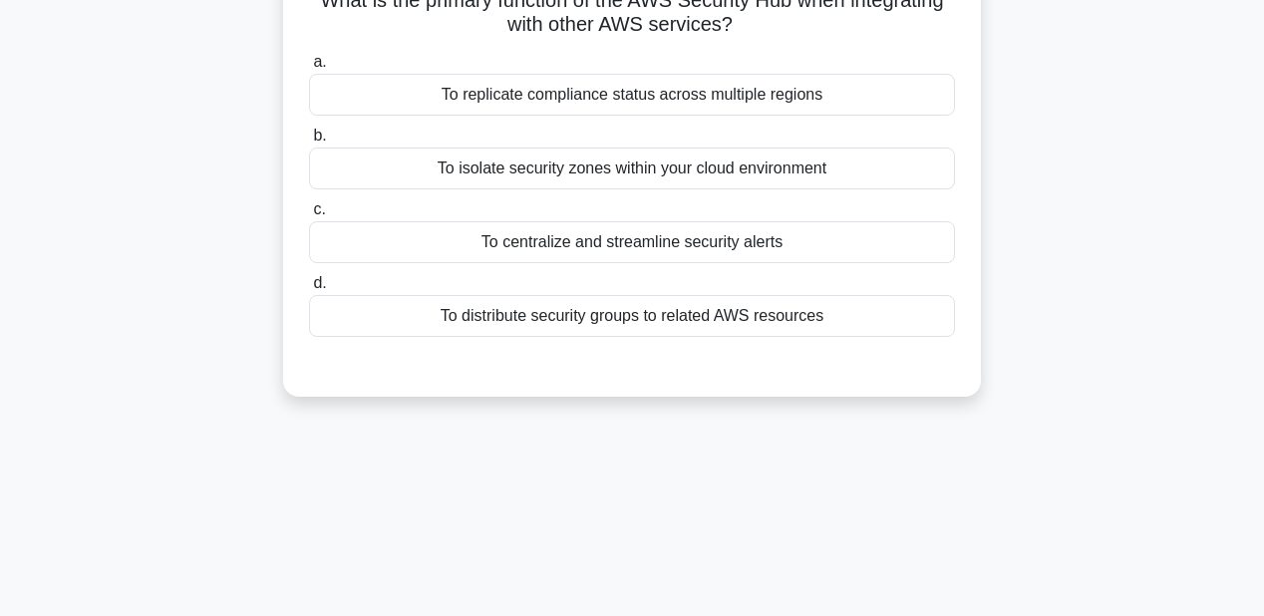
scroll to position [62, 0]
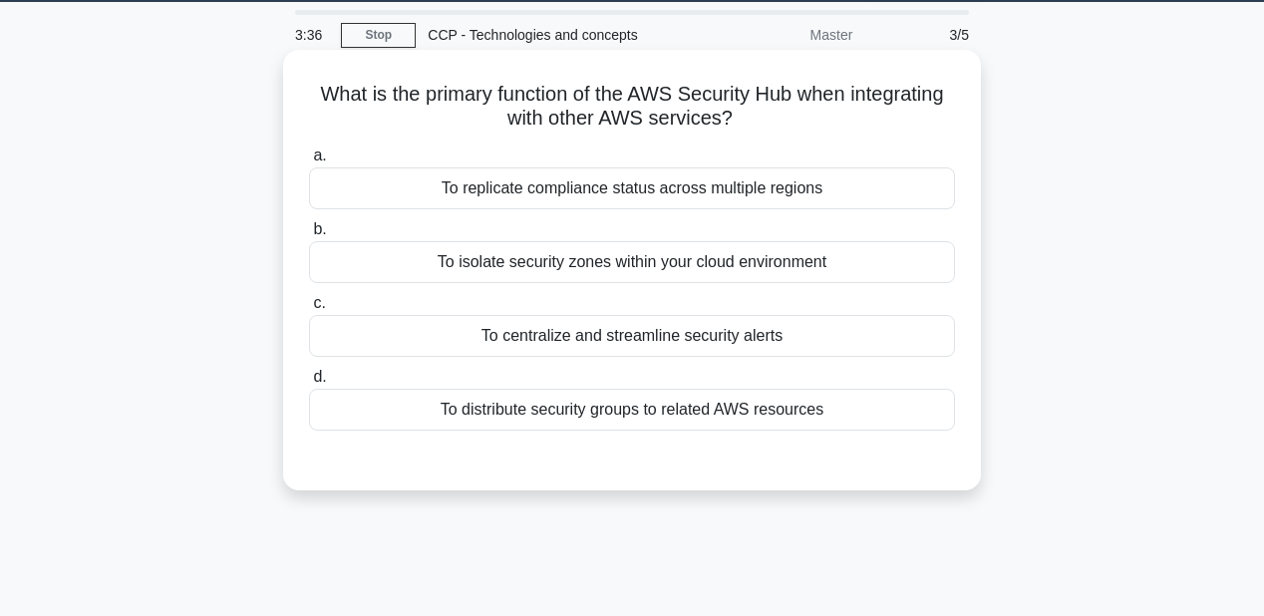
click at [596, 335] on div "To centralize and streamline security alerts" at bounding box center [632, 336] width 646 height 42
click at [309, 310] on input "c. To centralize and streamline security alerts" at bounding box center [309, 303] width 0 height 13
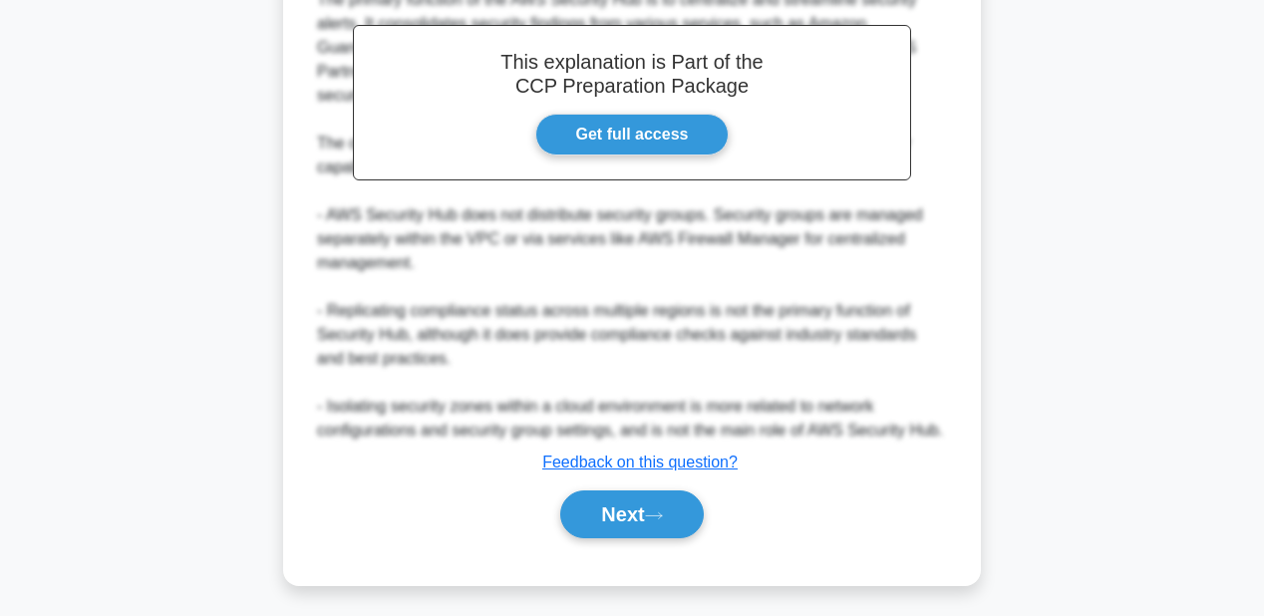
scroll to position [587, 0]
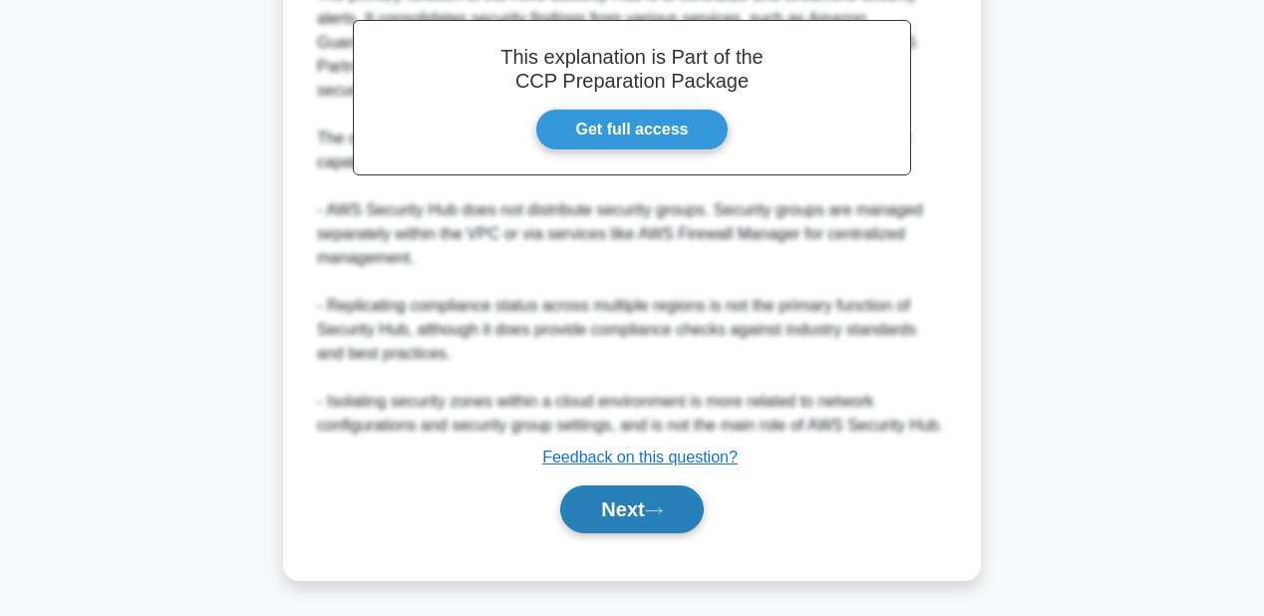
click at [673, 506] on button "Next" at bounding box center [631, 509] width 143 height 48
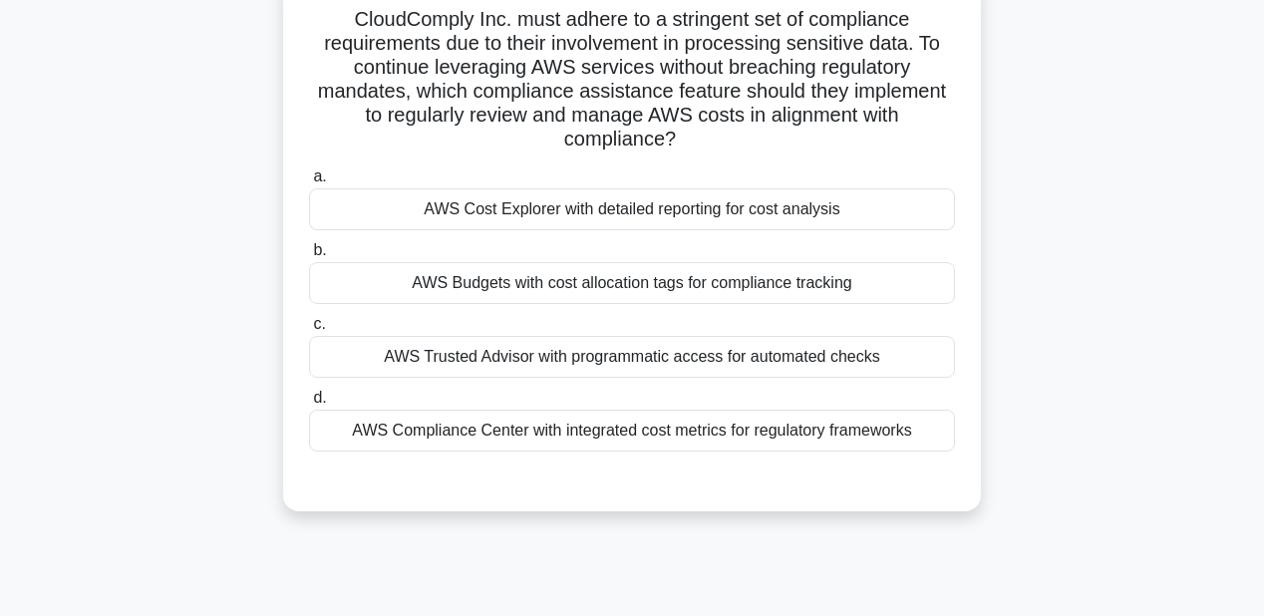
scroll to position [62, 0]
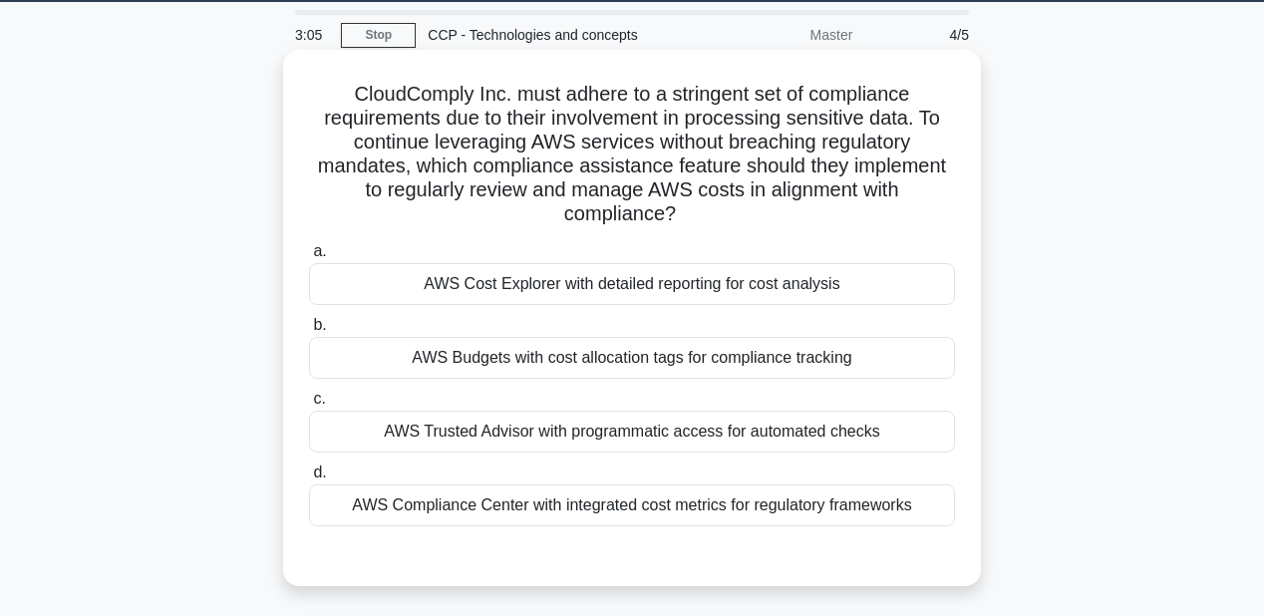
click at [506, 290] on div "AWS Cost Explorer with detailed reporting for cost analysis" at bounding box center [632, 284] width 646 height 42
click at [309, 258] on input "a. AWS Cost Explorer with detailed reporting for cost analysis" at bounding box center [309, 251] width 0 height 13
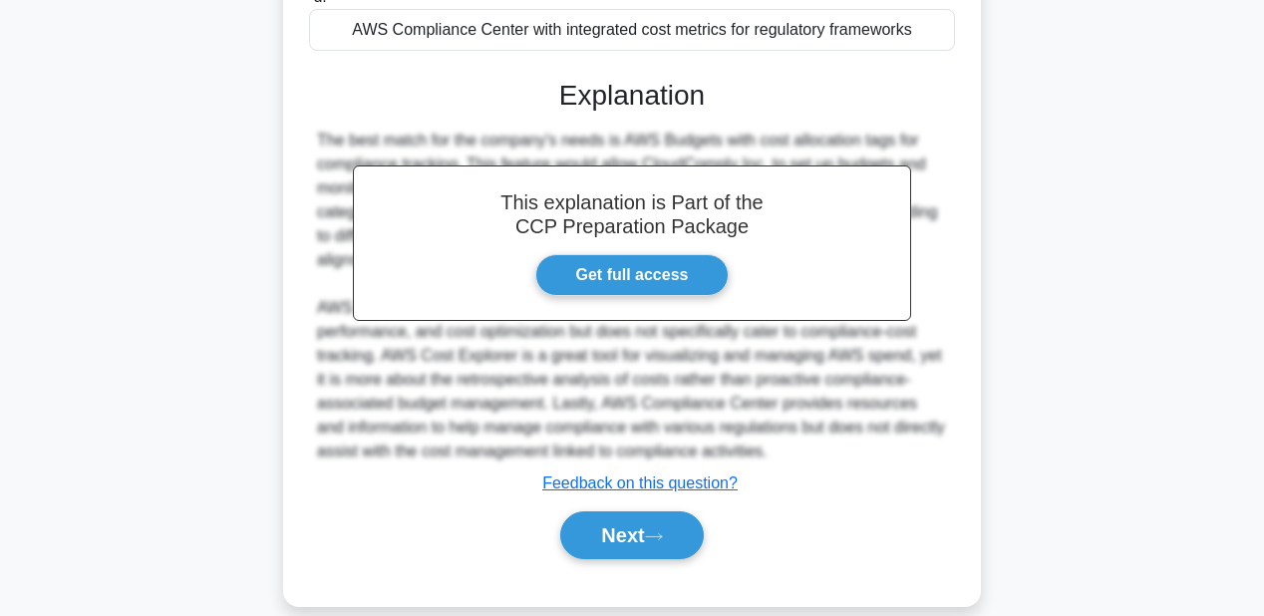
scroll to position [540, 0]
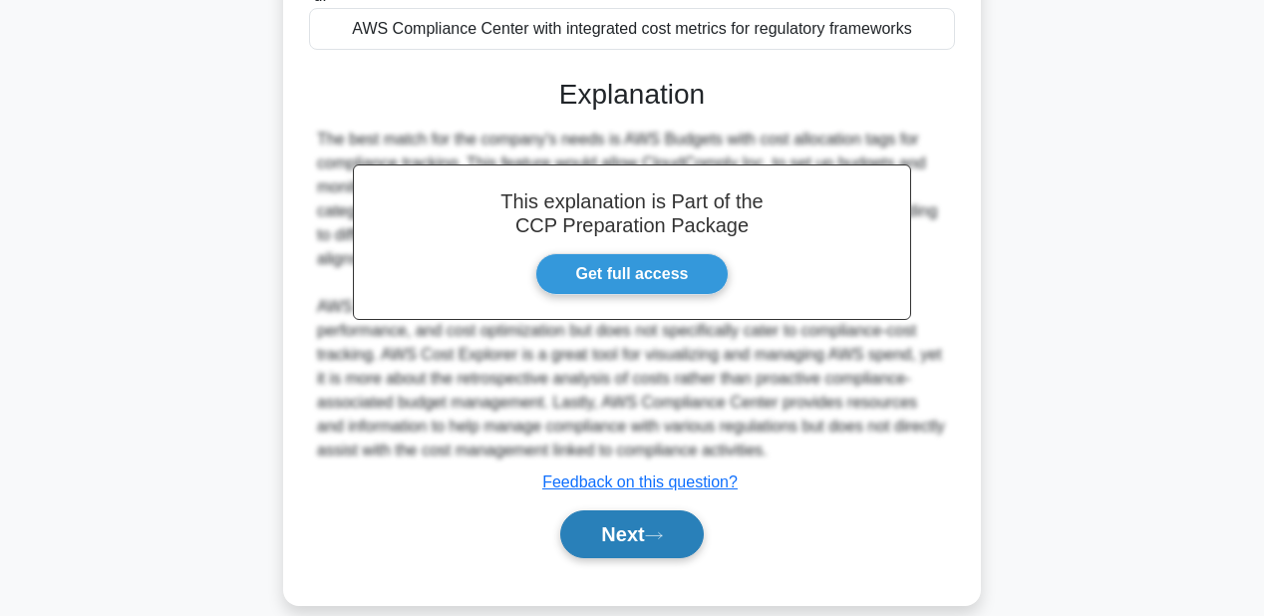
click at [656, 525] on button "Next" at bounding box center [631, 534] width 143 height 48
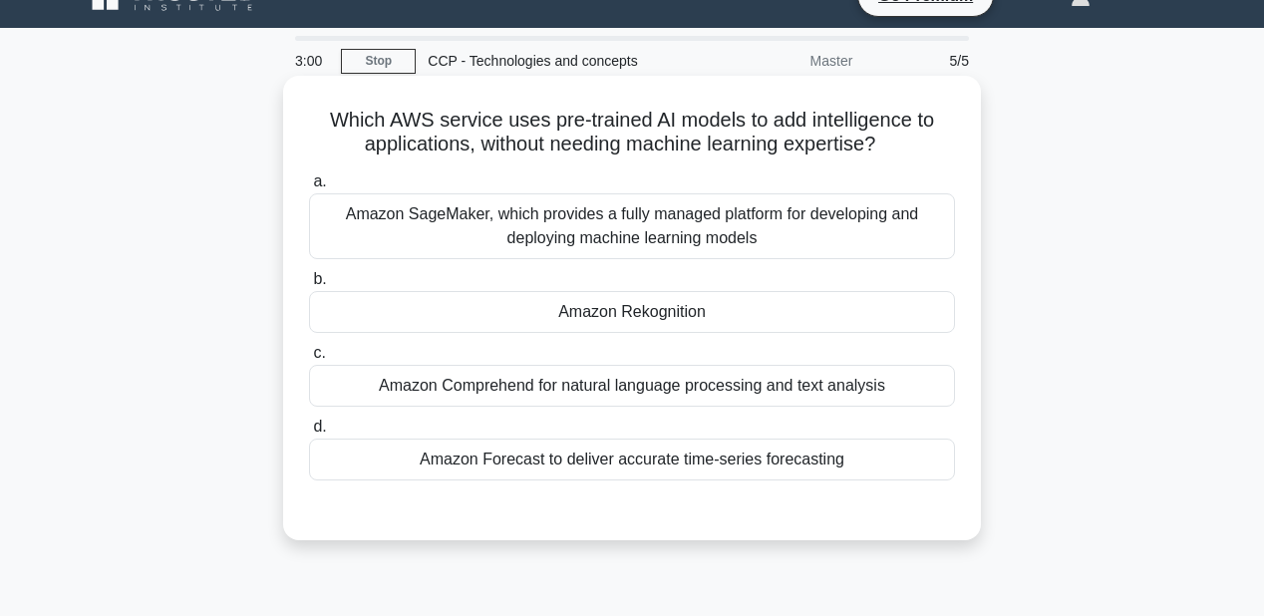
scroll to position [0, 0]
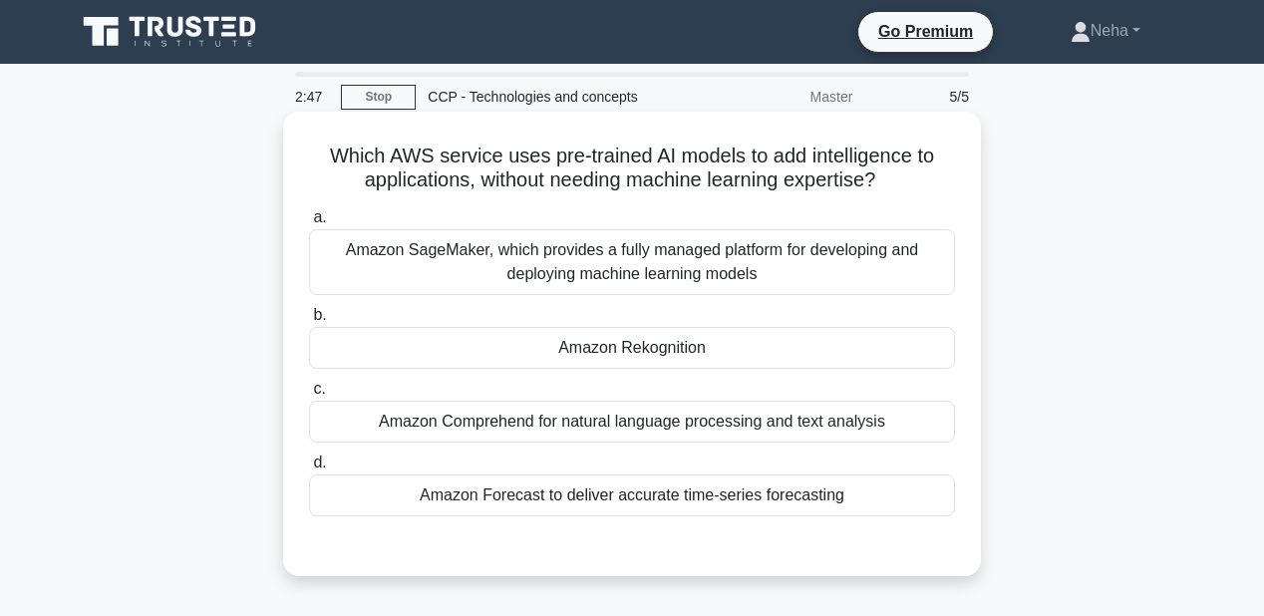
click at [637, 344] on div "Amazon Rekognition" at bounding box center [632, 348] width 646 height 42
click at [309, 322] on input "b. Amazon Rekognition" at bounding box center [309, 315] width 0 height 13
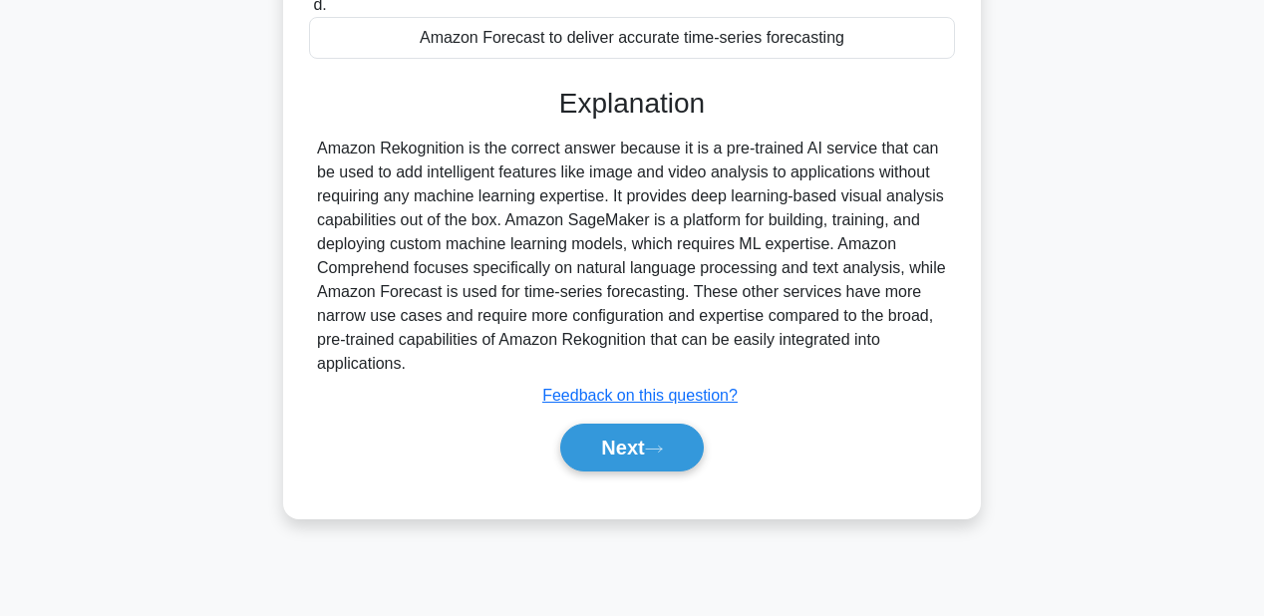
scroll to position [460, 0]
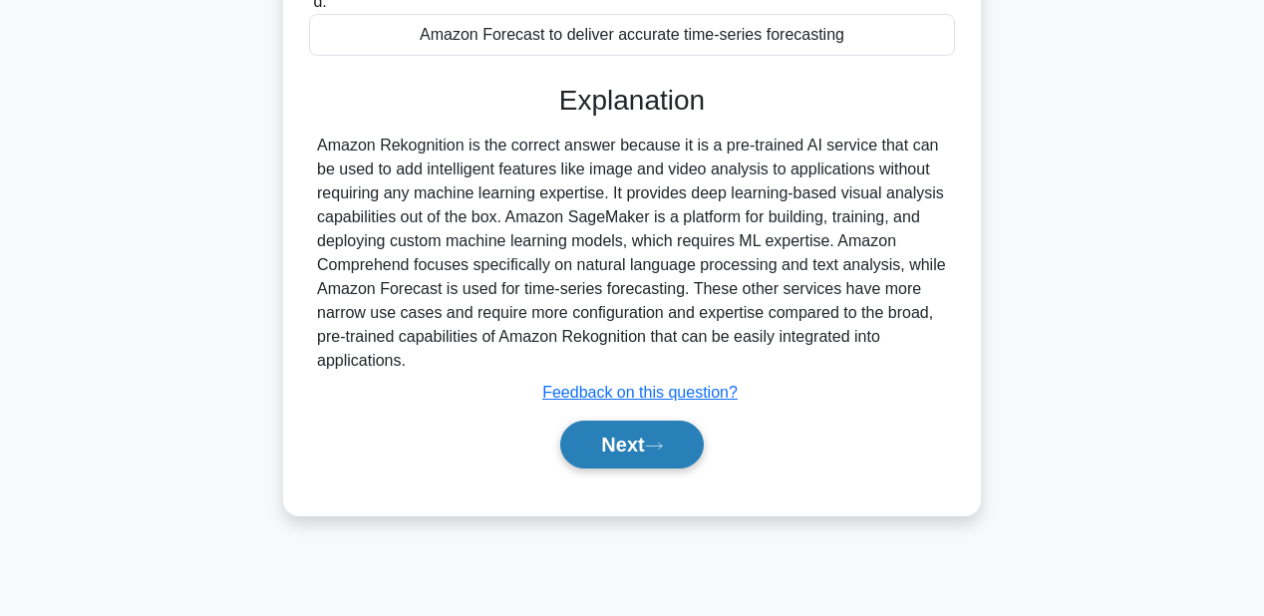
click at [674, 446] on button "Next" at bounding box center [631, 445] width 143 height 48
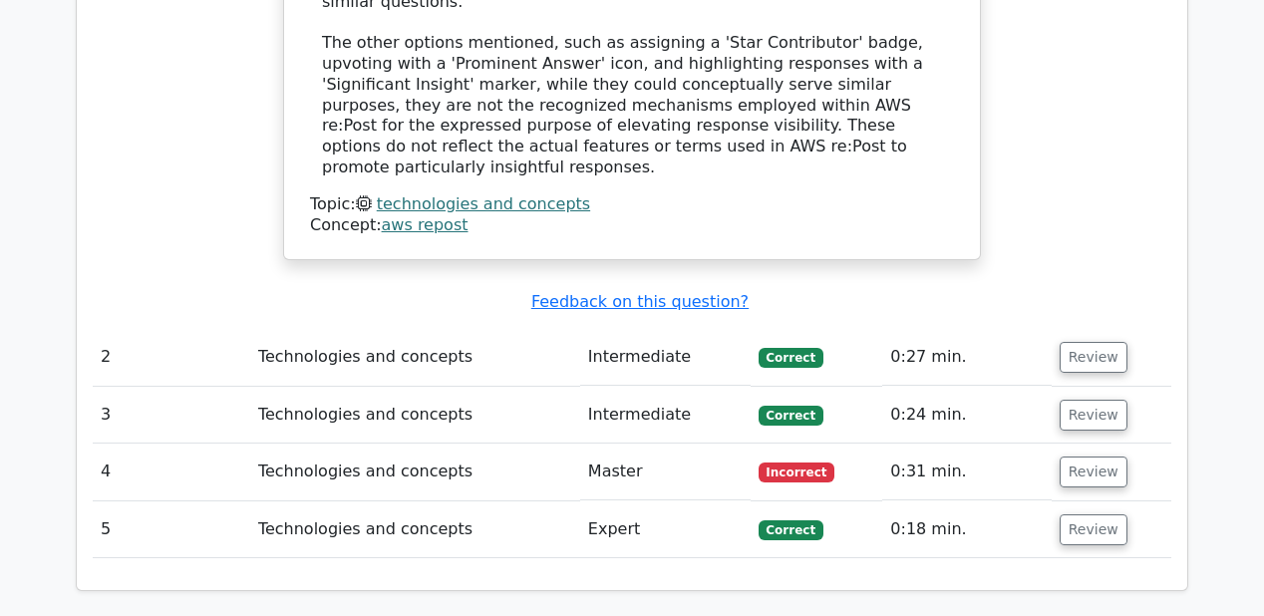
scroll to position [2153, 0]
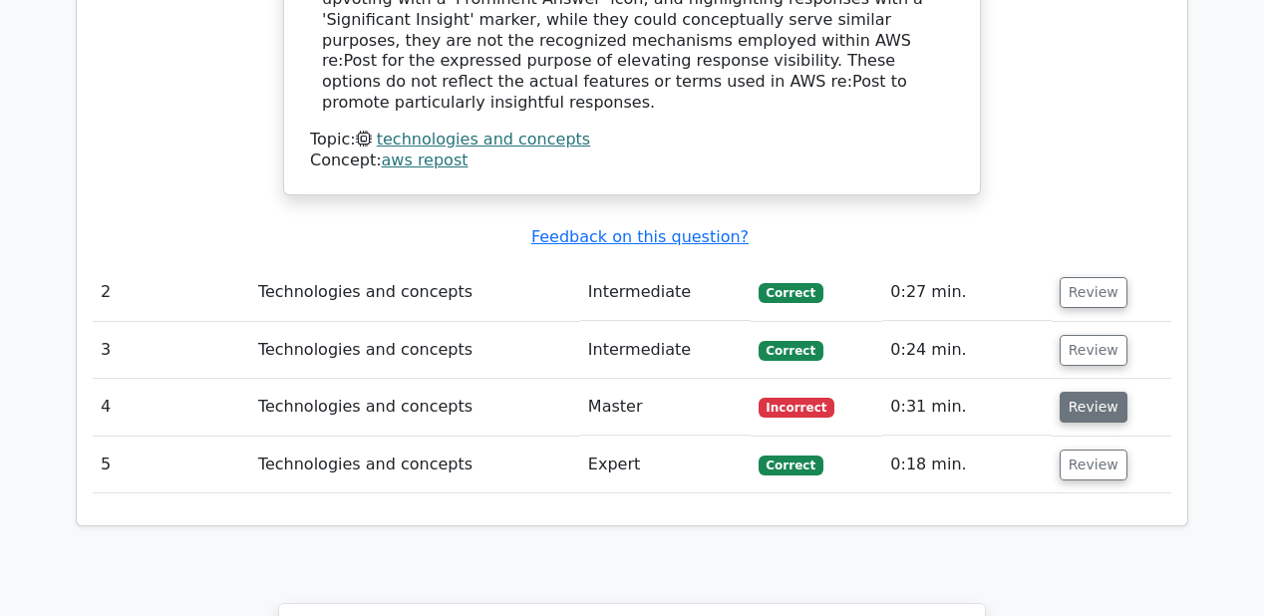
click at [1100, 392] on button "Review" at bounding box center [1093, 407] width 68 height 31
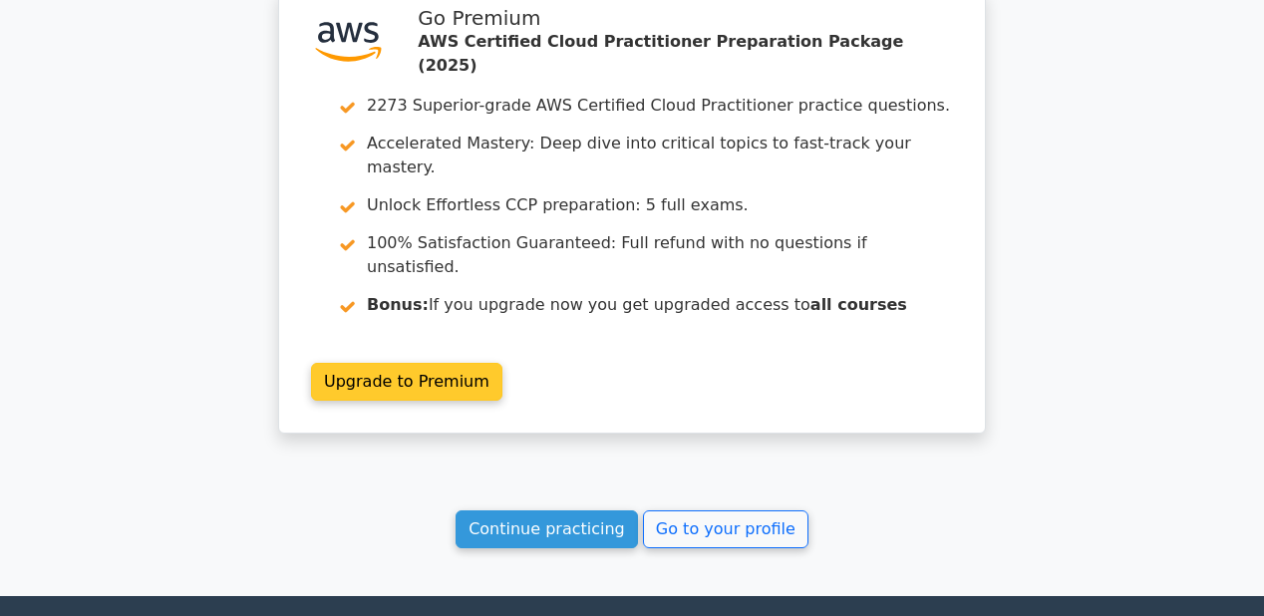
scroll to position [3795, 0]
